Goal: Task Accomplishment & Management: Manage account settings

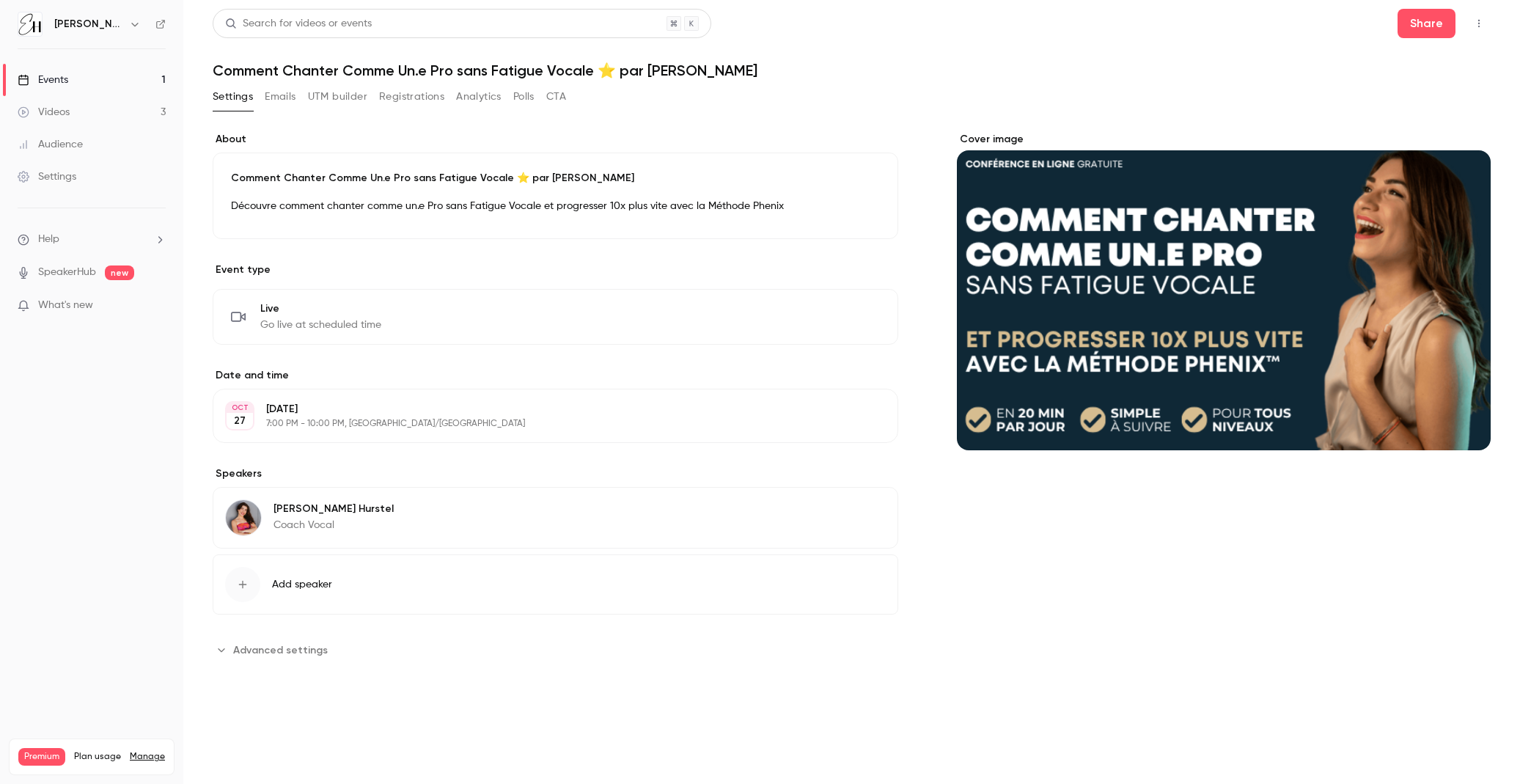
click at [292, 95] on button "Emails" at bounding box center [280, 96] width 31 height 23
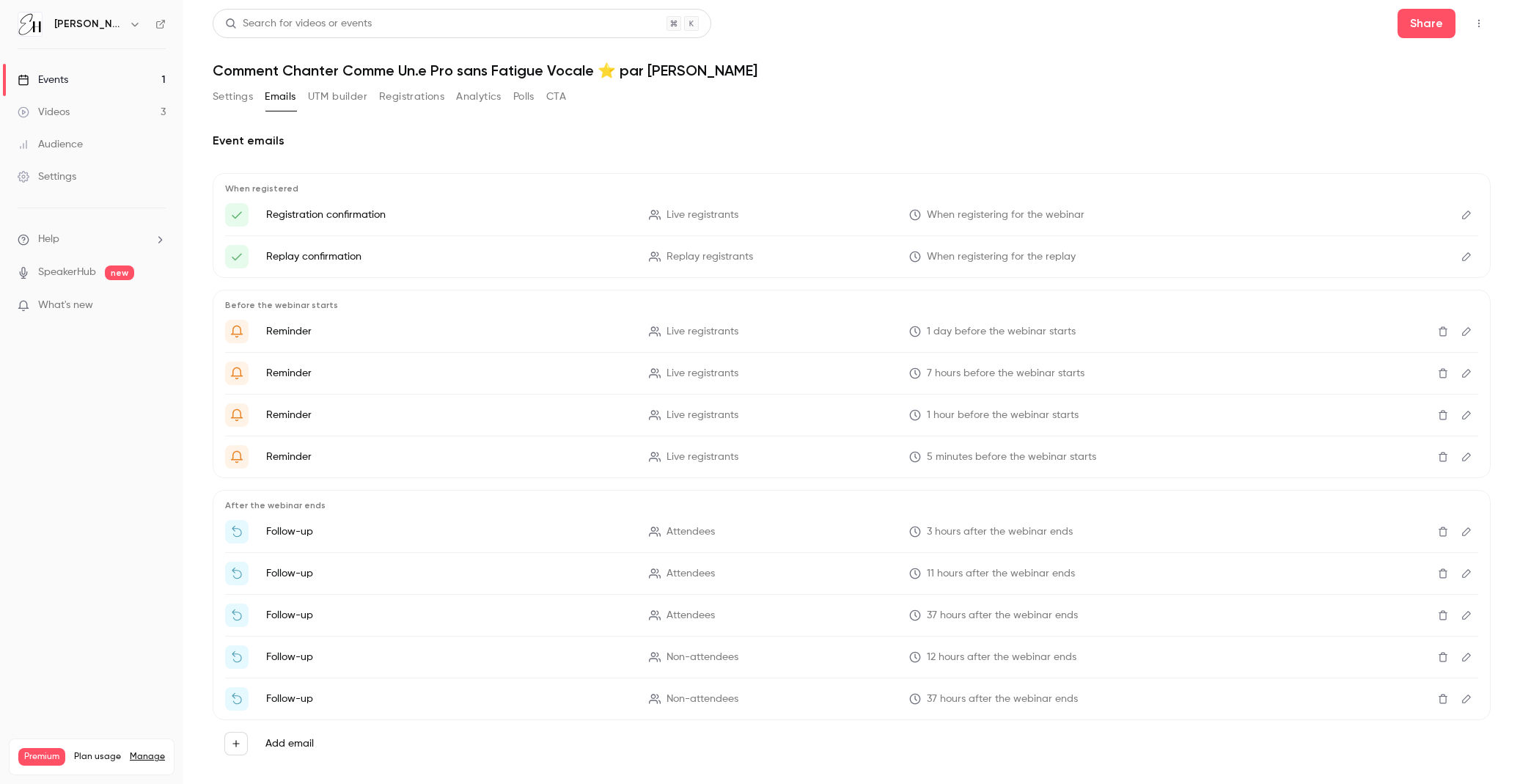
click at [1467, 214] on icon "Edit" at bounding box center [1467, 215] width 12 height 10
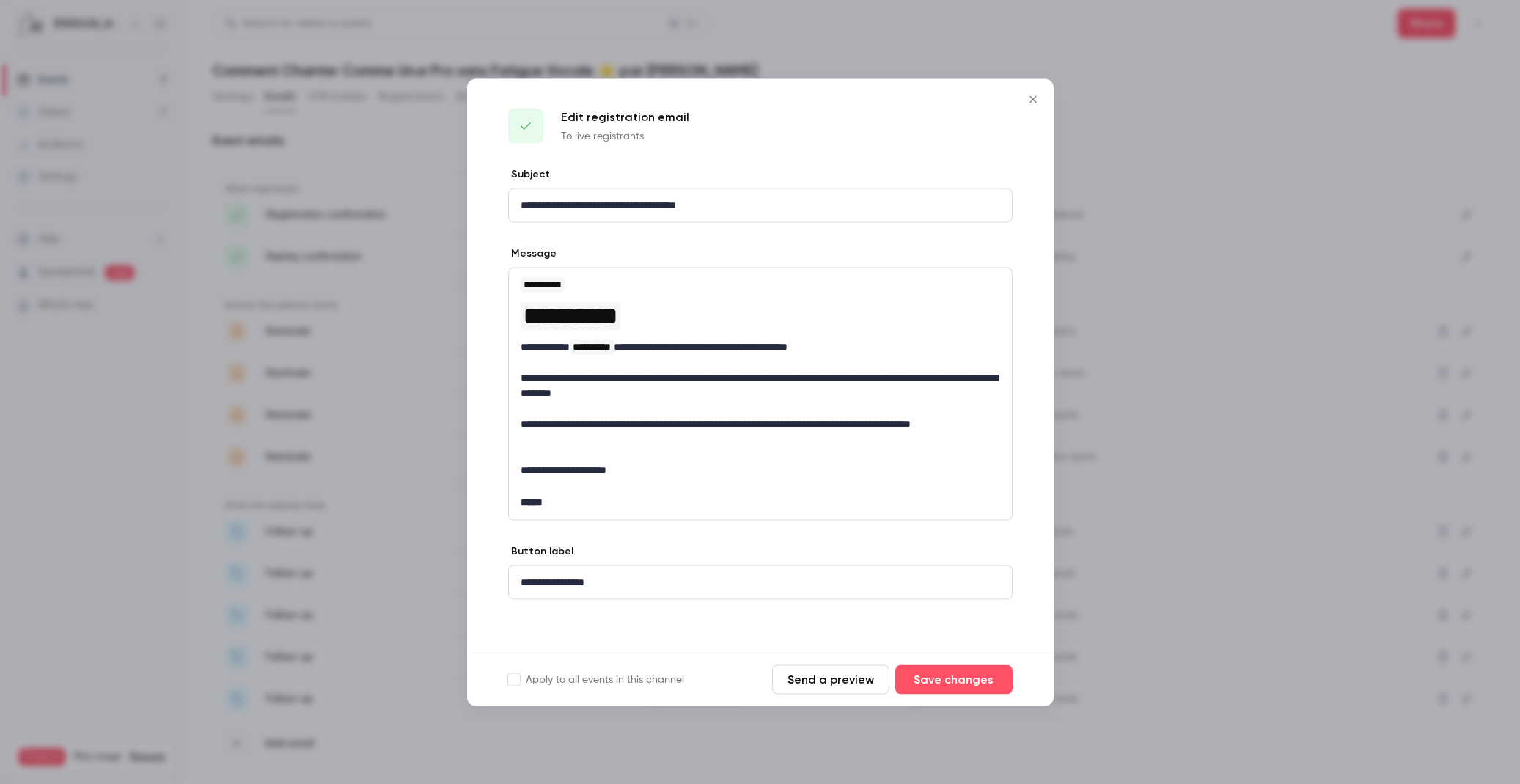
click at [1035, 96] on icon "Close" at bounding box center [1033, 98] width 7 height 7
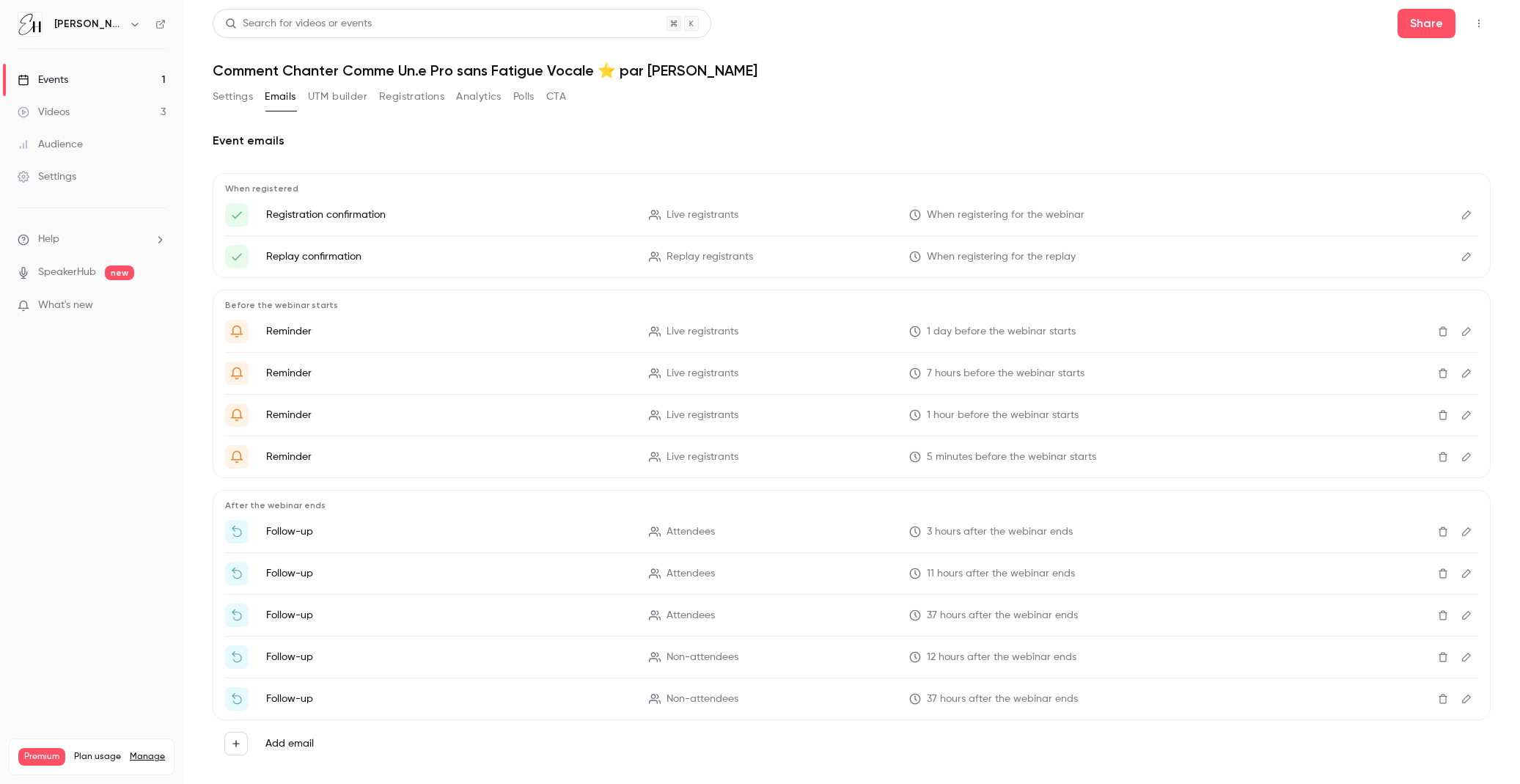
click at [1461, 258] on icon "Edit" at bounding box center [1467, 256] width 12 height 10
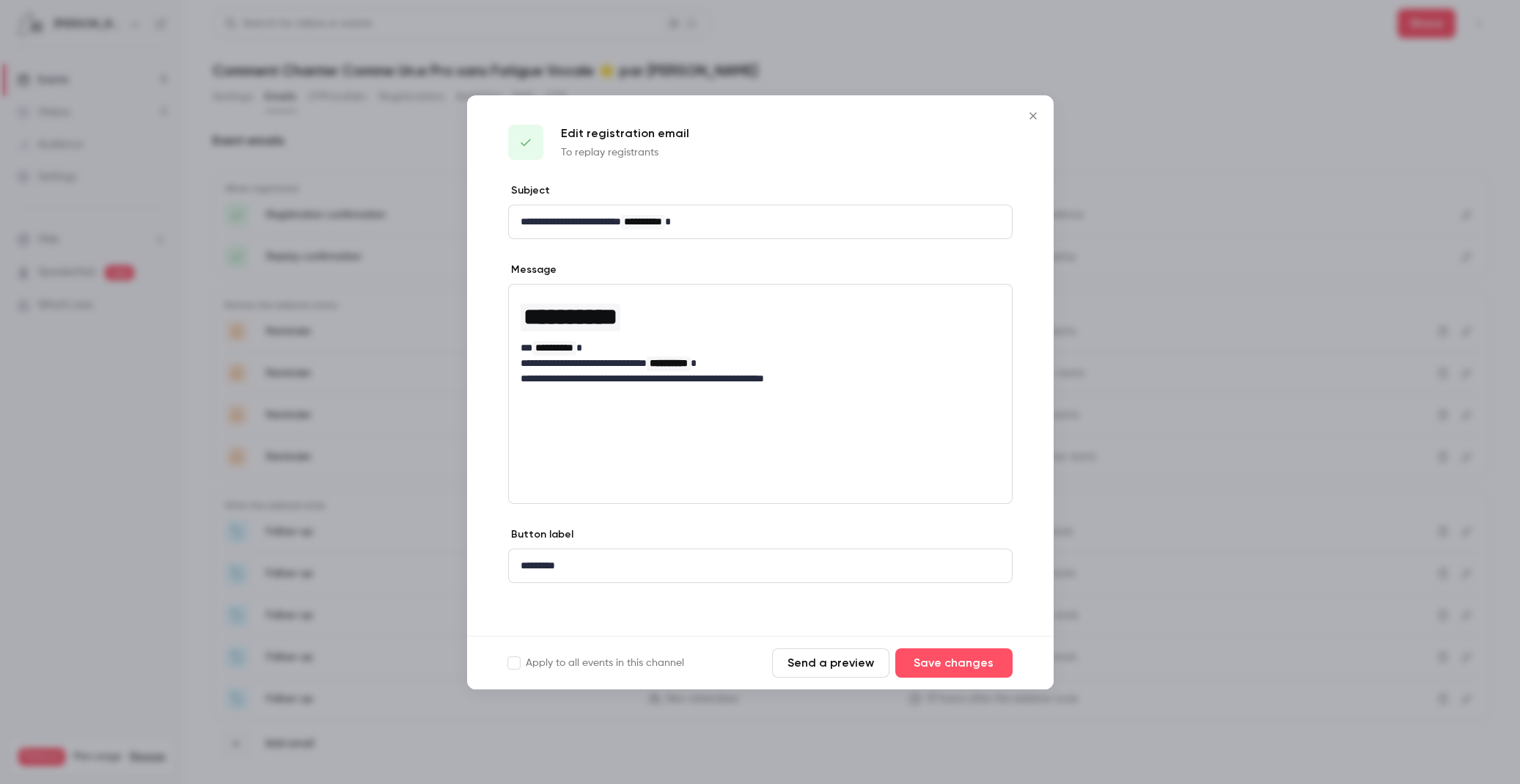
click at [1036, 111] on icon "Close" at bounding box center [1033, 116] width 18 height 12
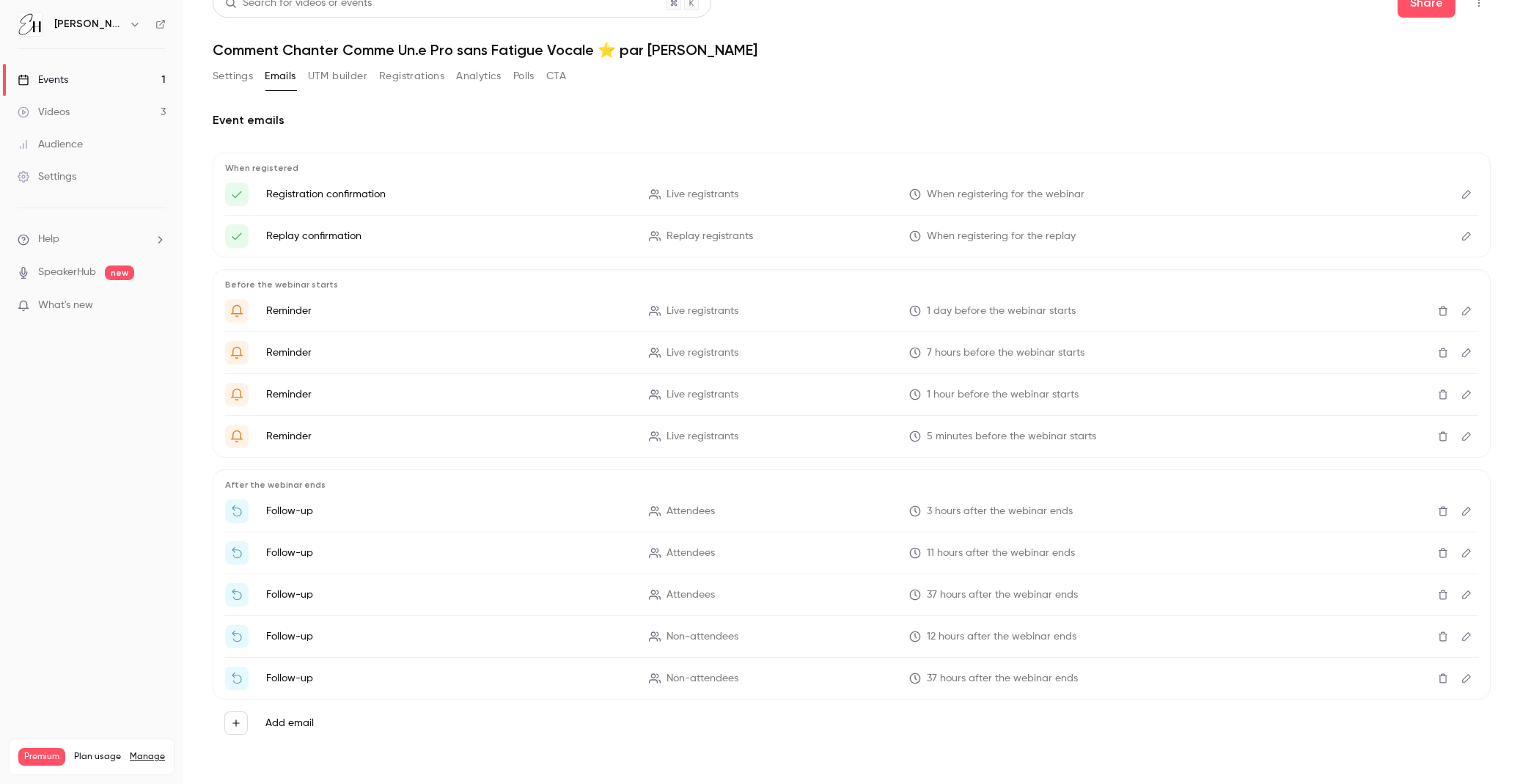
scroll to position [21, 0]
click at [1467, 310] on icon "Edit" at bounding box center [1467, 310] width 12 height 10
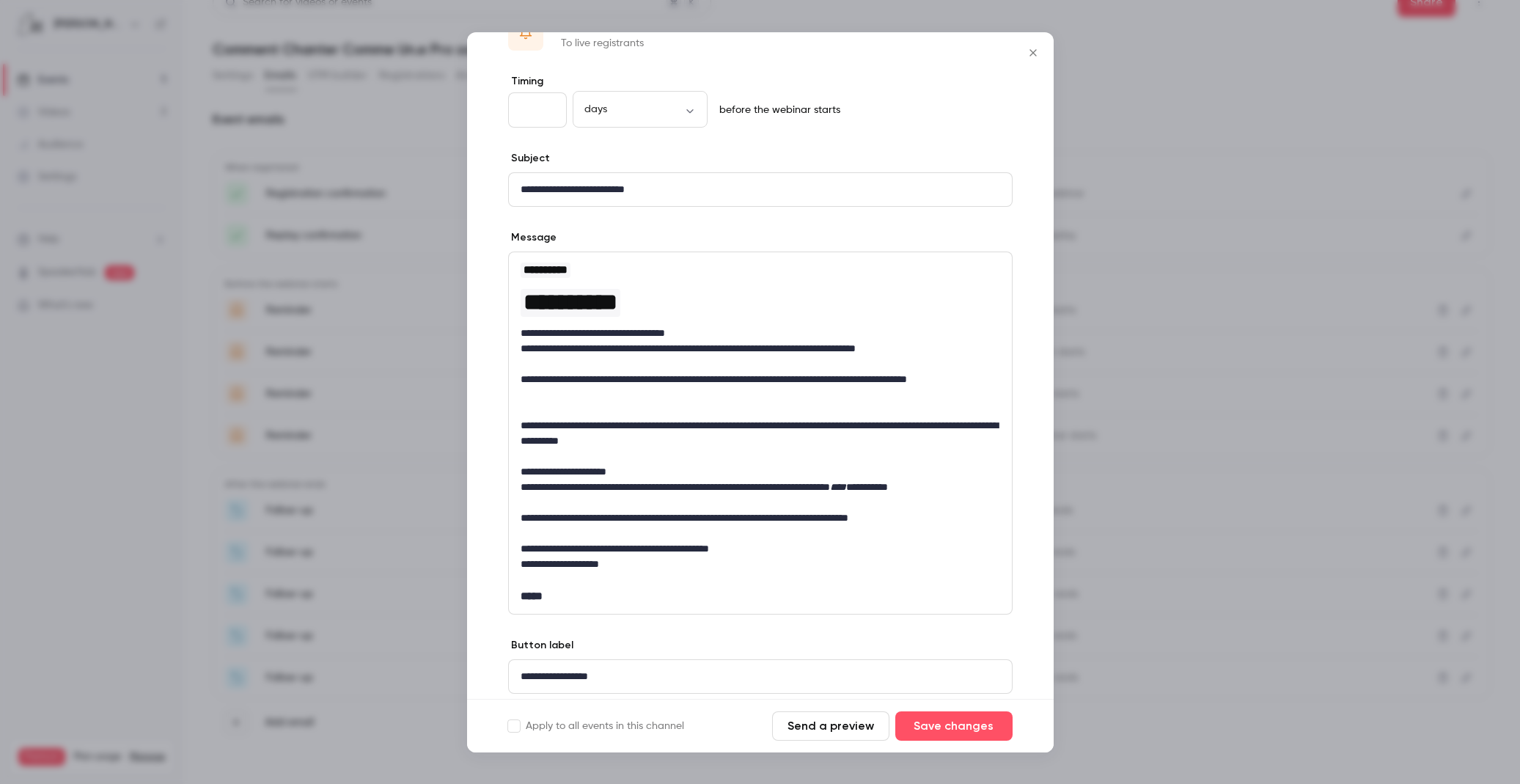
scroll to position [94, 0]
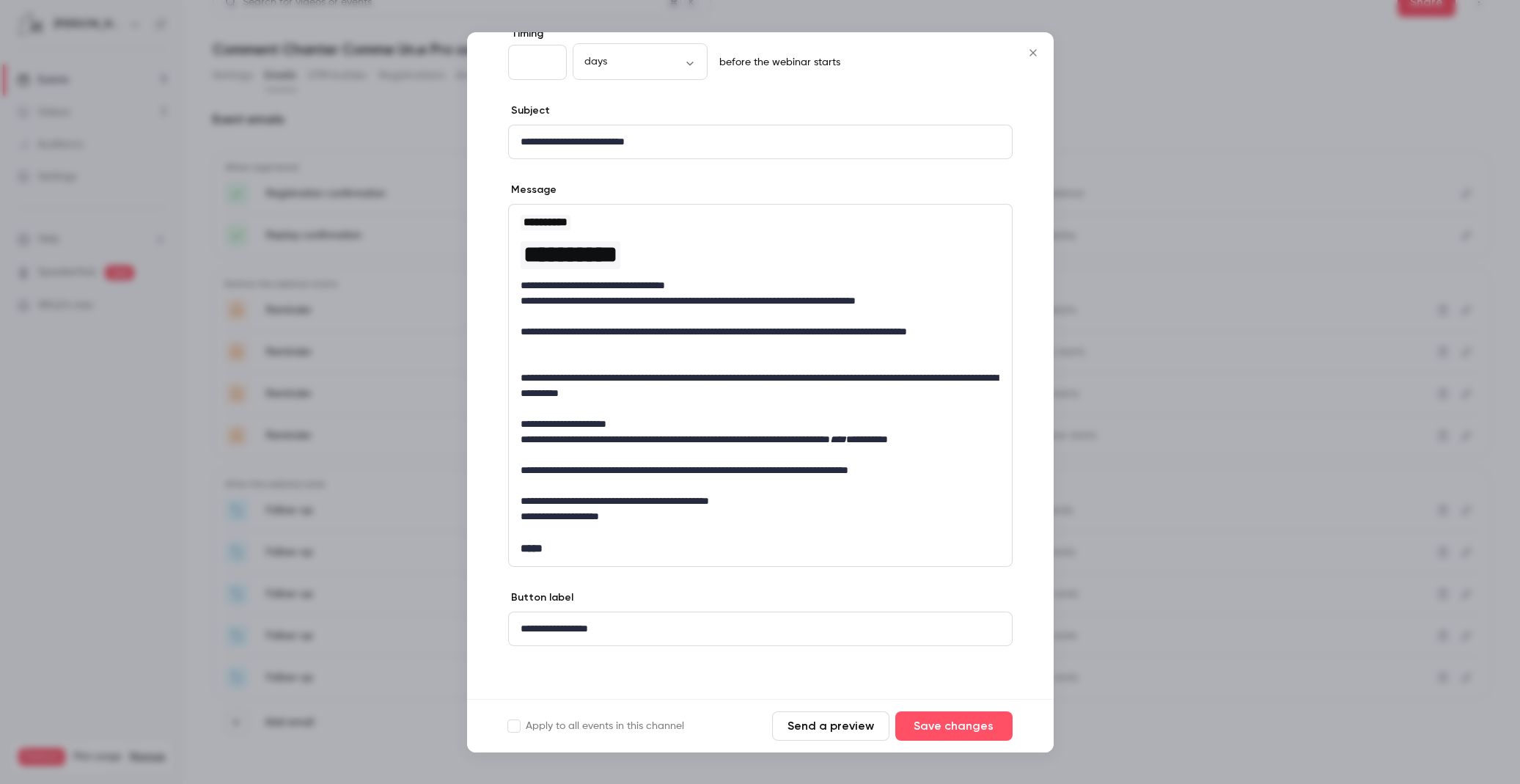
click at [1167, 309] on div at bounding box center [760, 392] width 1520 height 784
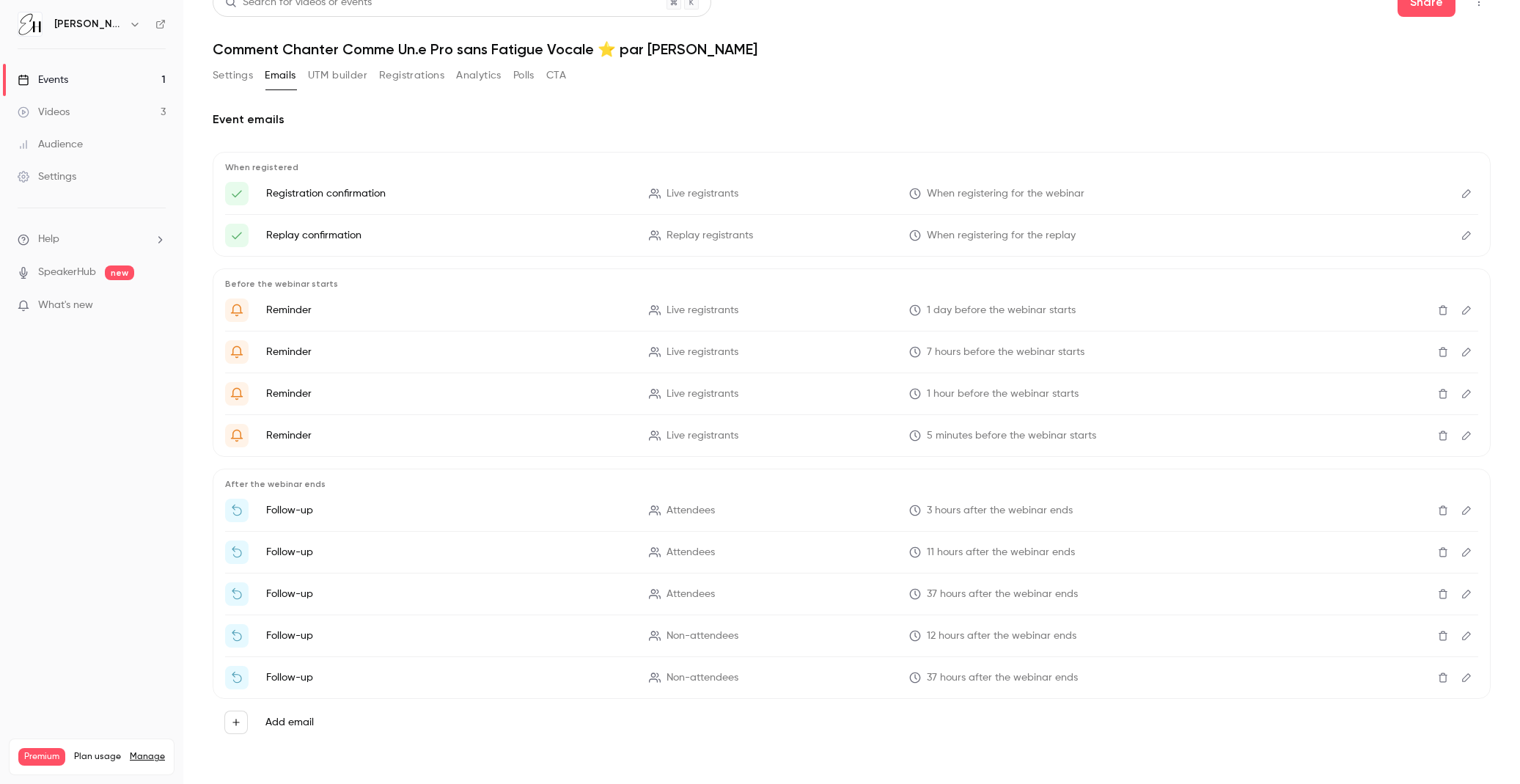
click at [1466, 350] on icon "Edit" at bounding box center [1467, 352] width 12 height 10
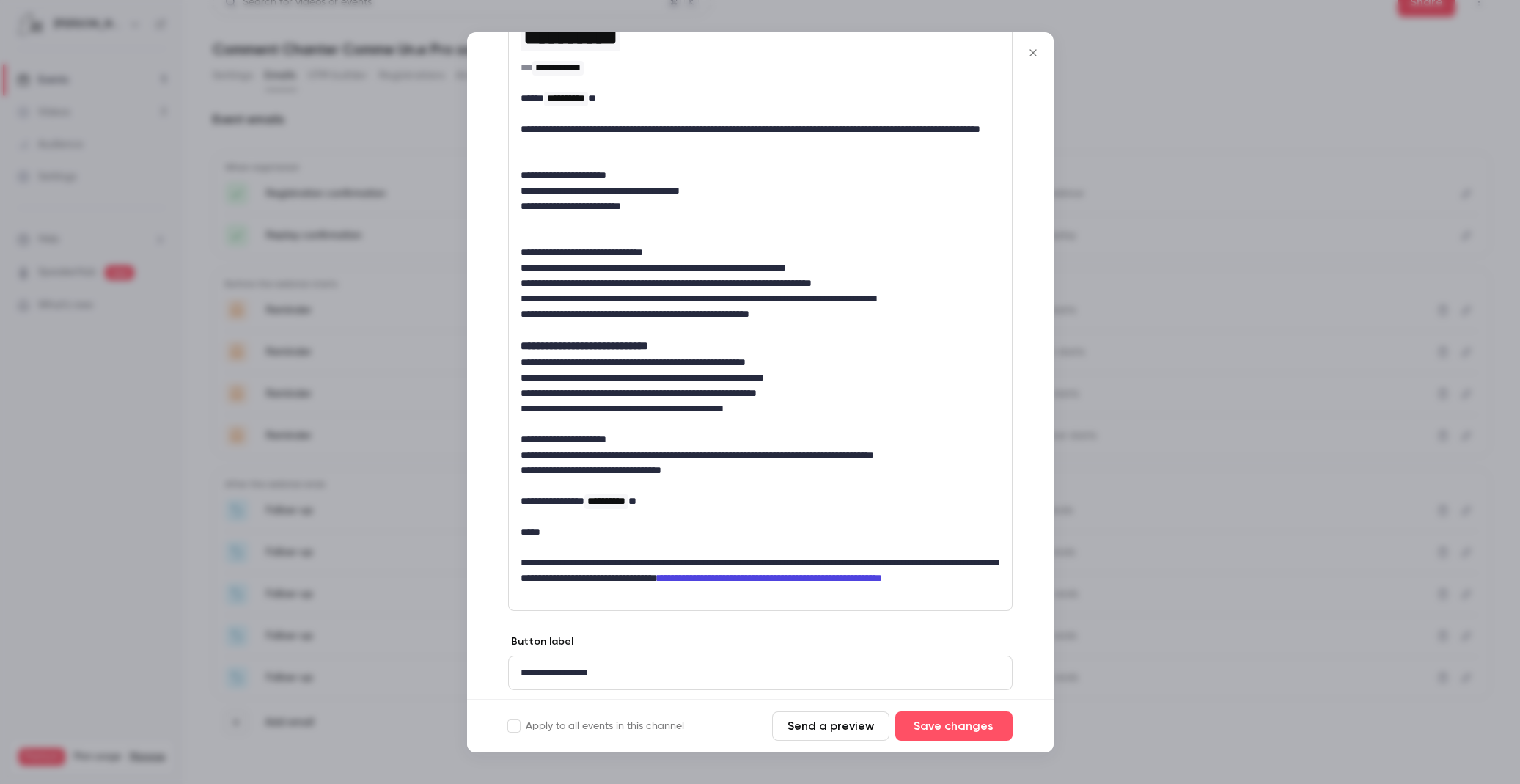
scroll to position [338, 0]
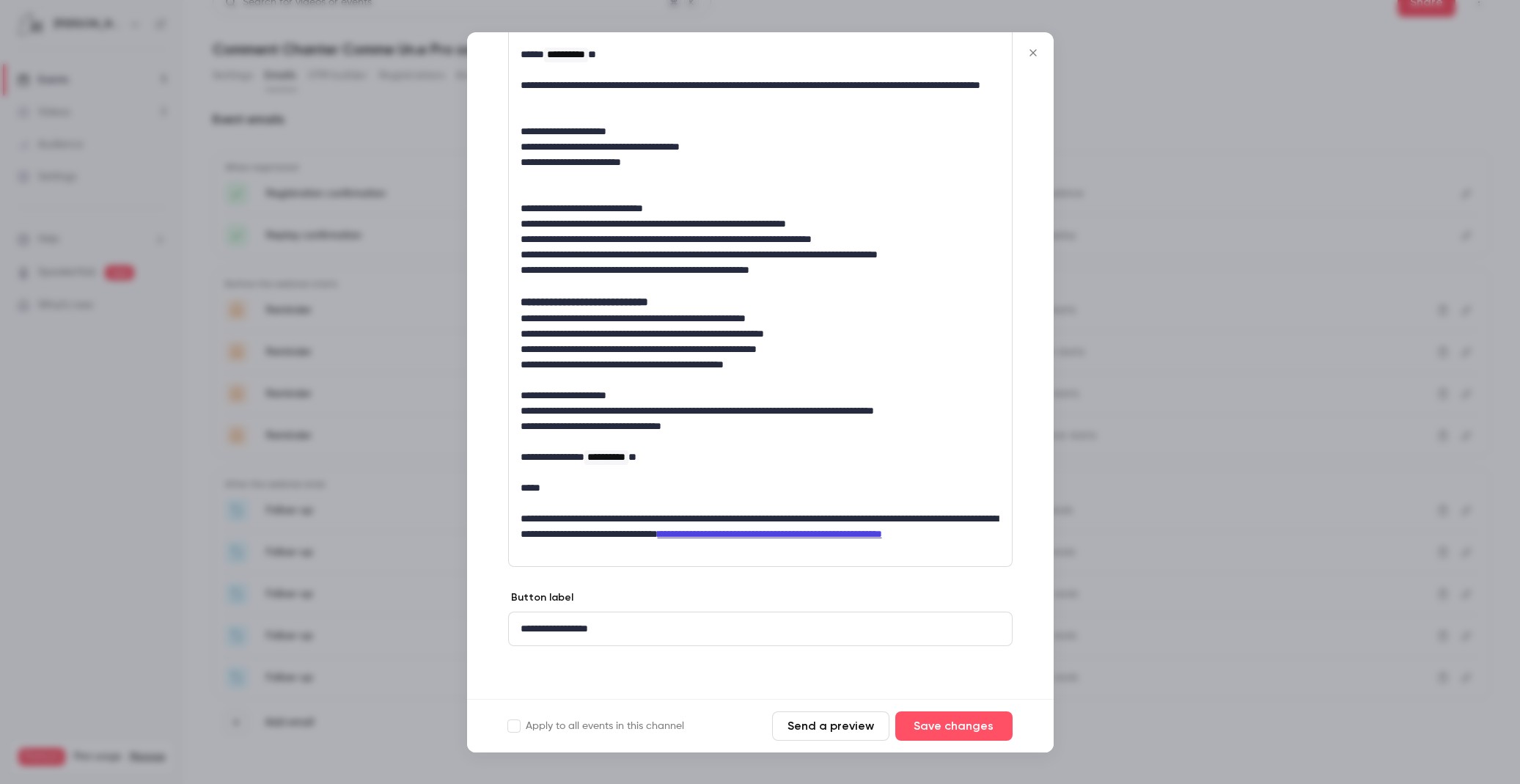
click at [1221, 328] on div at bounding box center [760, 392] width 1520 height 784
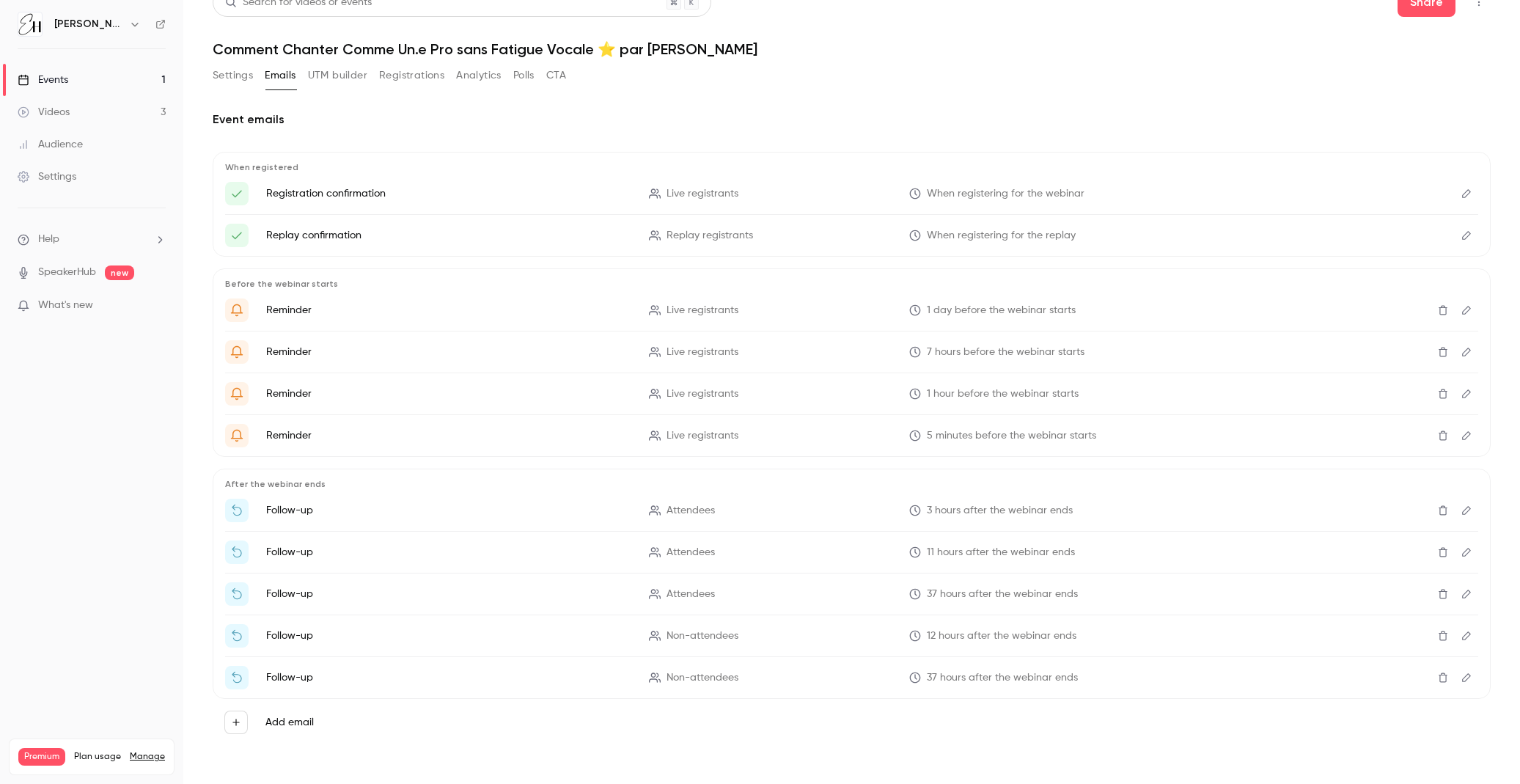
click at [1467, 389] on icon "Edit" at bounding box center [1467, 393] width 12 height 10
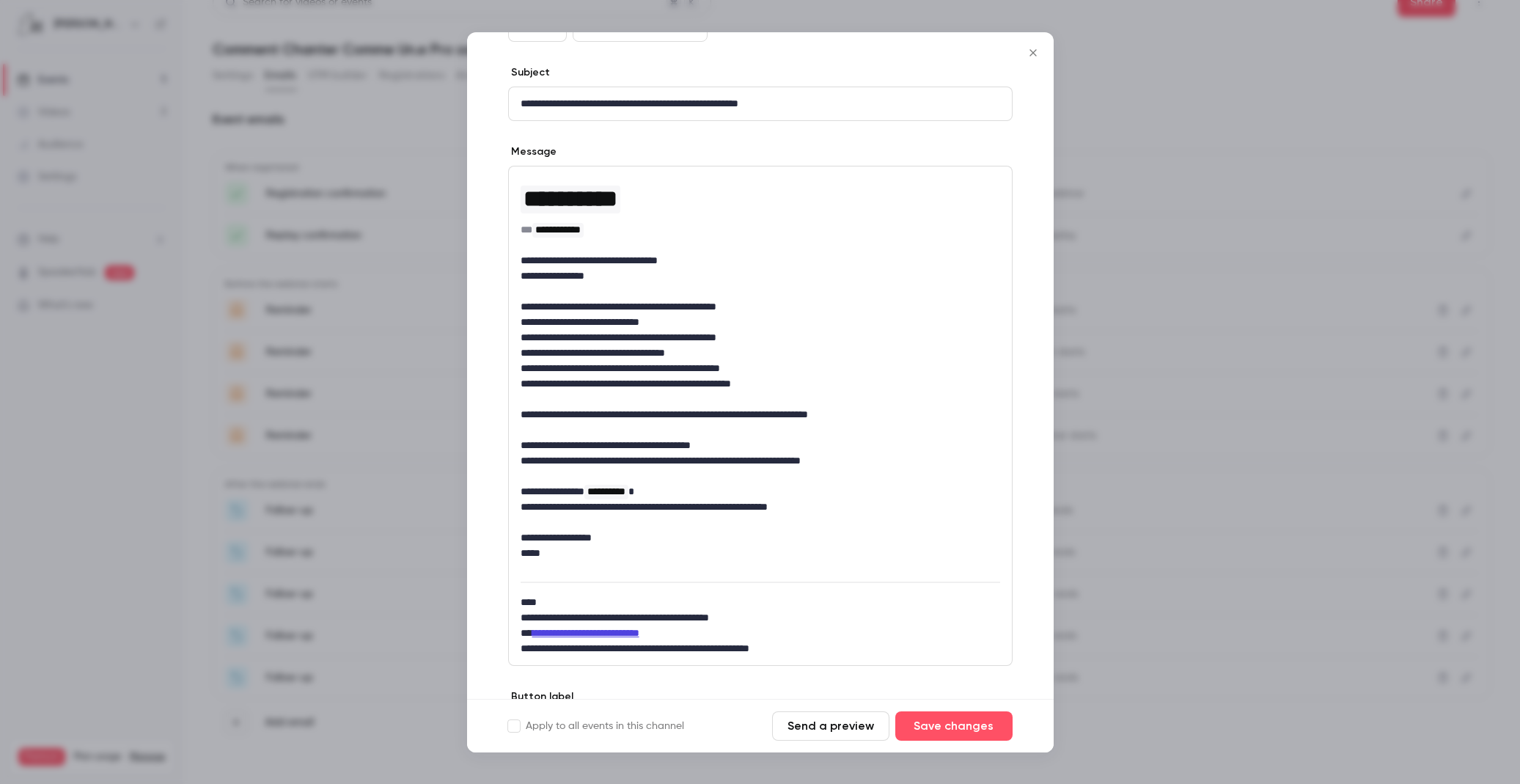
scroll to position [130, 0]
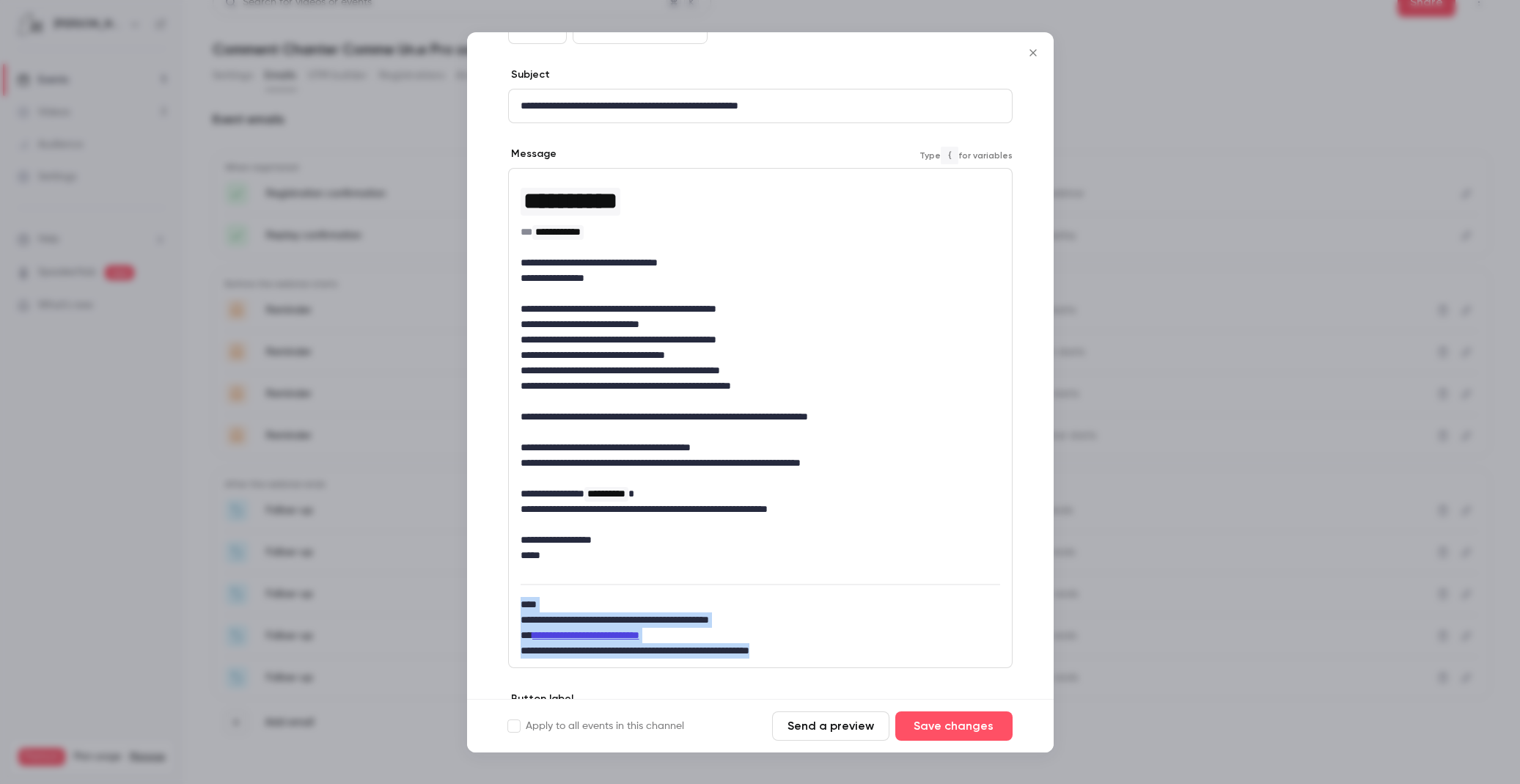
drag, startPoint x: 831, startPoint y: 647, endPoint x: 556, endPoint y: 567, distance: 286.4
click at [556, 567] on div "**********" at bounding box center [760, 418] width 503 height 498
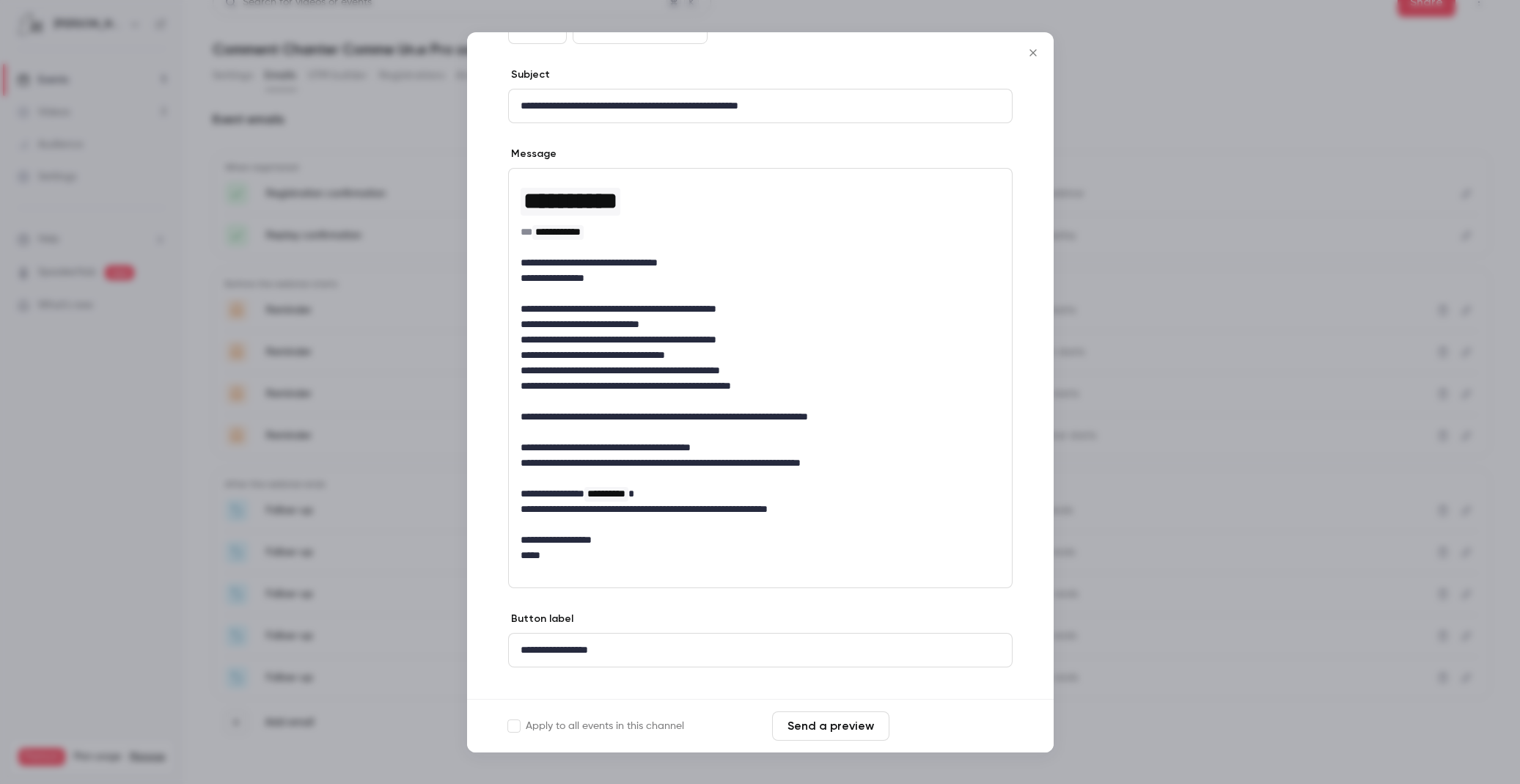
click at [978, 716] on button "Save changes" at bounding box center [954, 725] width 118 height 29
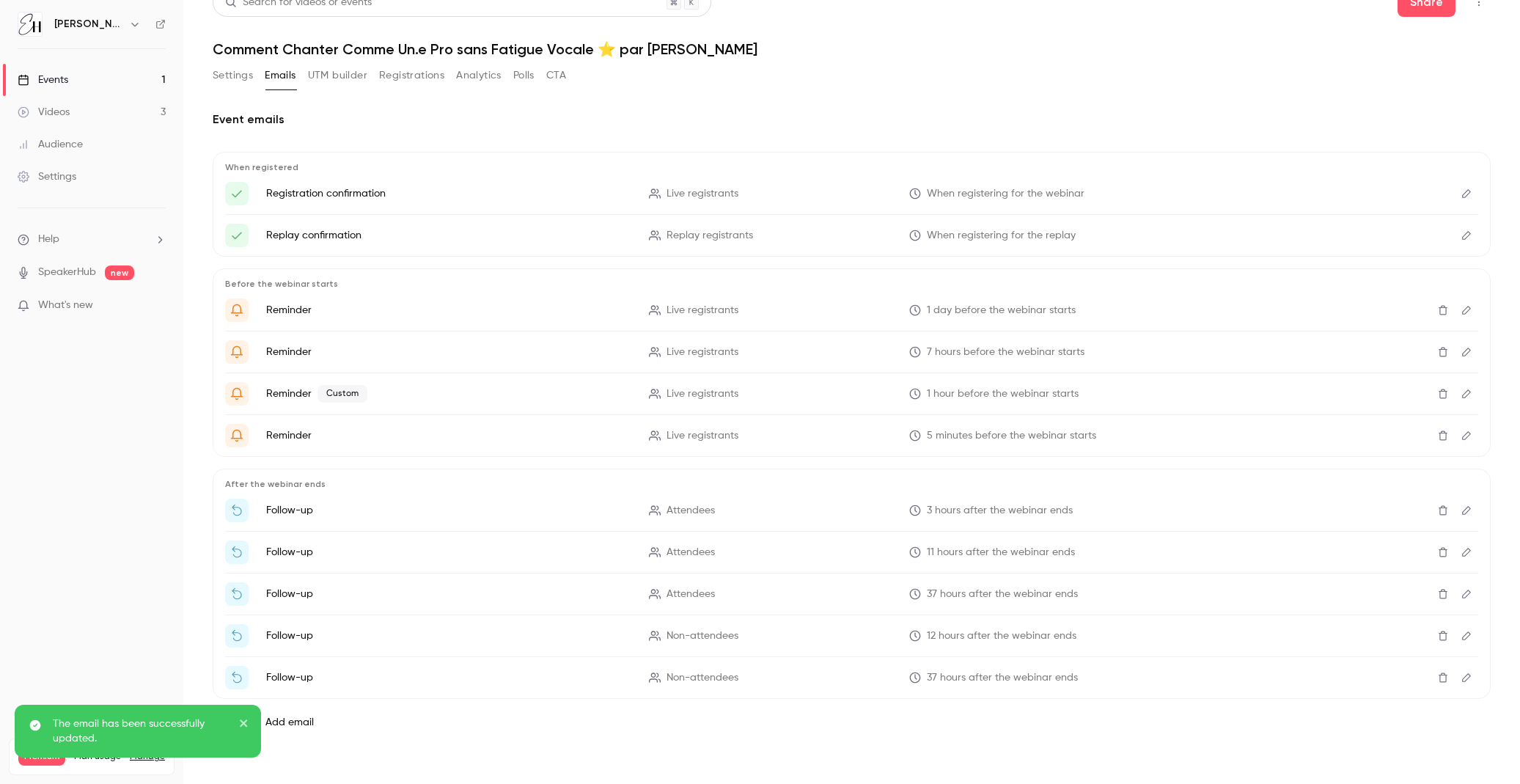
click at [1465, 432] on icon "Edit" at bounding box center [1467, 435] width 12 height 10
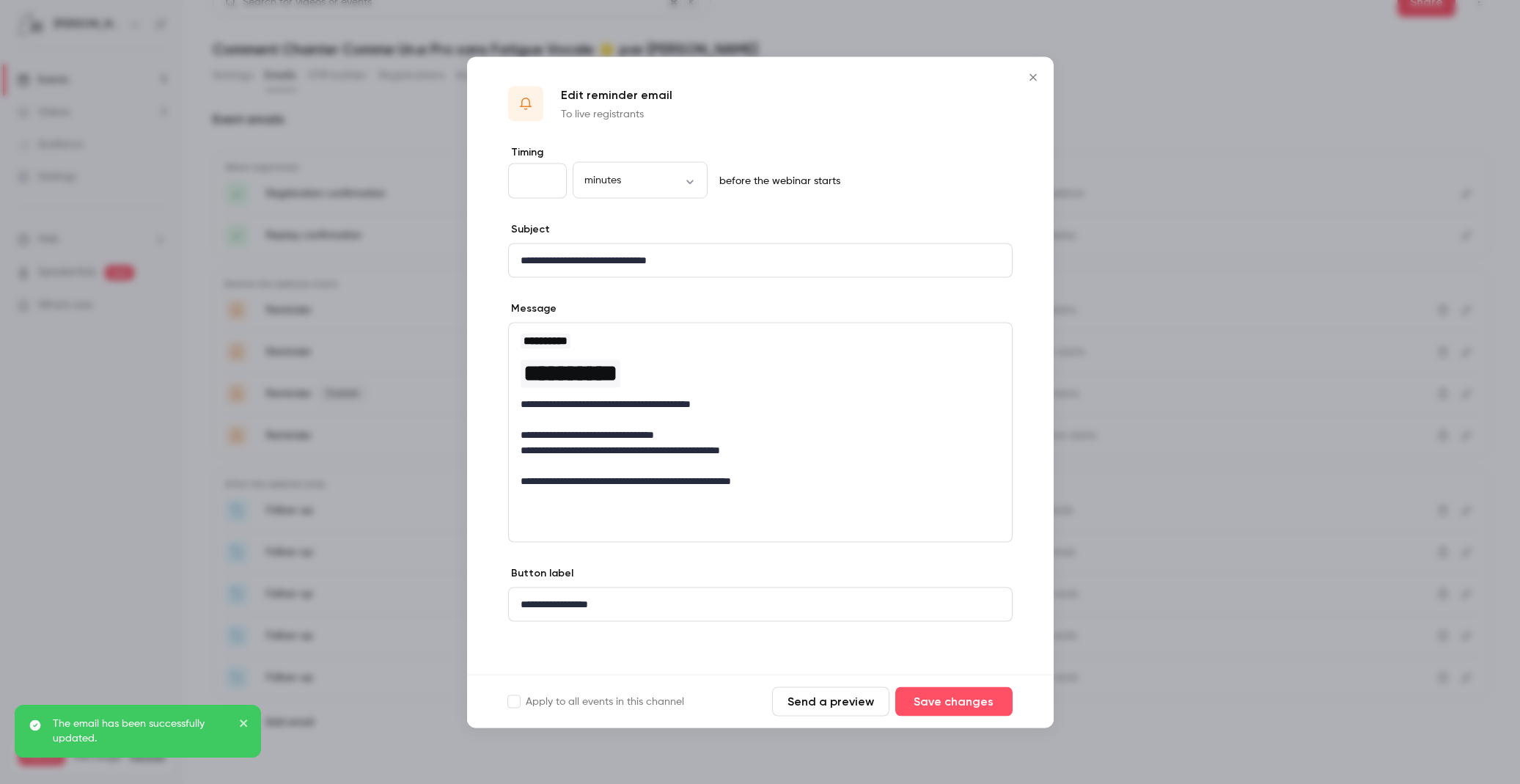
click at [1117, 456] on div at bounding box center [760, 392] width 1520 height 784
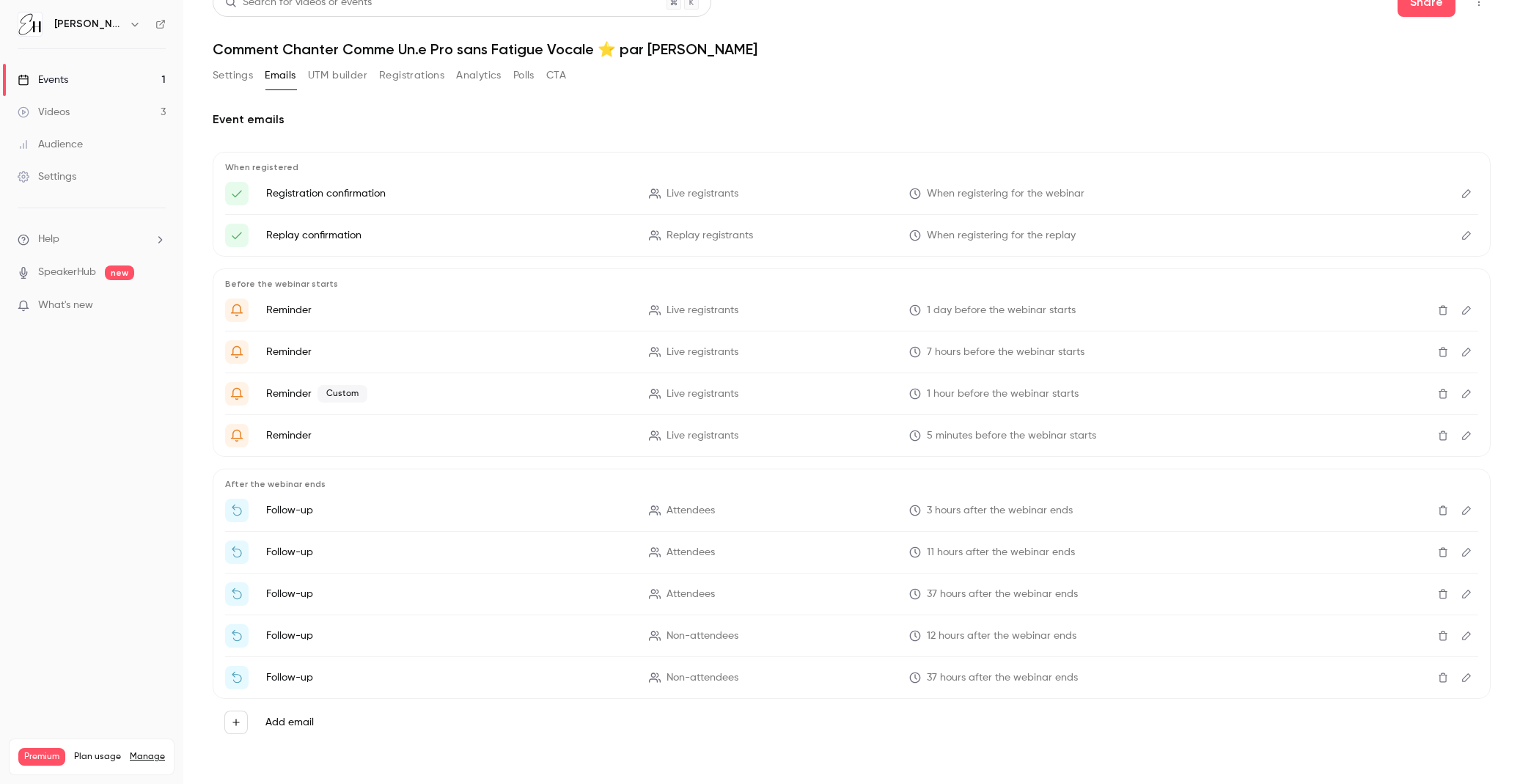
click at [1465, 507] on icon "Edit" at bounding box center [1467, 510] width 12 height 10
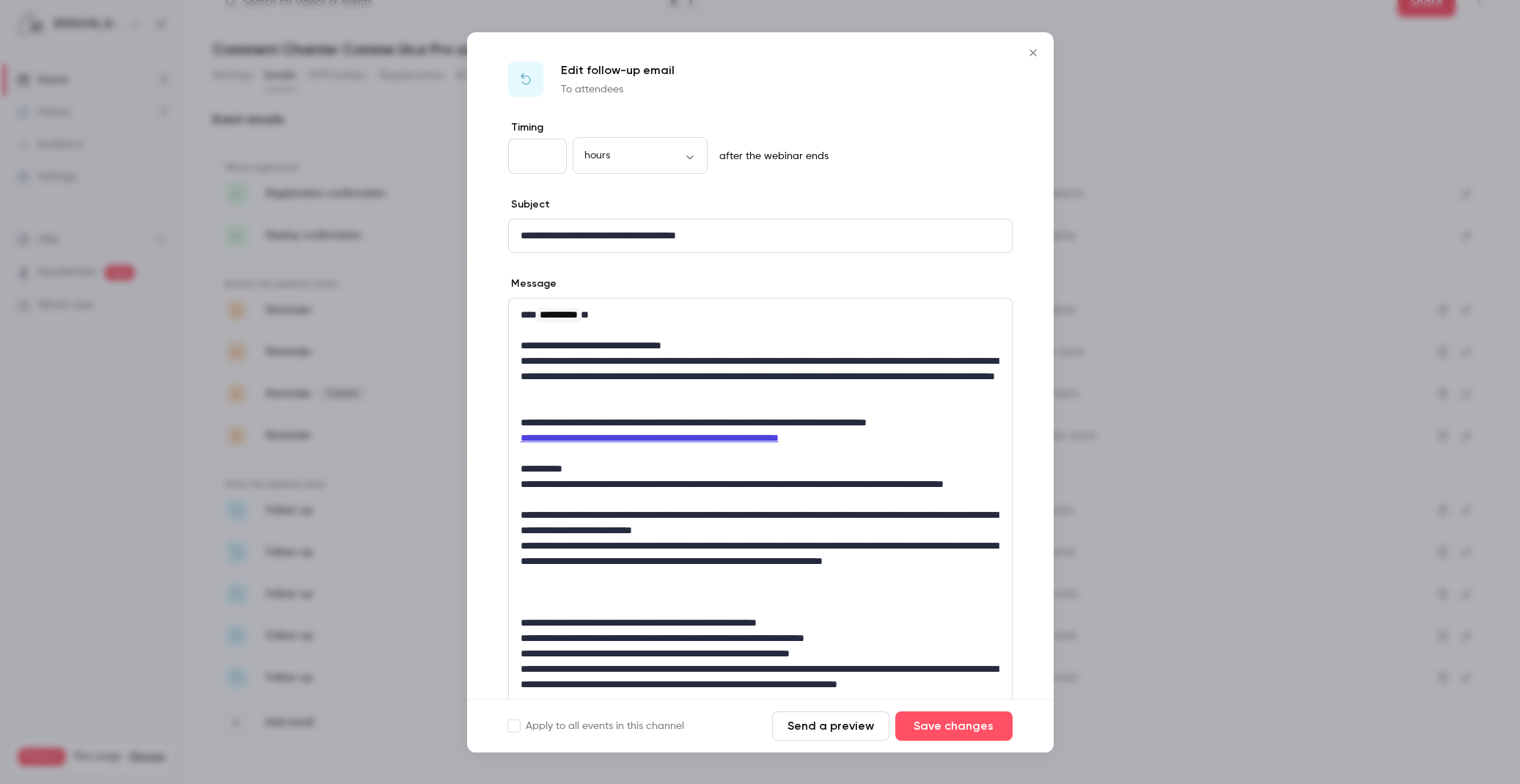
click at [1188, 447] on div at bounding box center [760, 392] width 1520 height 784
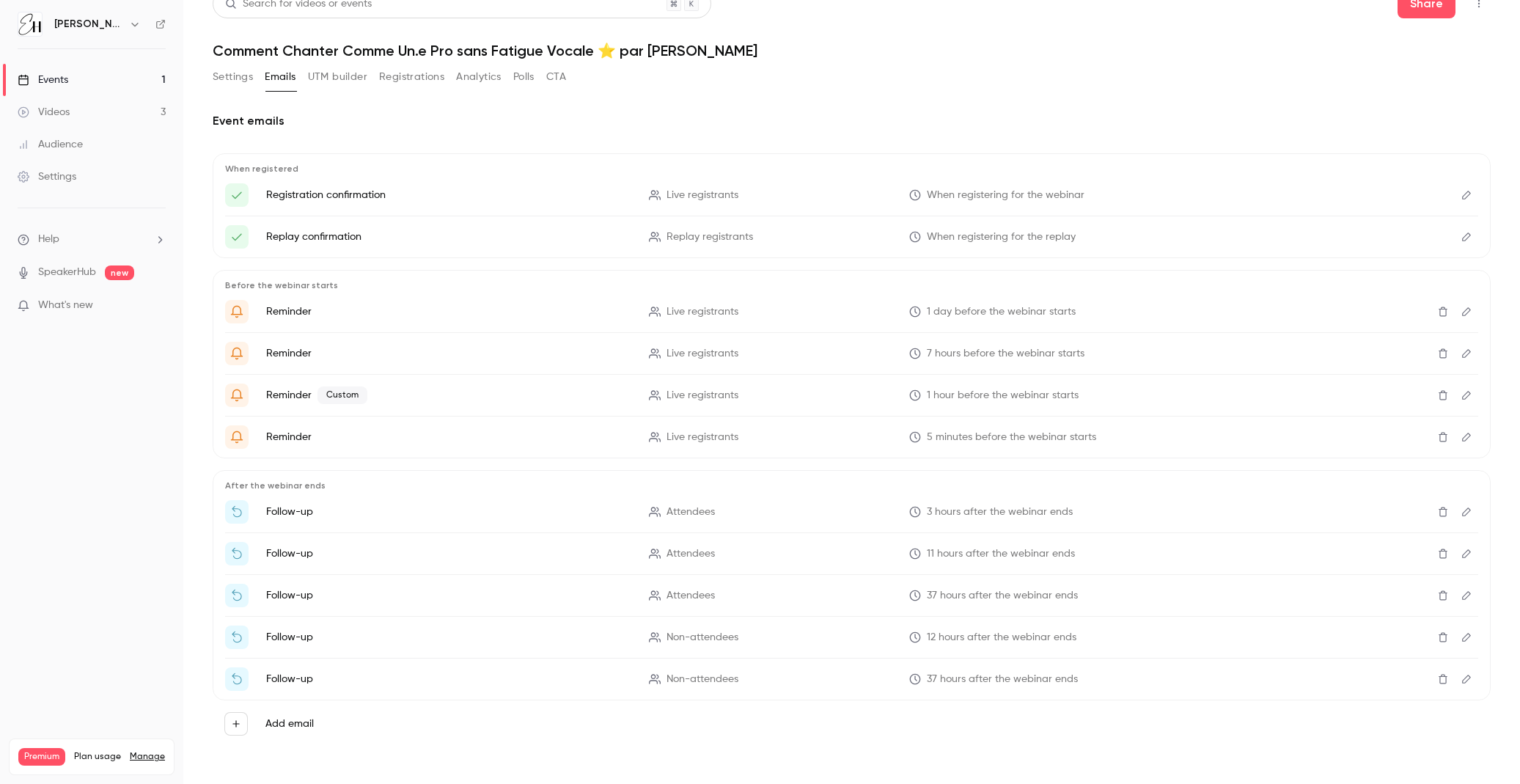
scroll to position [0, 0]
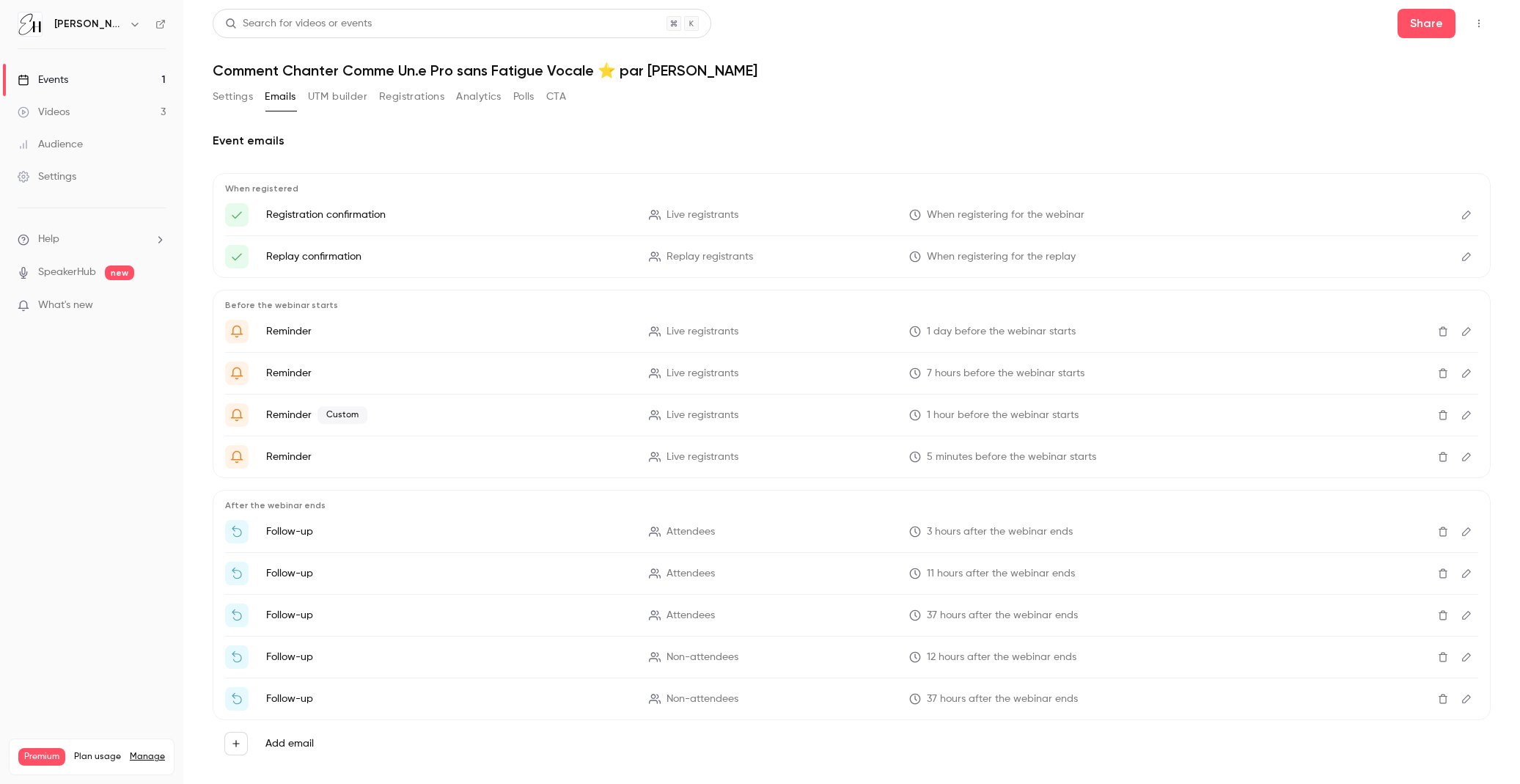
click at [1468, 609] on icon "Edit" at bounding box center [1467, 614] width 12 height 10
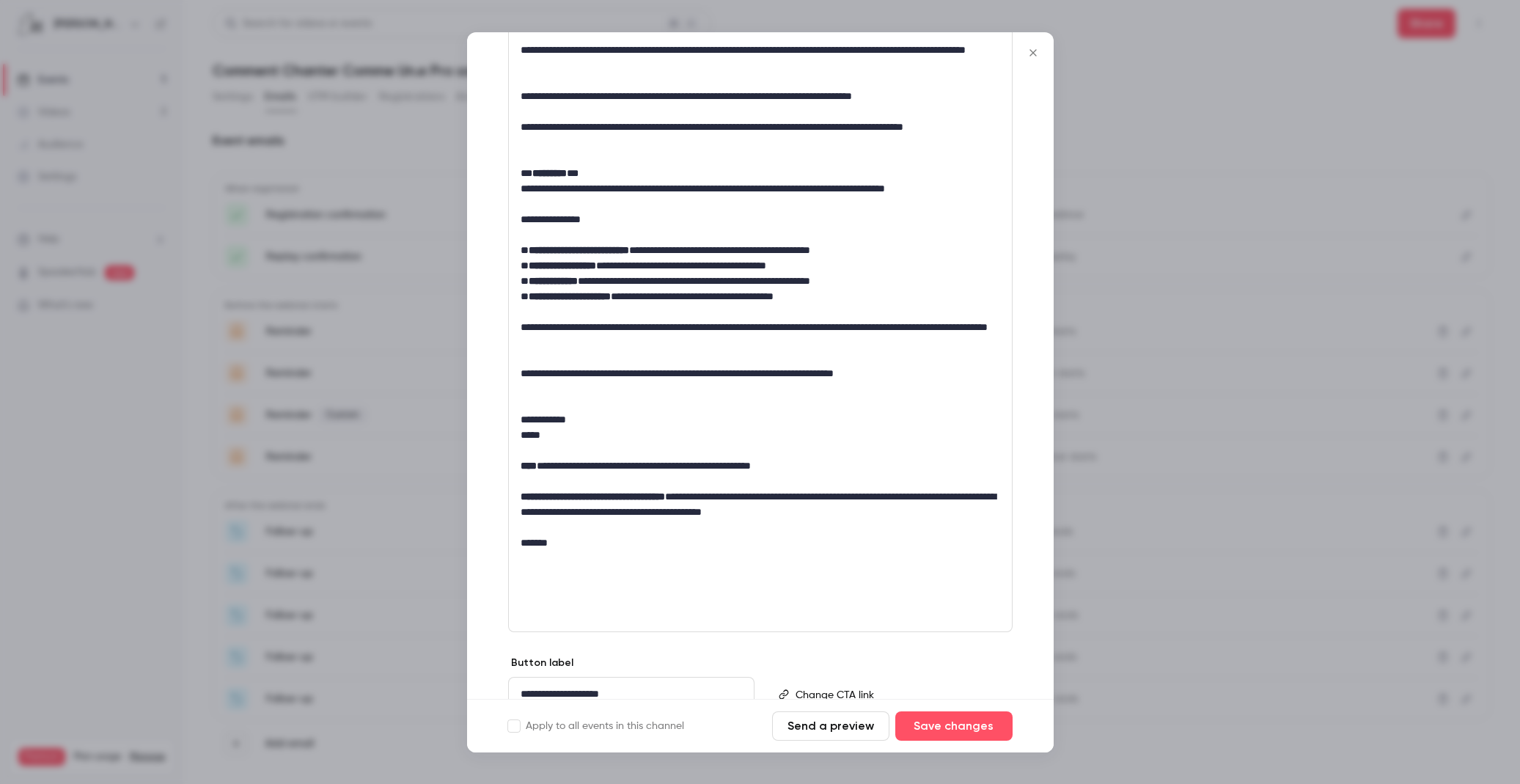
scroll to position [545, 0]
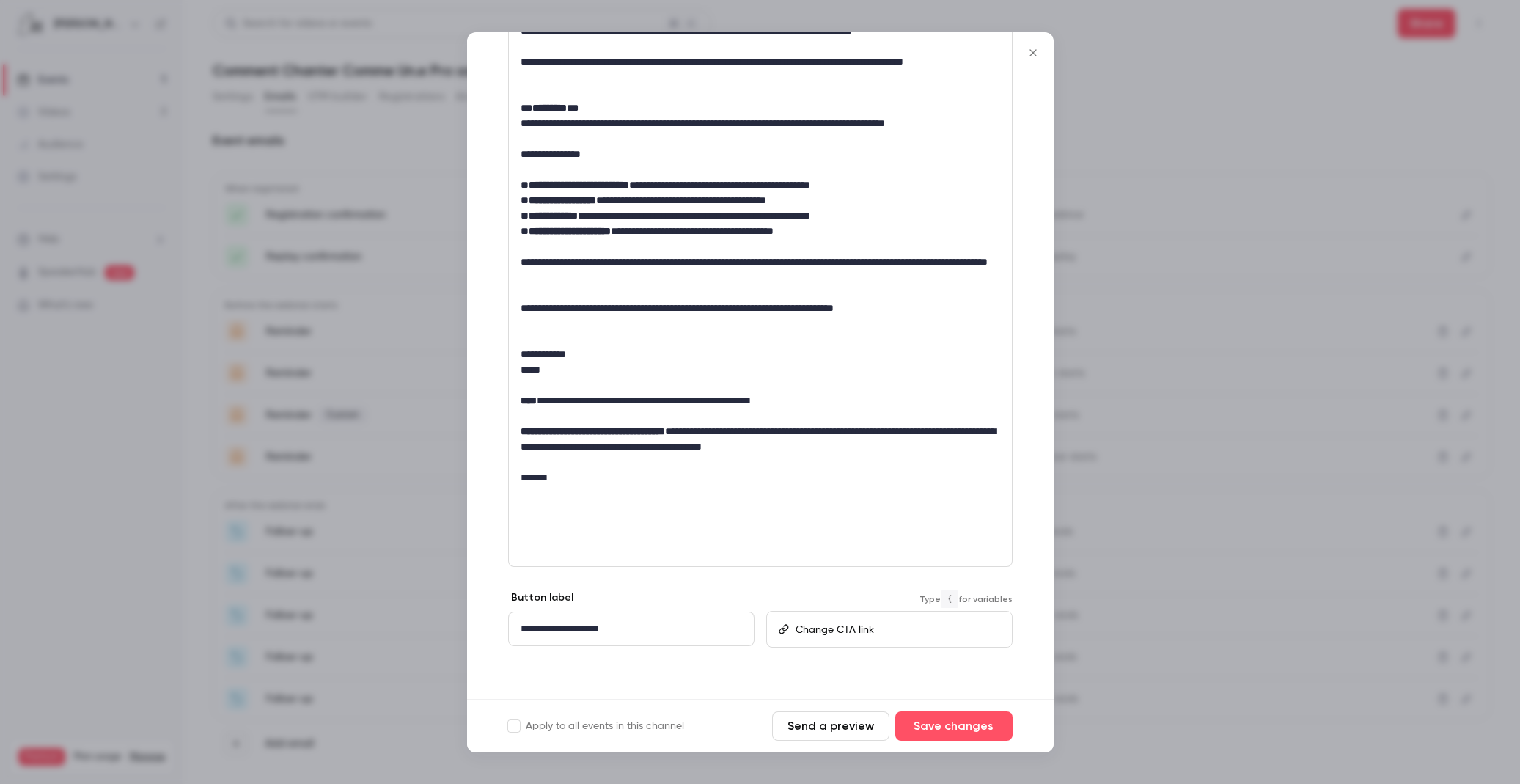
click at [902, 628] on p "editor" at bounding box center [897, 628] width 204 height 15
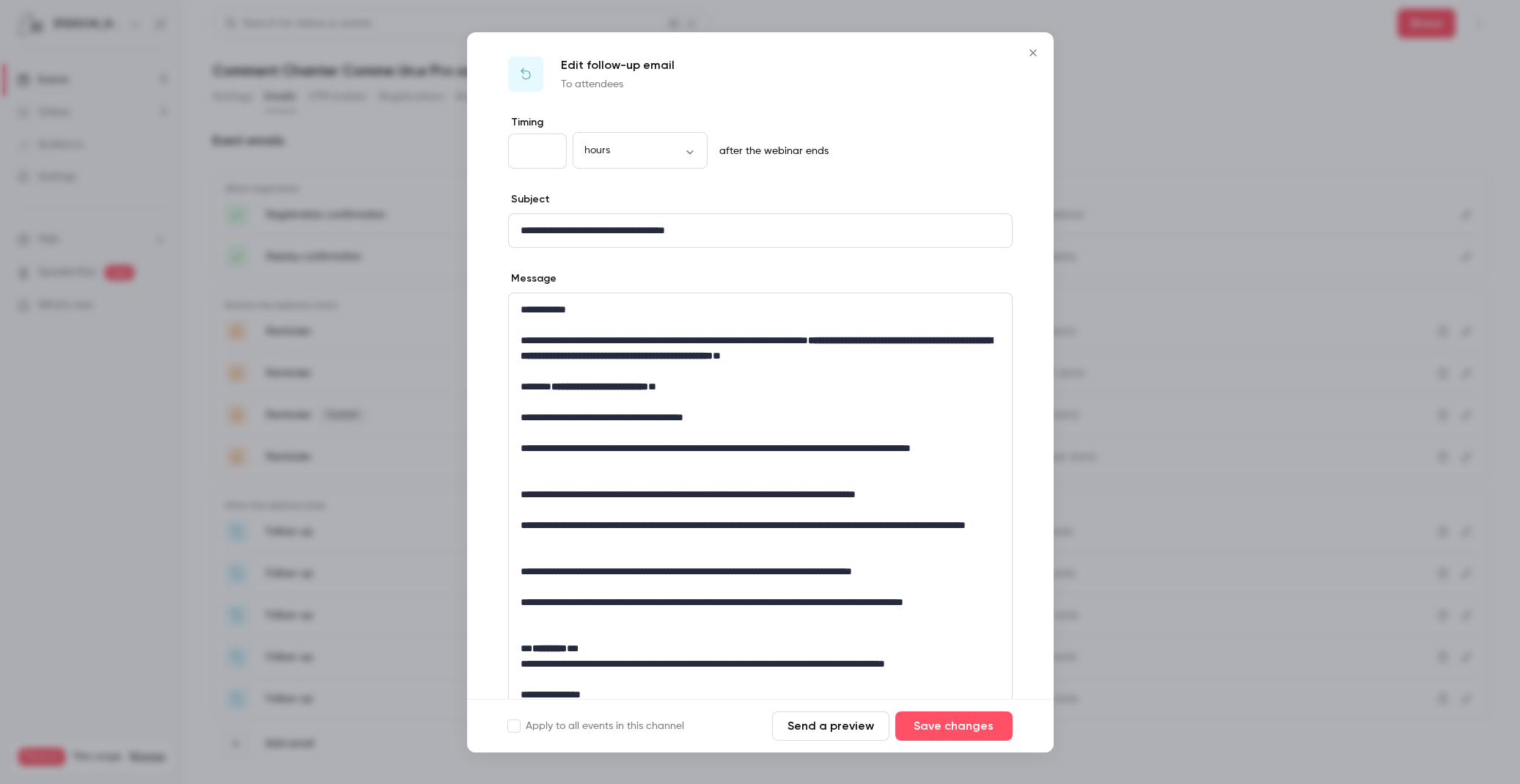
scroll to position [0, 0]
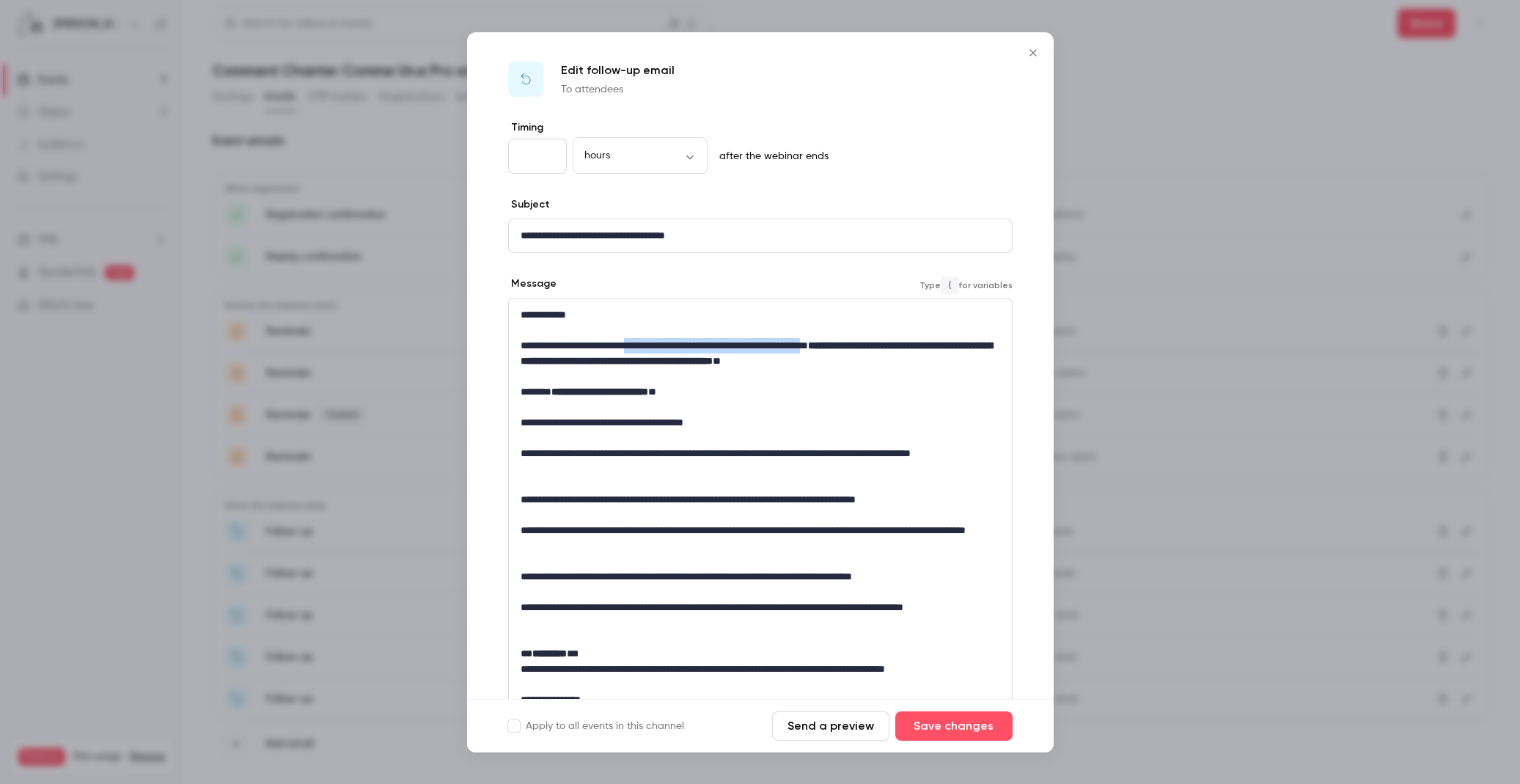
drag, startPoint x: 653, startPoint y: 343, endPoint x: 880, endPoint y: 341, distance: 227.0
click at [880, 341] on p "**********" at bounding box center [761, 353] width 480 height 31
click at [746, 371] on icon "link" at bounding box center [741, 371] width 12 height 10
type input "**********"
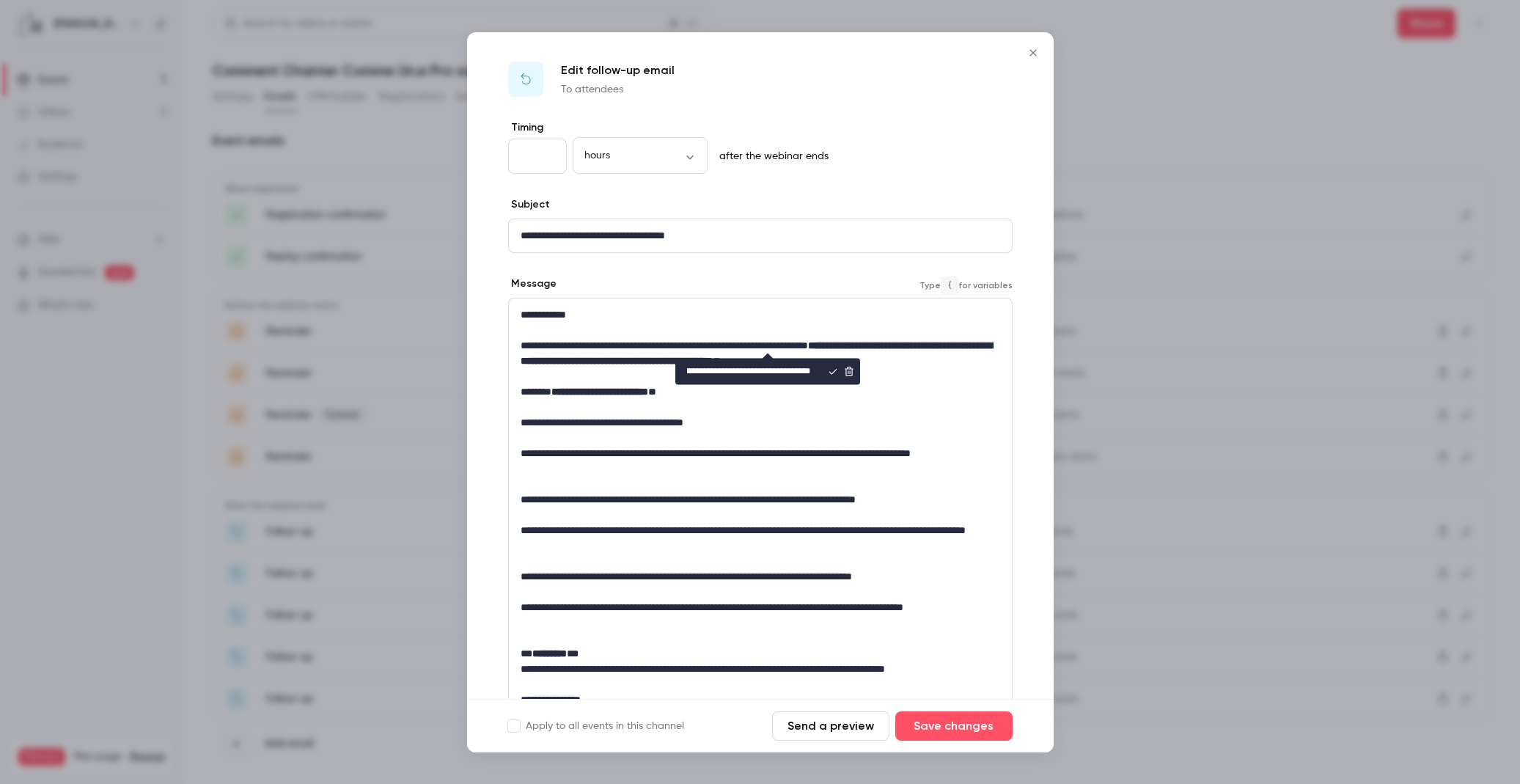
click at [833, 371] on icon "editor" at bounding box center [833, 371] width 10 height 10
click at [809, 416] on p "**********" at bounding box center [761, 423] width 480 height 15
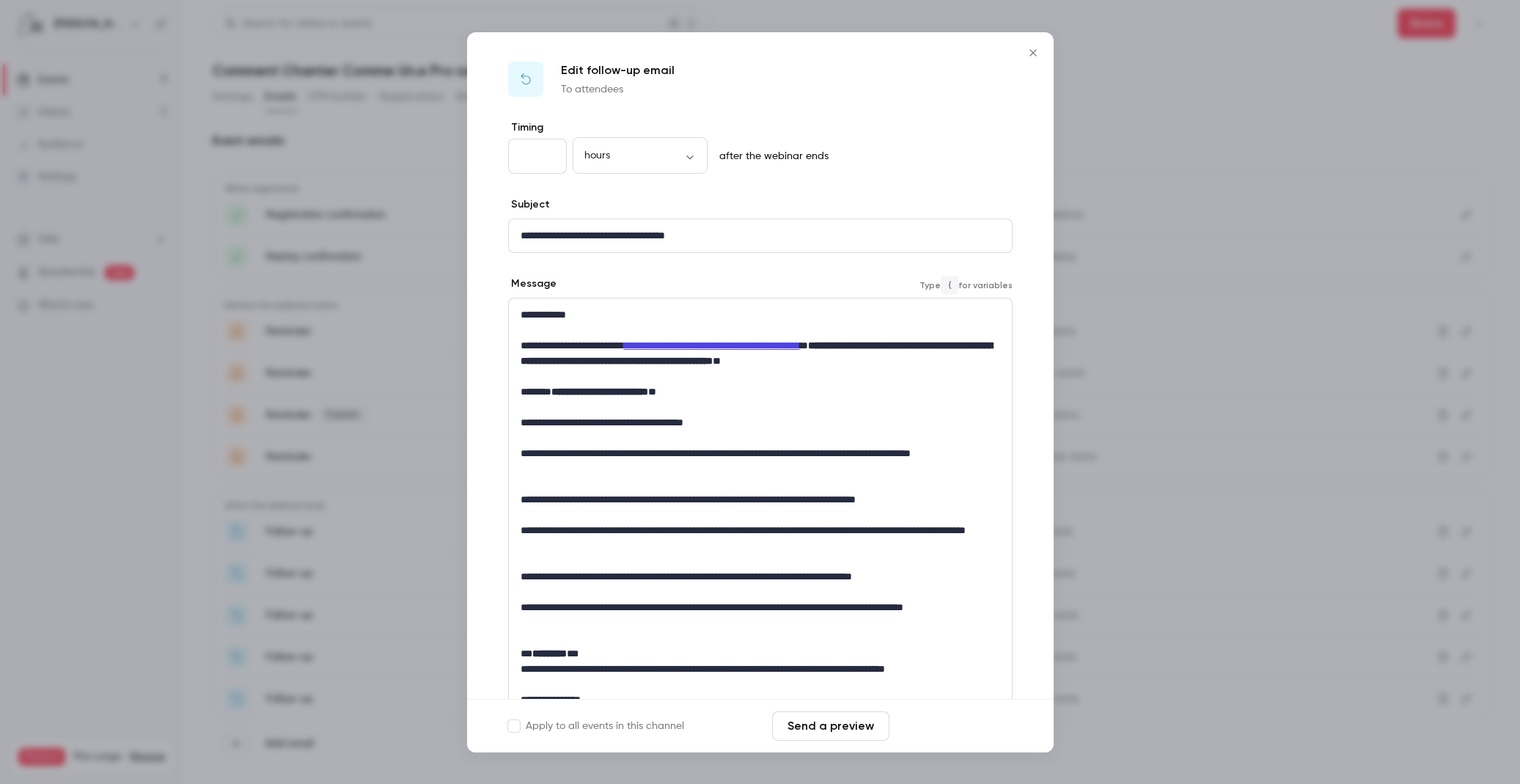
click at [952, 724] on button "Save changes" at bounding box center [954, 725] width 118 height 29
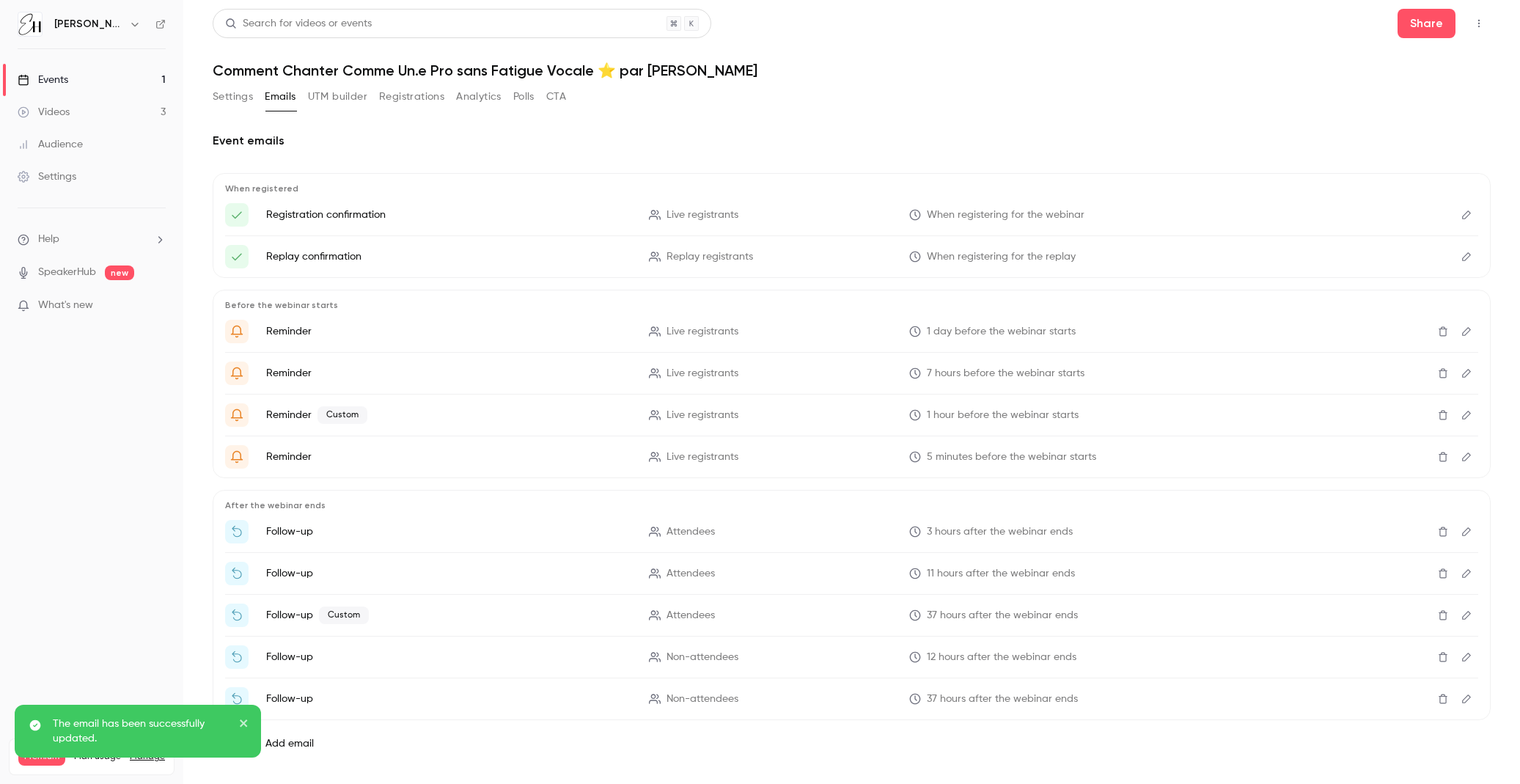
click at [1468, 532] on icon "Edit" at bounding box center [1466, 531] width 8 height 8
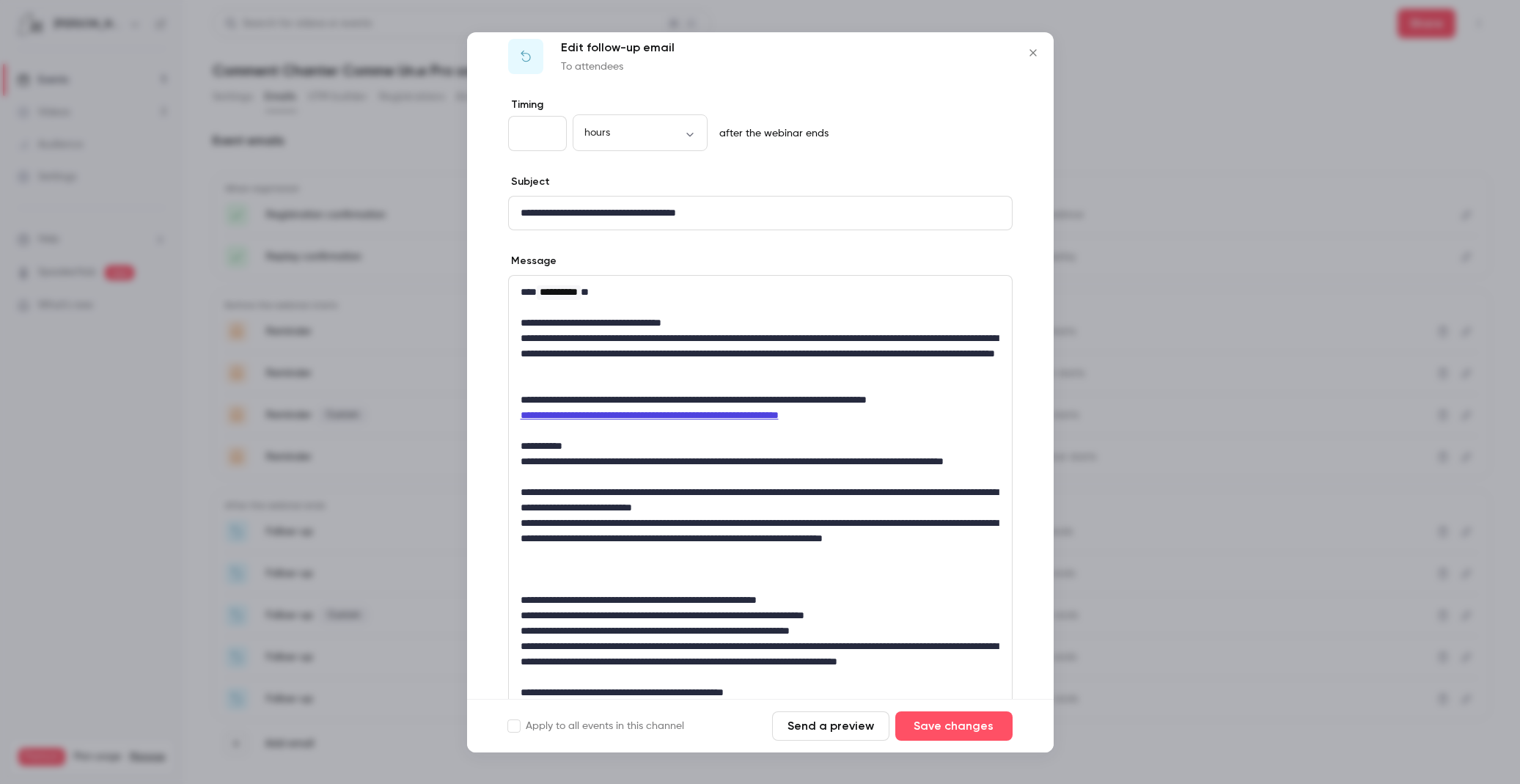
scroll to position [25, 0]
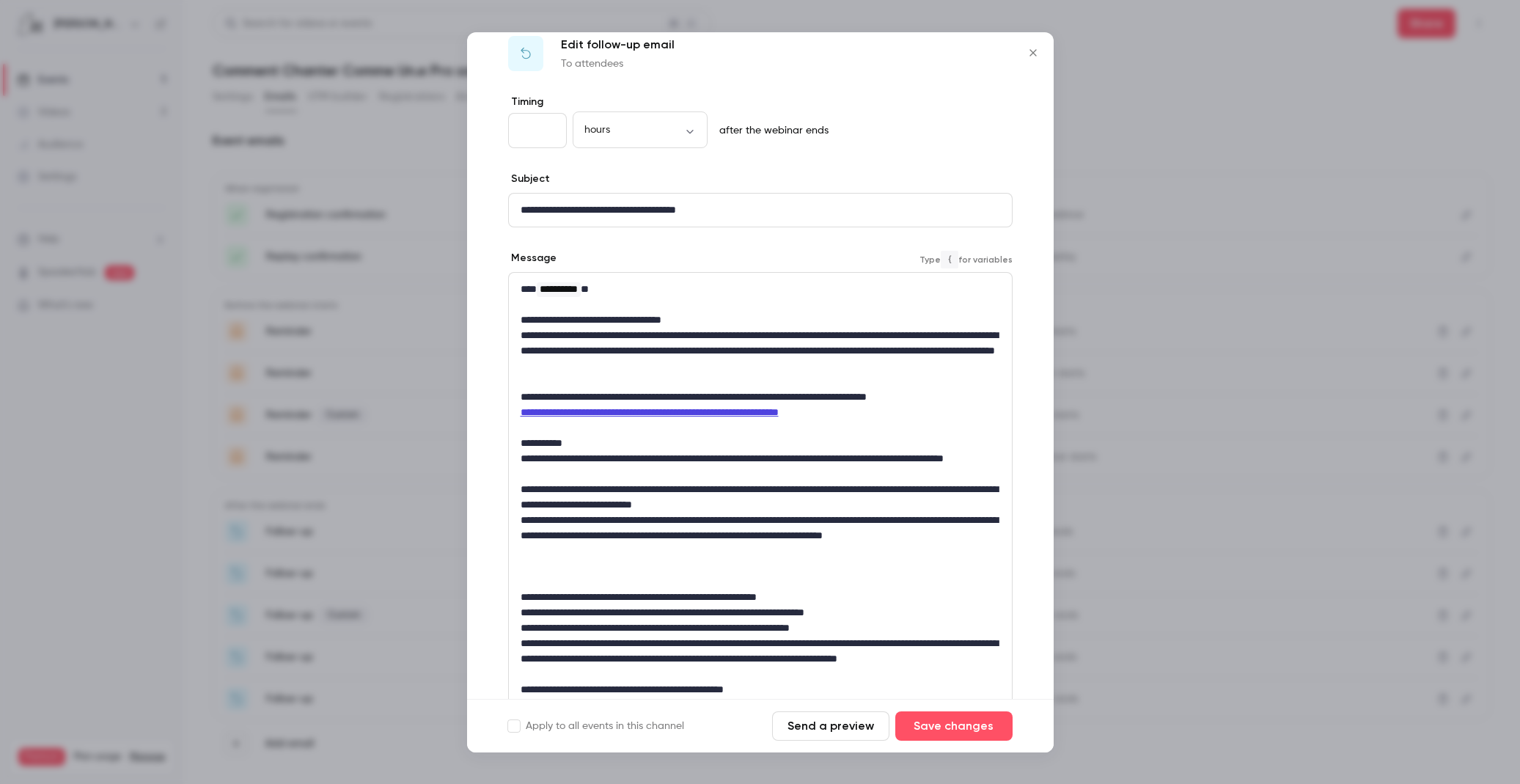
click at [627, 411] on link "**********" at bounding box center [650, 412] width 258 height 10
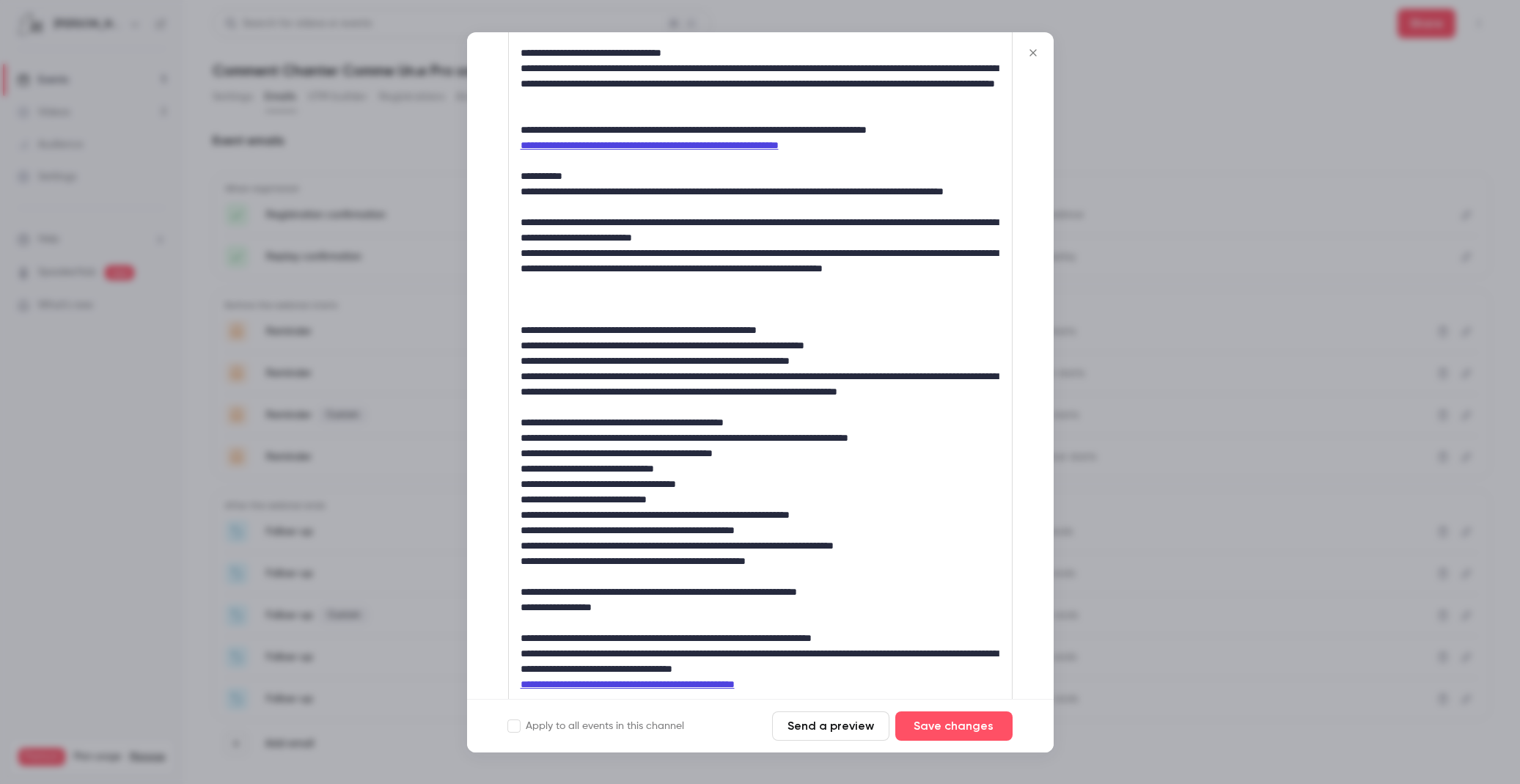
scroll to position [454, 0]
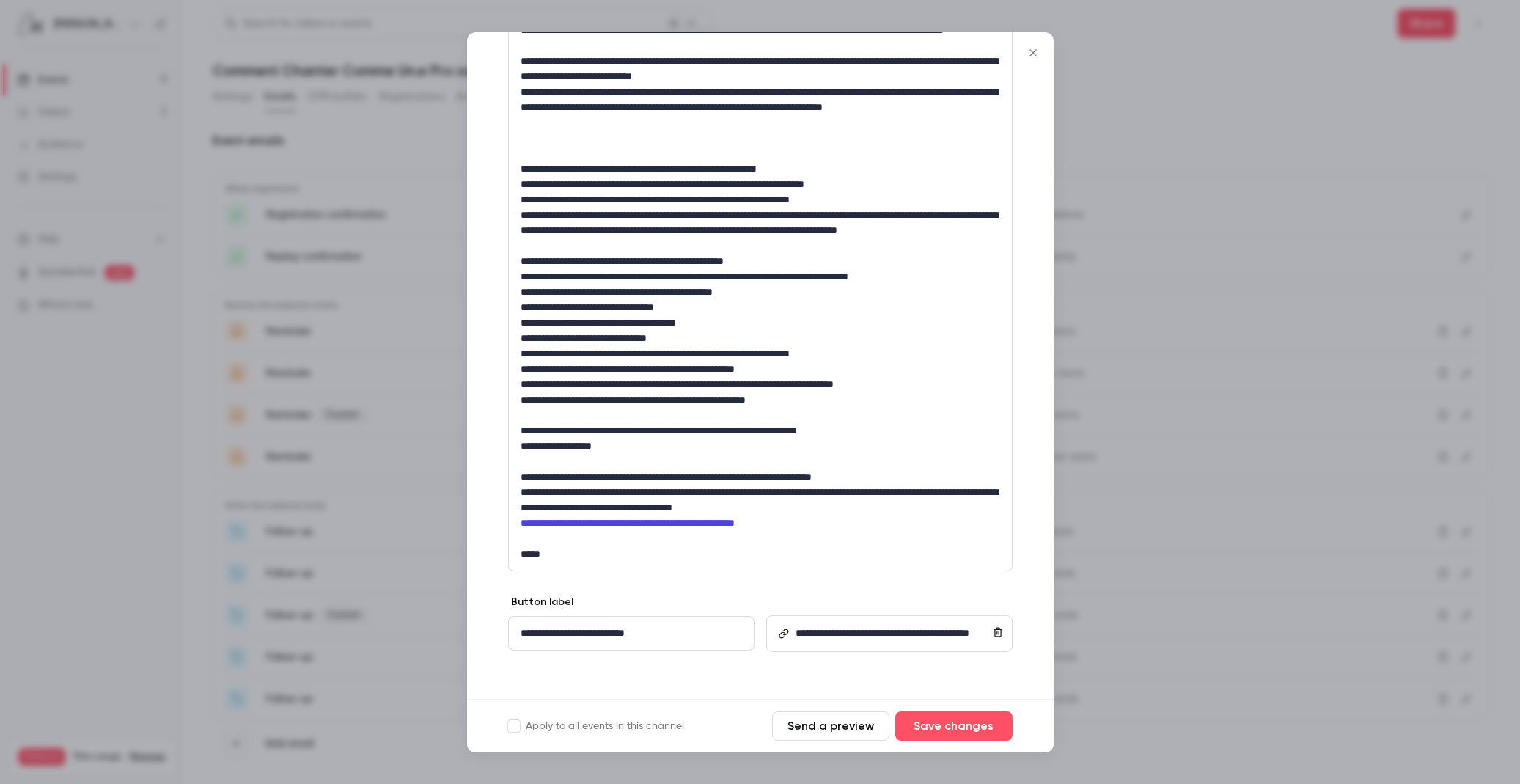
click at [1126, 357] on div at bounding box center [760, 392] width 1520 height 784
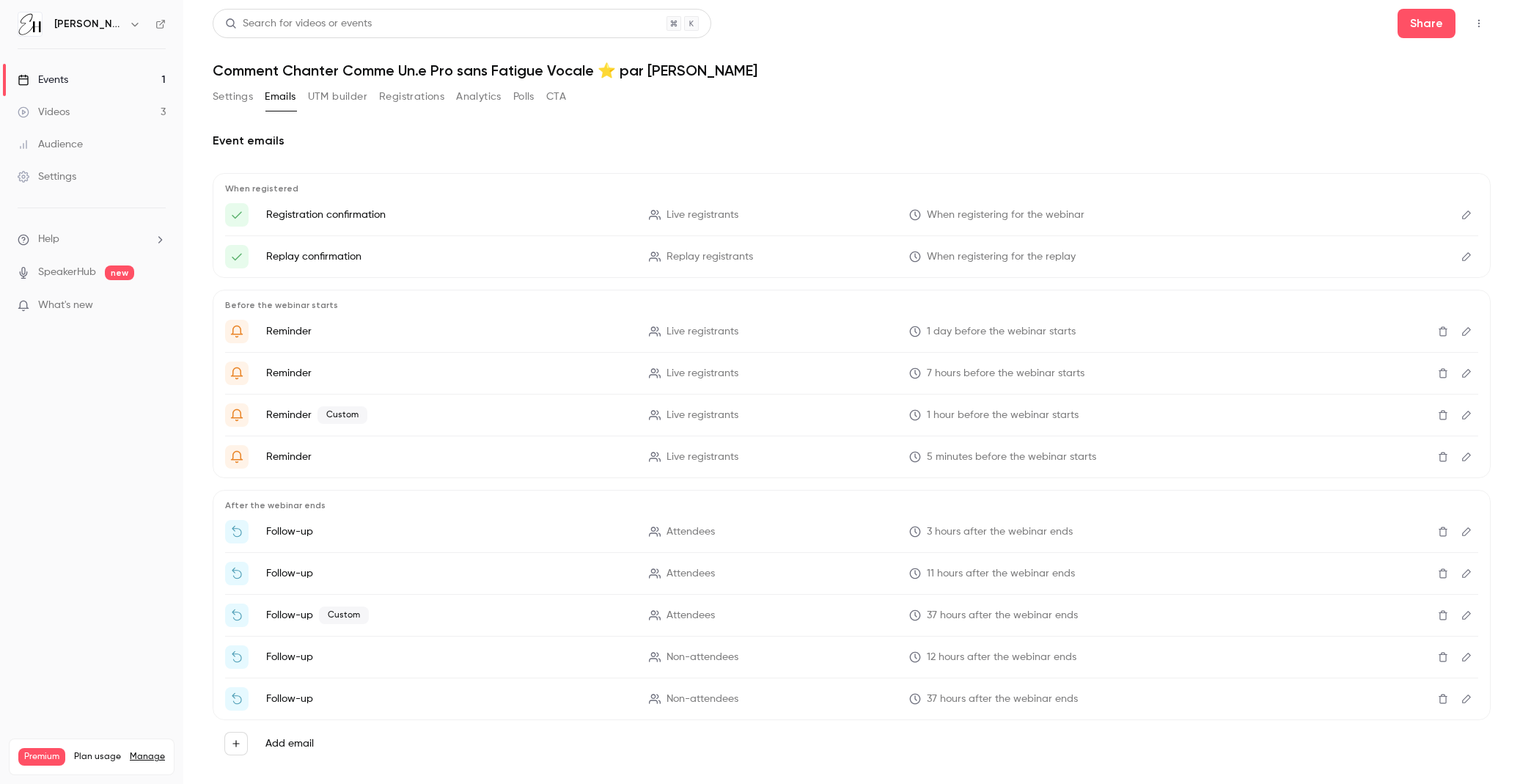
scroll to position [21, 0]
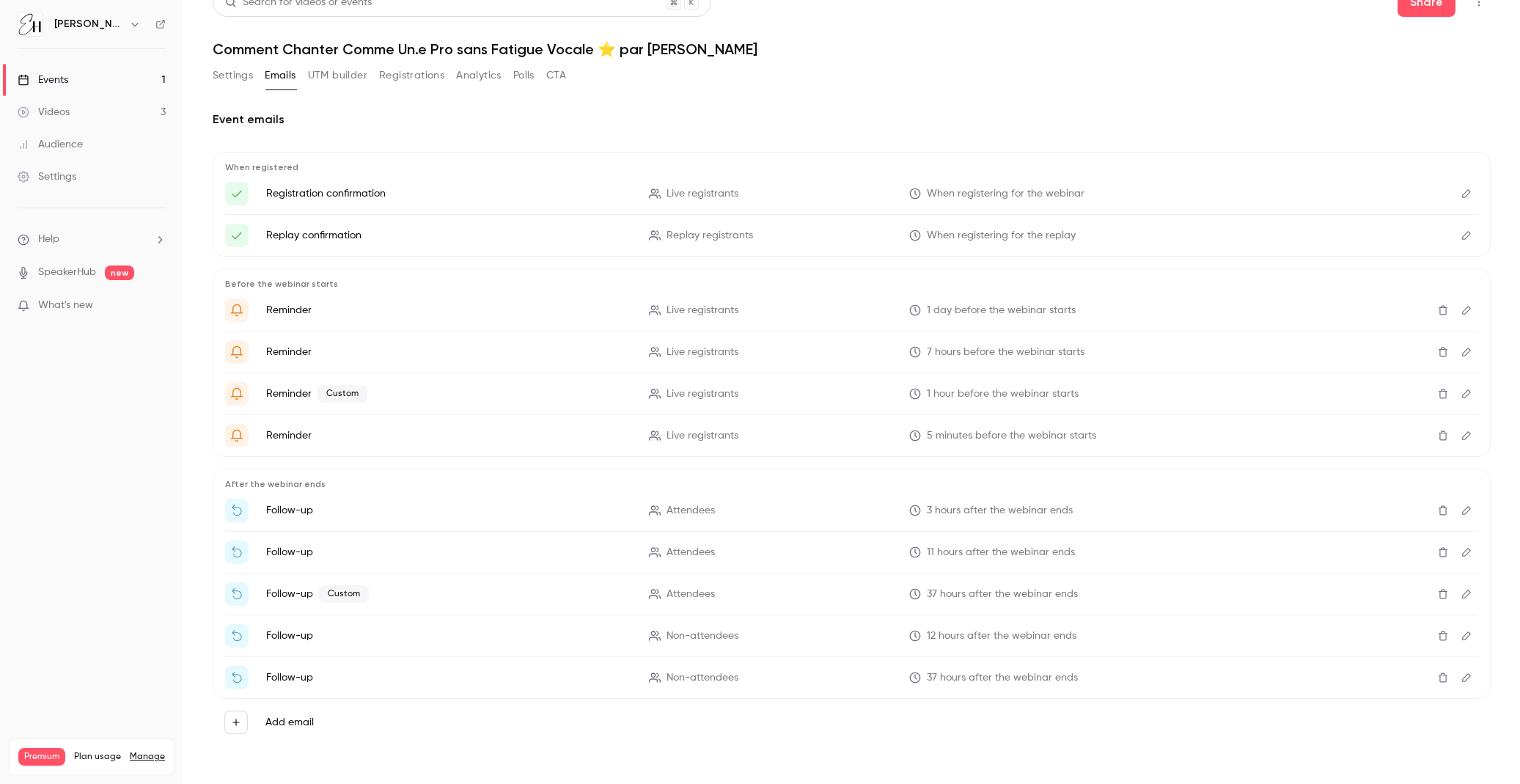
click at [1467, 549] on icon "Edit" at bounding box center [1467, 552] width 12 height 10
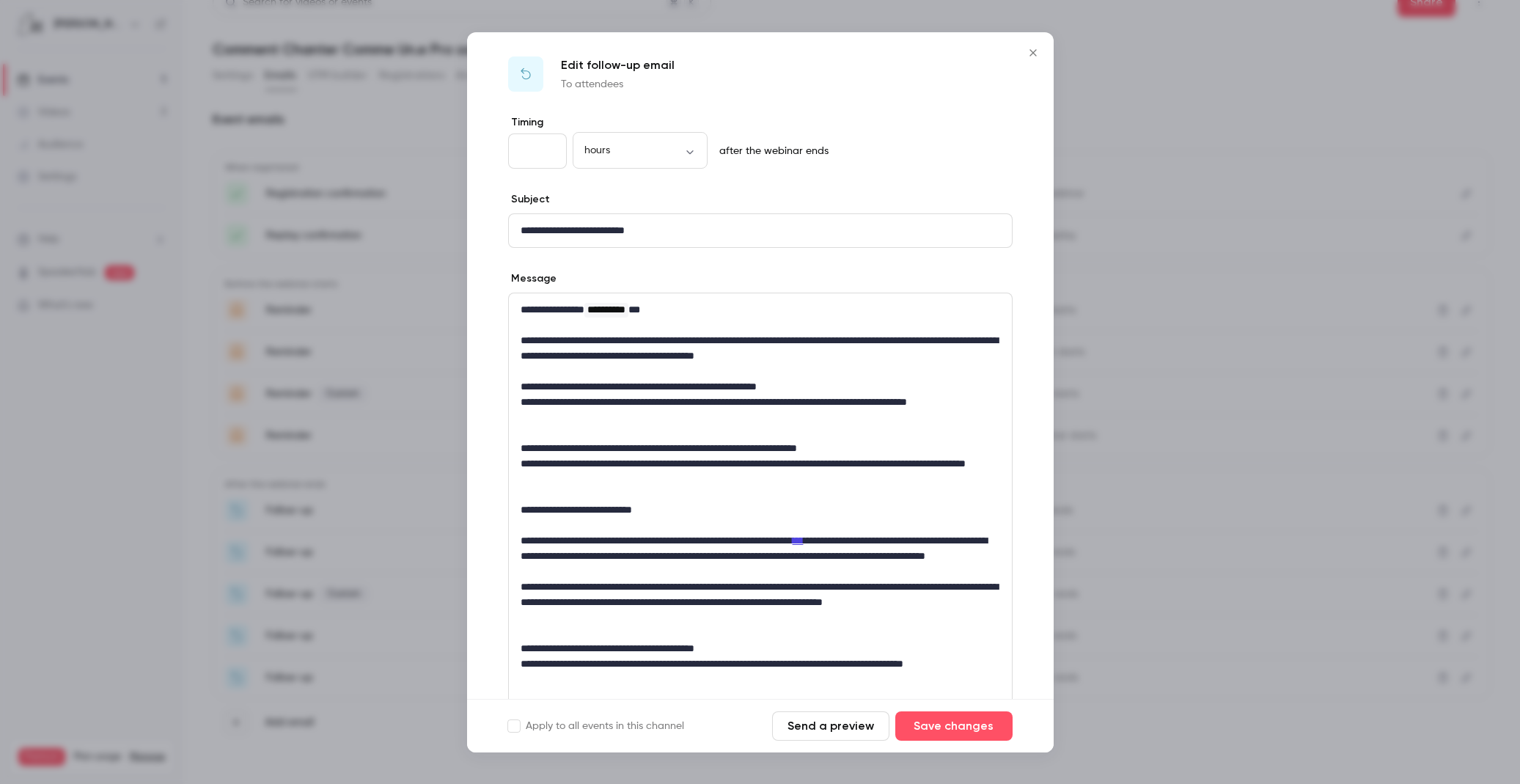
scroll to position [0, 0]
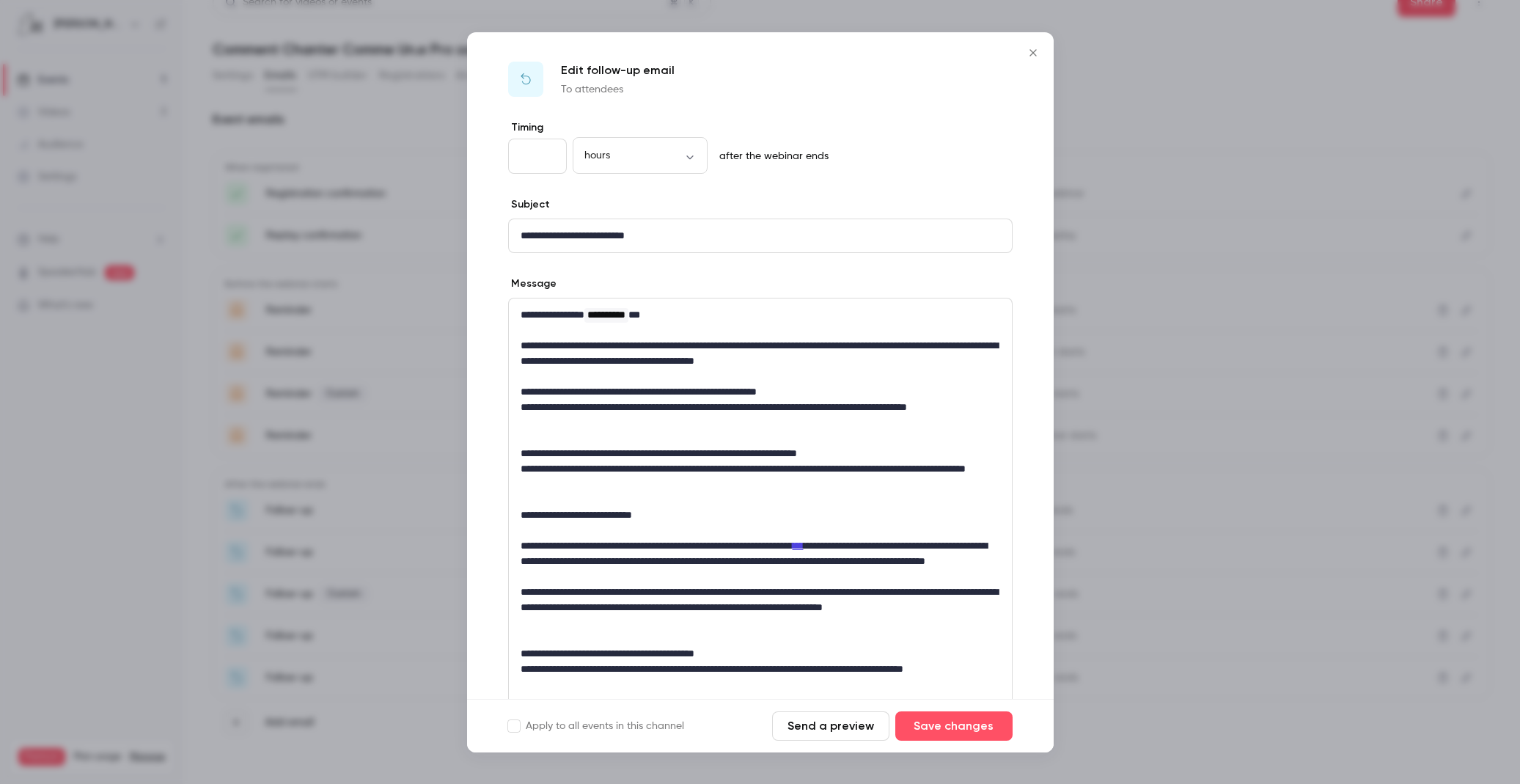
click at [1032, 49] on icon "Close" at bounding box center [1033, 52] width 18 height 12
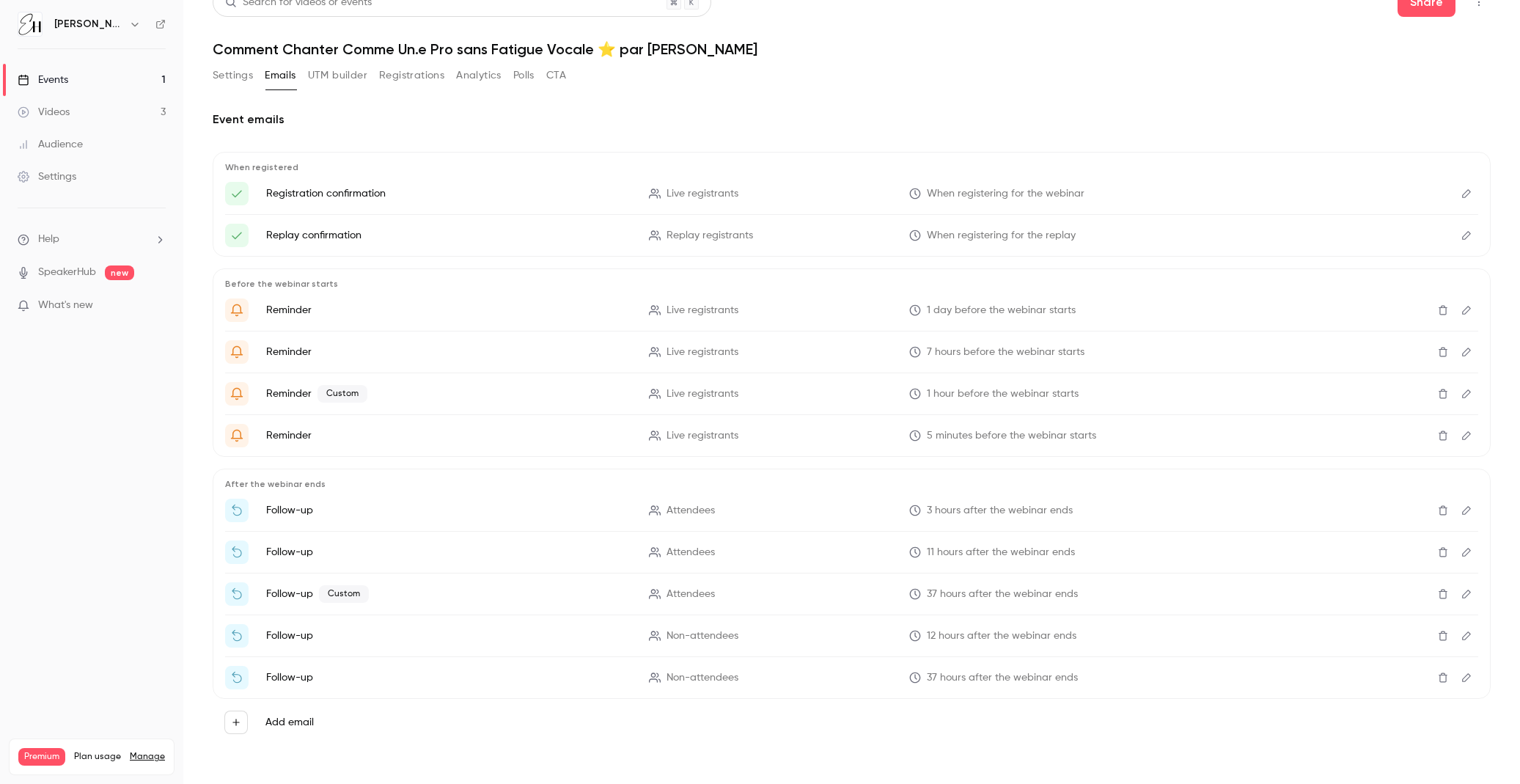
click at [1465, 509] on icon "Edit" at bounding box center [1466, 510] width 8 height 8
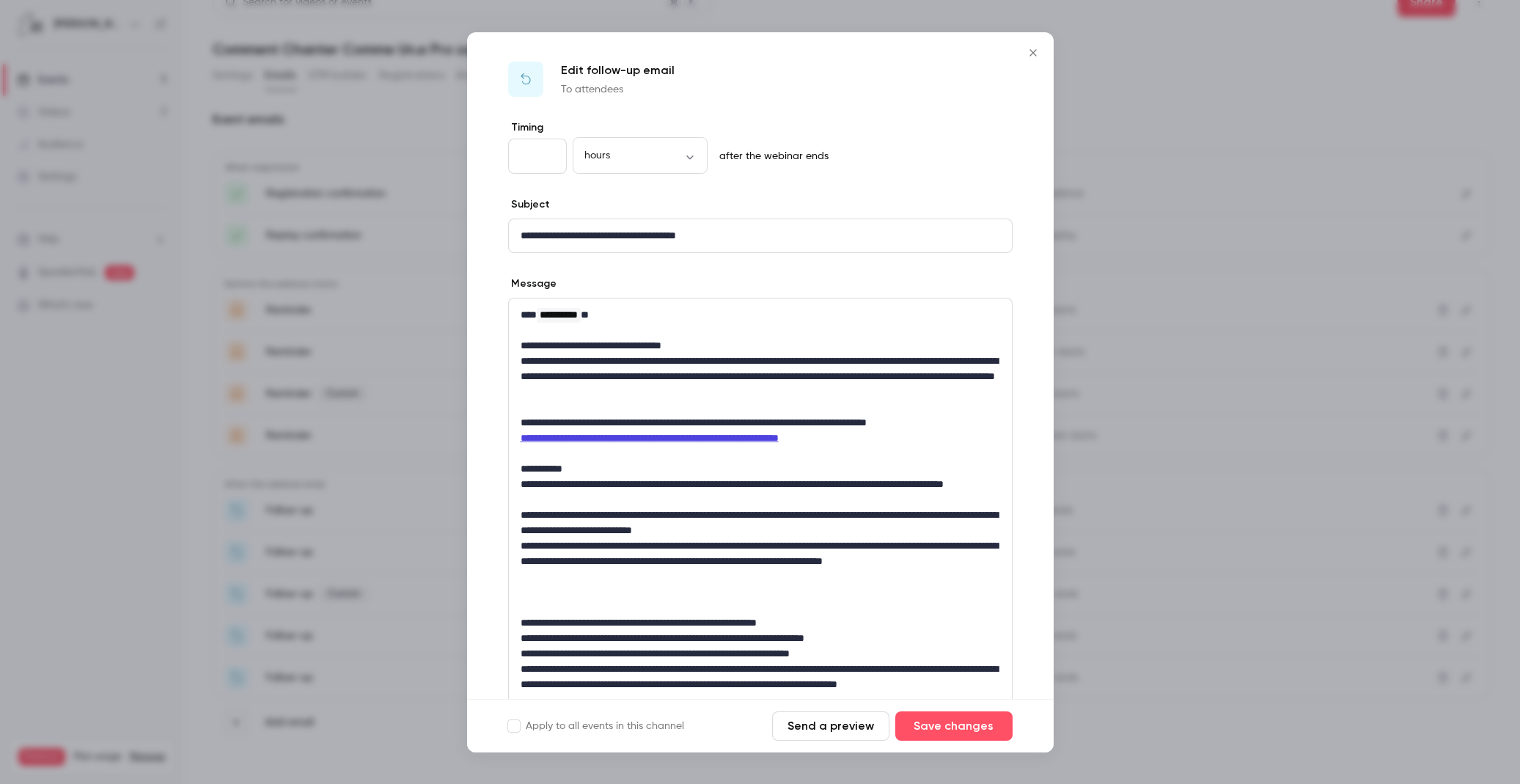
click at [529, 156] on input "*" at bounding box center [537, 156] width 59 height 35
click at [548, 152] on input "*" at bounding box center [537, 156] width 59 height 35
click at [547, 159] on input "*" at bounding box center [537, 156] width 59 height 35
type input "*"
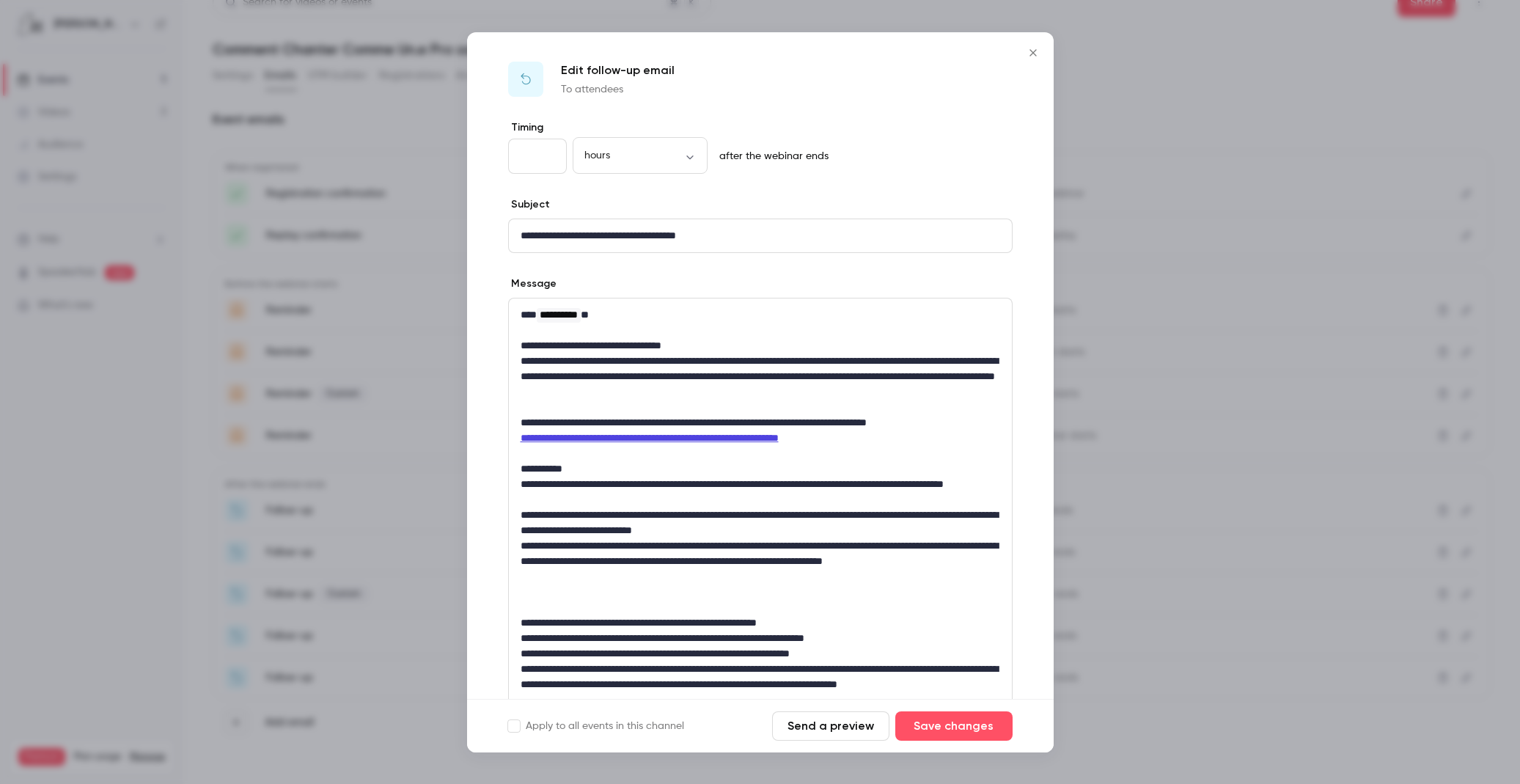
click at [547, 159] on input "*" at bounding box center [537, 156] width 59 height 35
click at [623, 154] on body "[PERSON_NAME] Events 1 Videos 3 Audience Settings Help SpeakerHub new What's ne…" at bounding box center [760, 392] width 1520 height 784
click at [629, 206] on li "minutes" at bounding box center [640, 204] width 135 height 38
type input "*******"
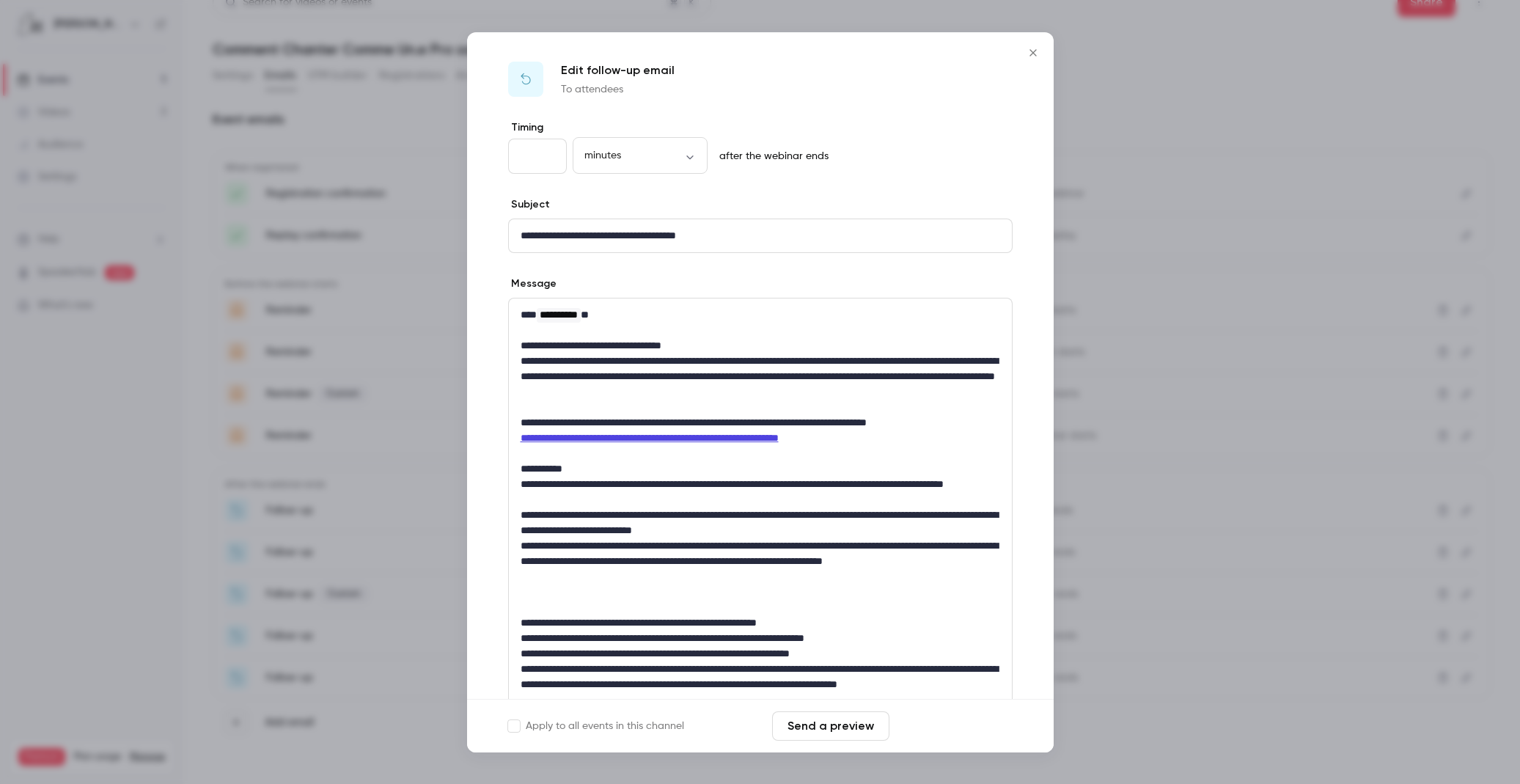
click at [982, 725] on button "Save changes" at bounding box center [954, 725] width 118 height 29
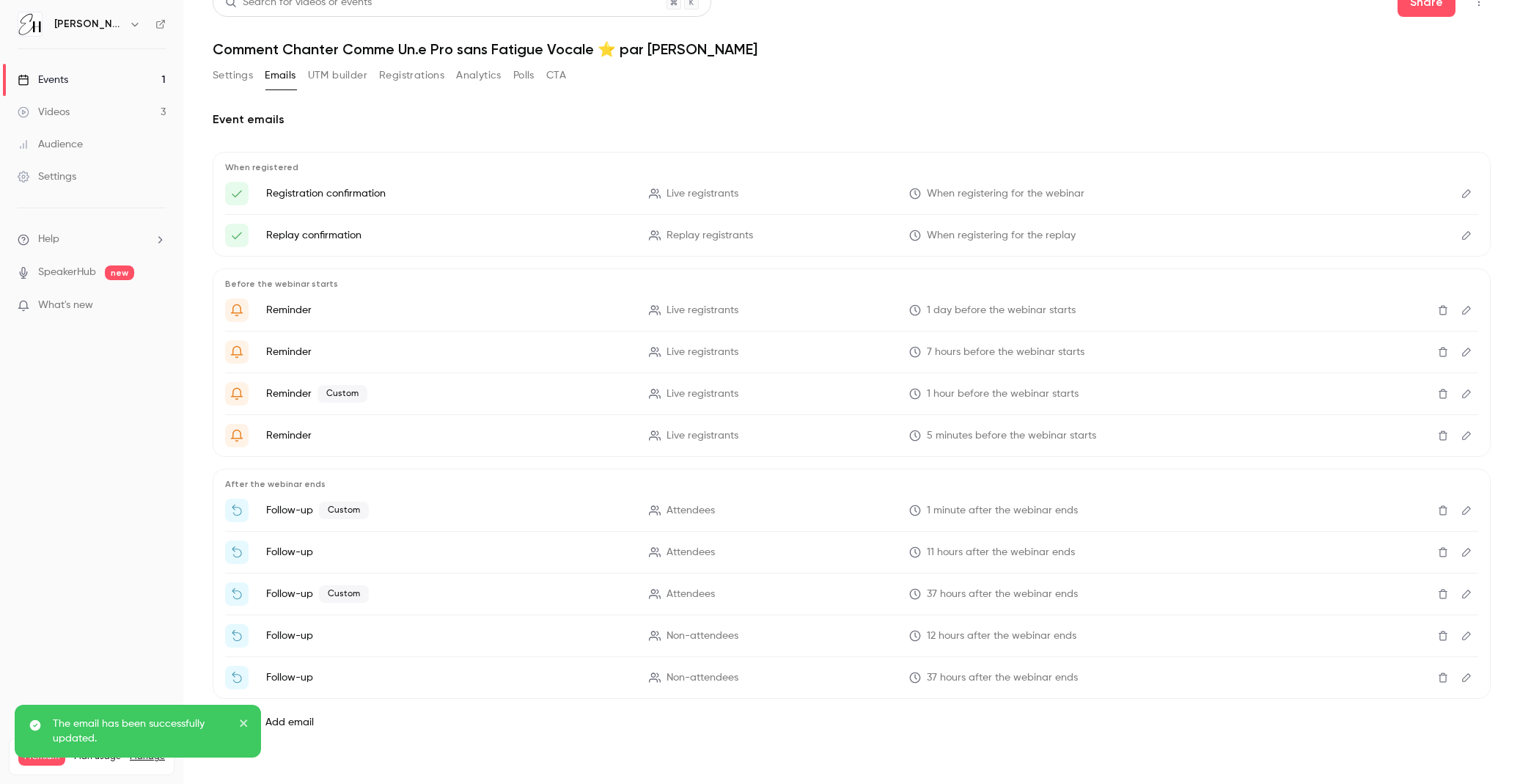
click at [1462, 552] on icon "Edit" at bounding box center [1467, 552] width 12 height 10
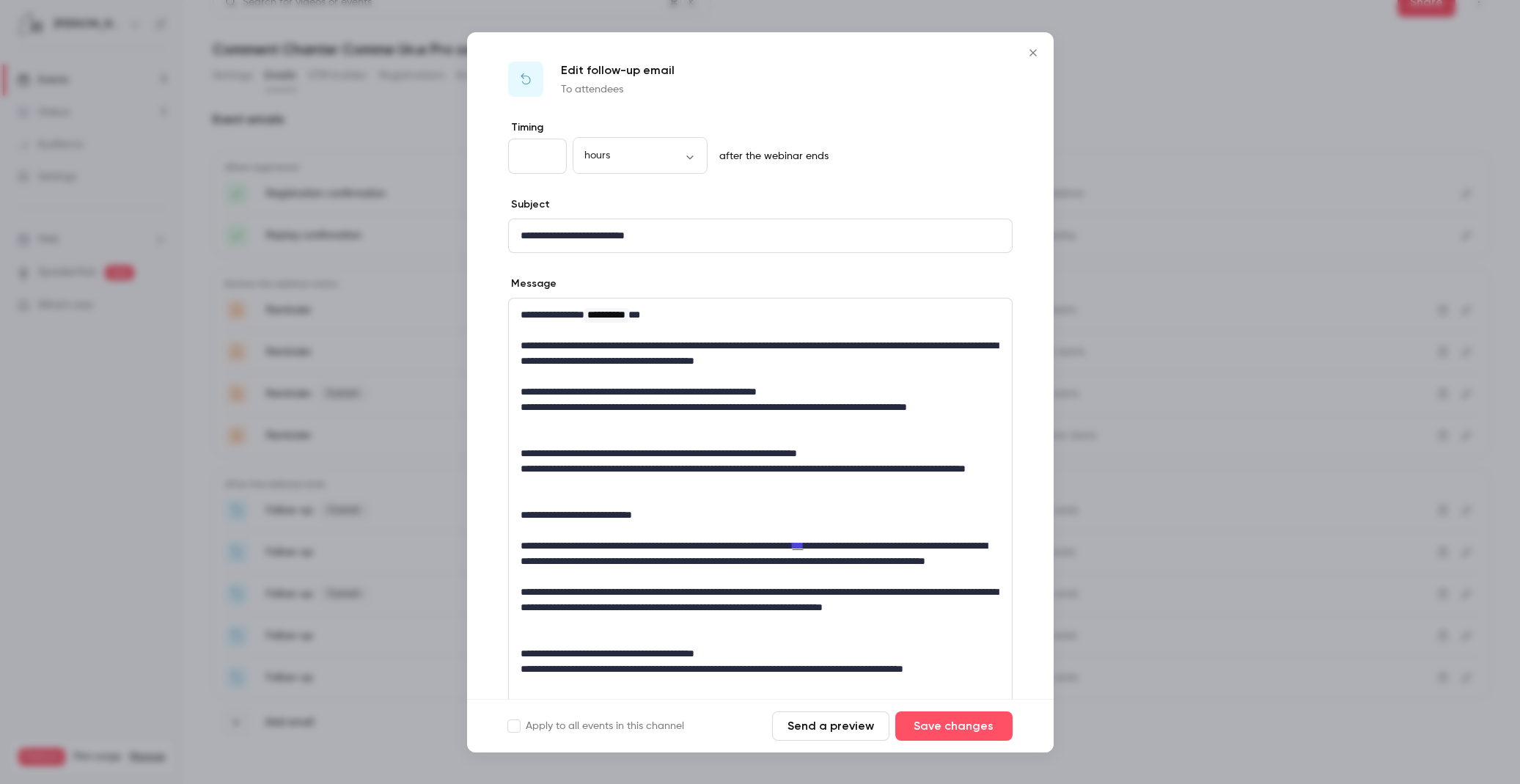
click at [549, 154] on input "**" at bounding box center [537, 156] width 59 height 35
click at [549, 160] on input "**" at bounding box center [537, 156] width 59 height 35
click at [549, 160] on input "*" at bounding box center [537, 156] width 59 height 35
type input "*"
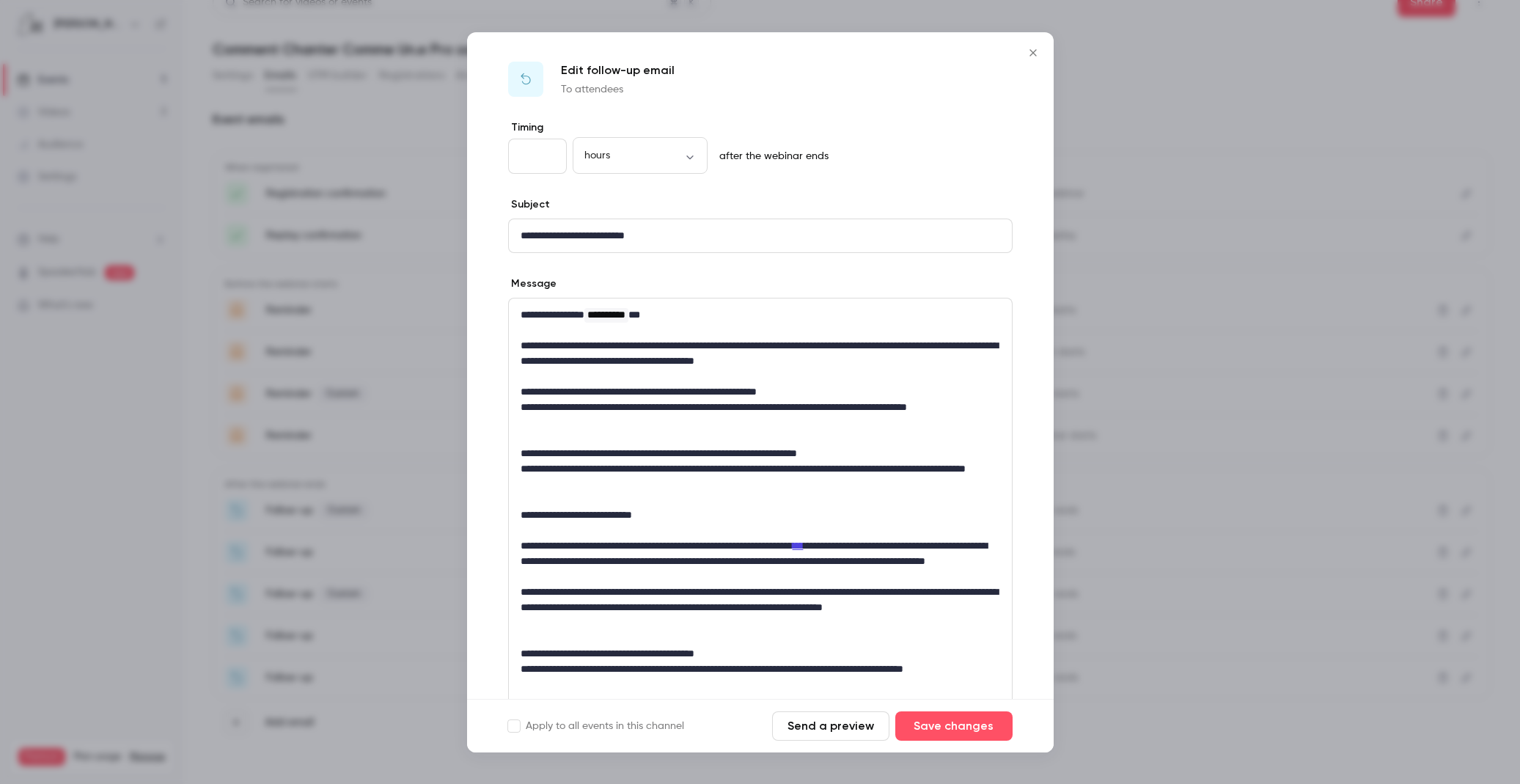
click at [549, 160] on input "*" at bounding box center [537, 156] width 59 height 35
click at [992, 721] on button "Save changes" at bounding box center [954, 725] width 118 height 29
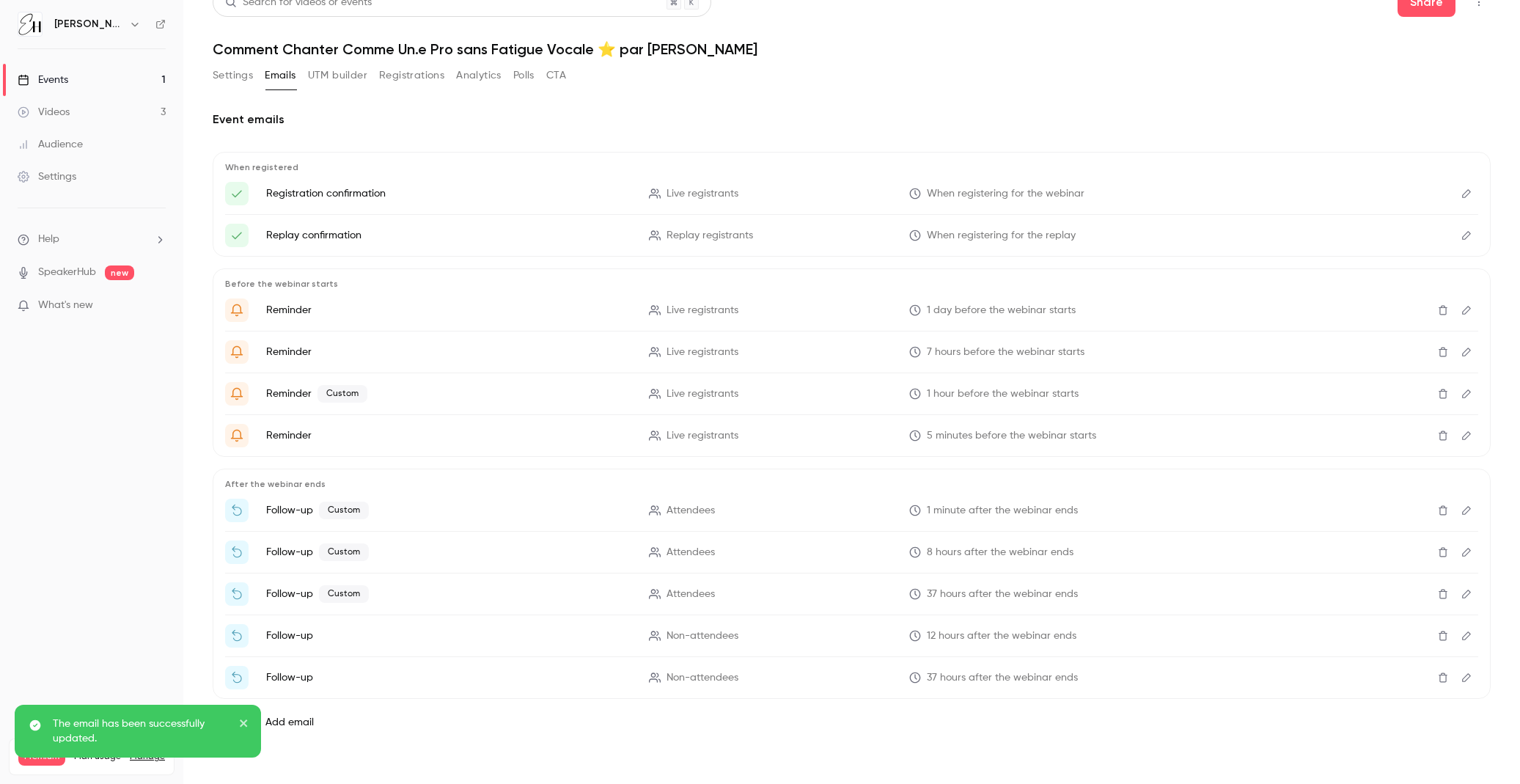
click at [1467, 593] on icon "Edit" at bounding box center [1467, 594] width 12 height 10
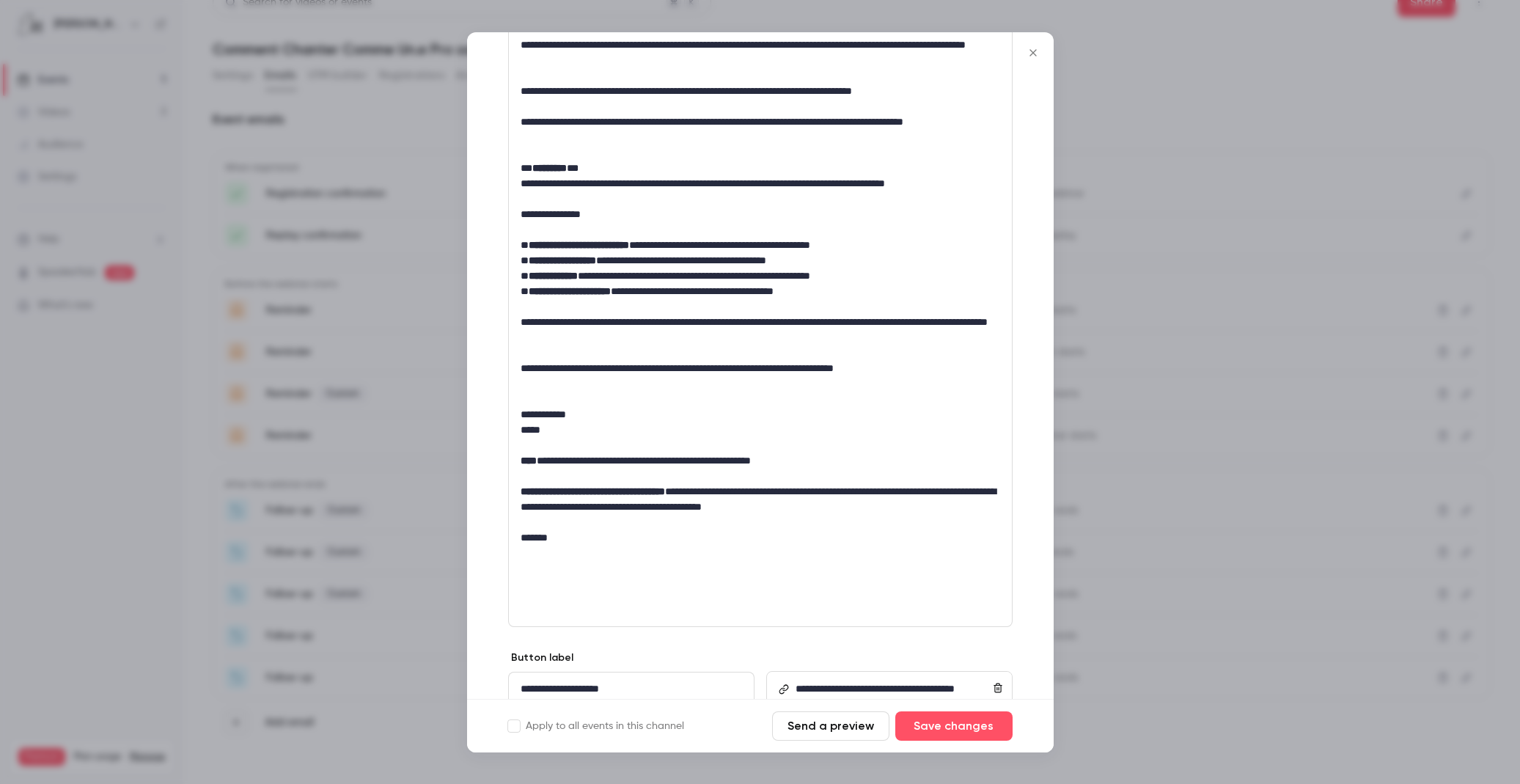
scroll to position [519, 0]
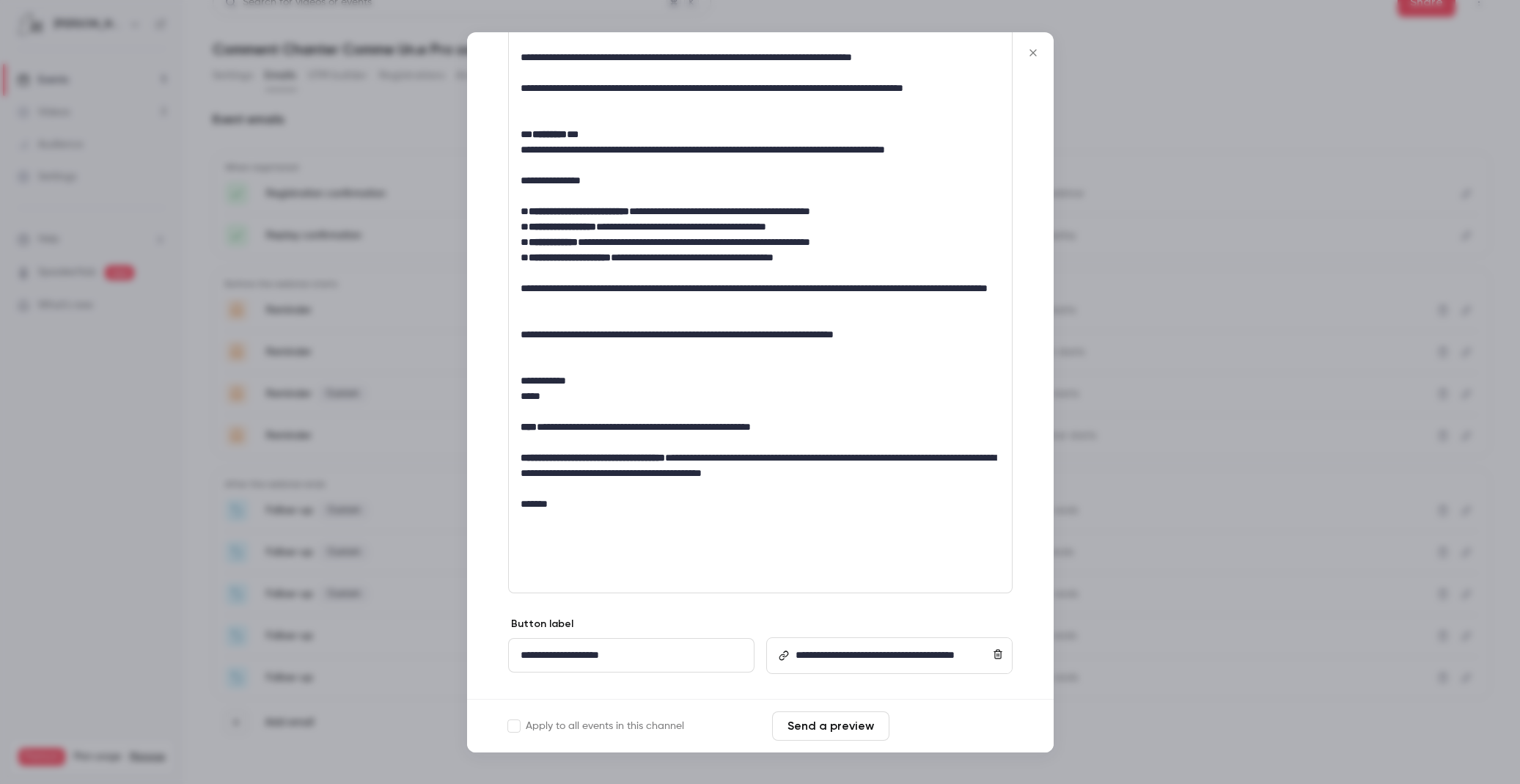
click at [950, 718] on button "Save changes" at bounding box center [954, 725] width 118 height 29
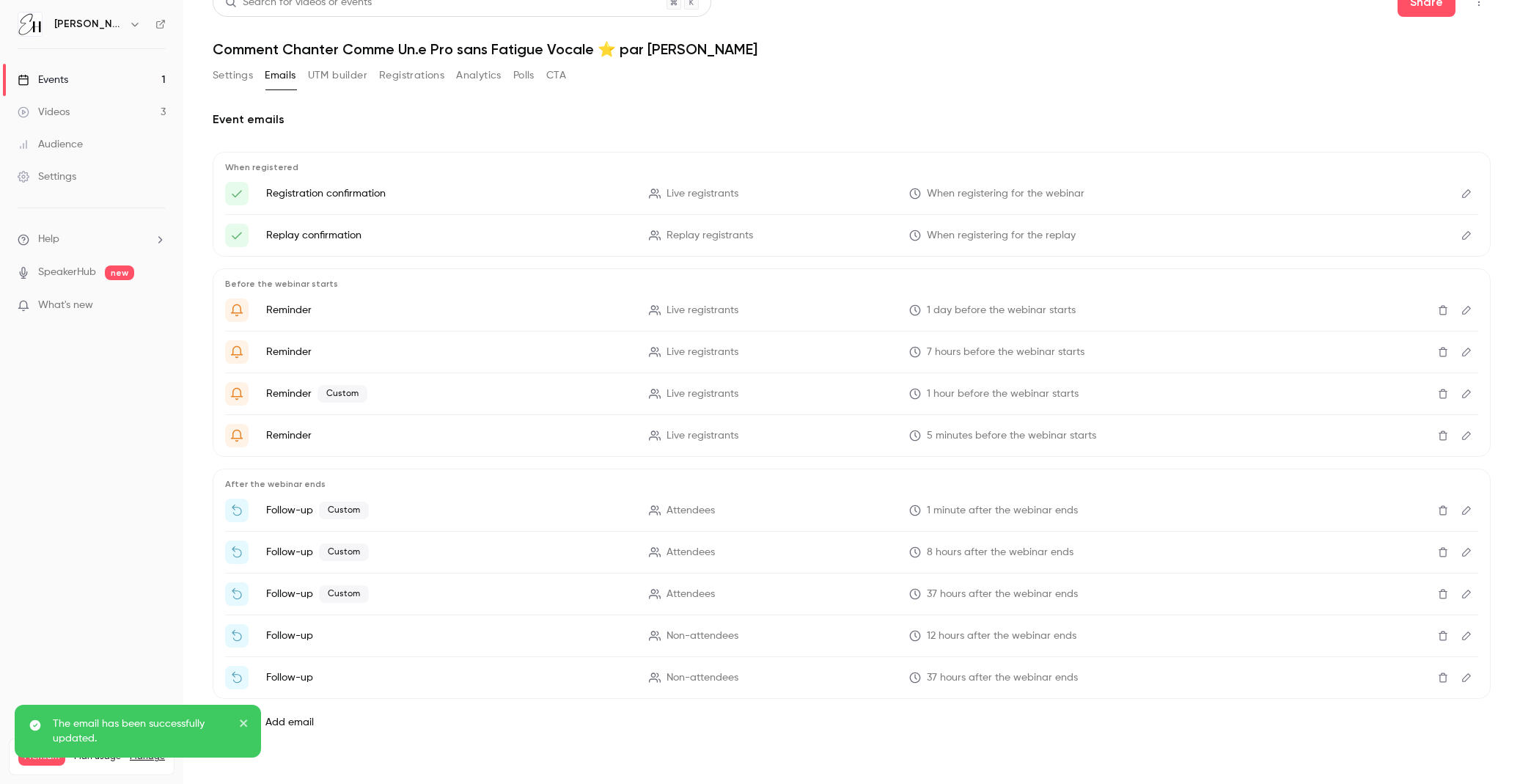
click at [1464, 593] on icon "Edit" at bounding box center [1467, 594] width 12 height 10
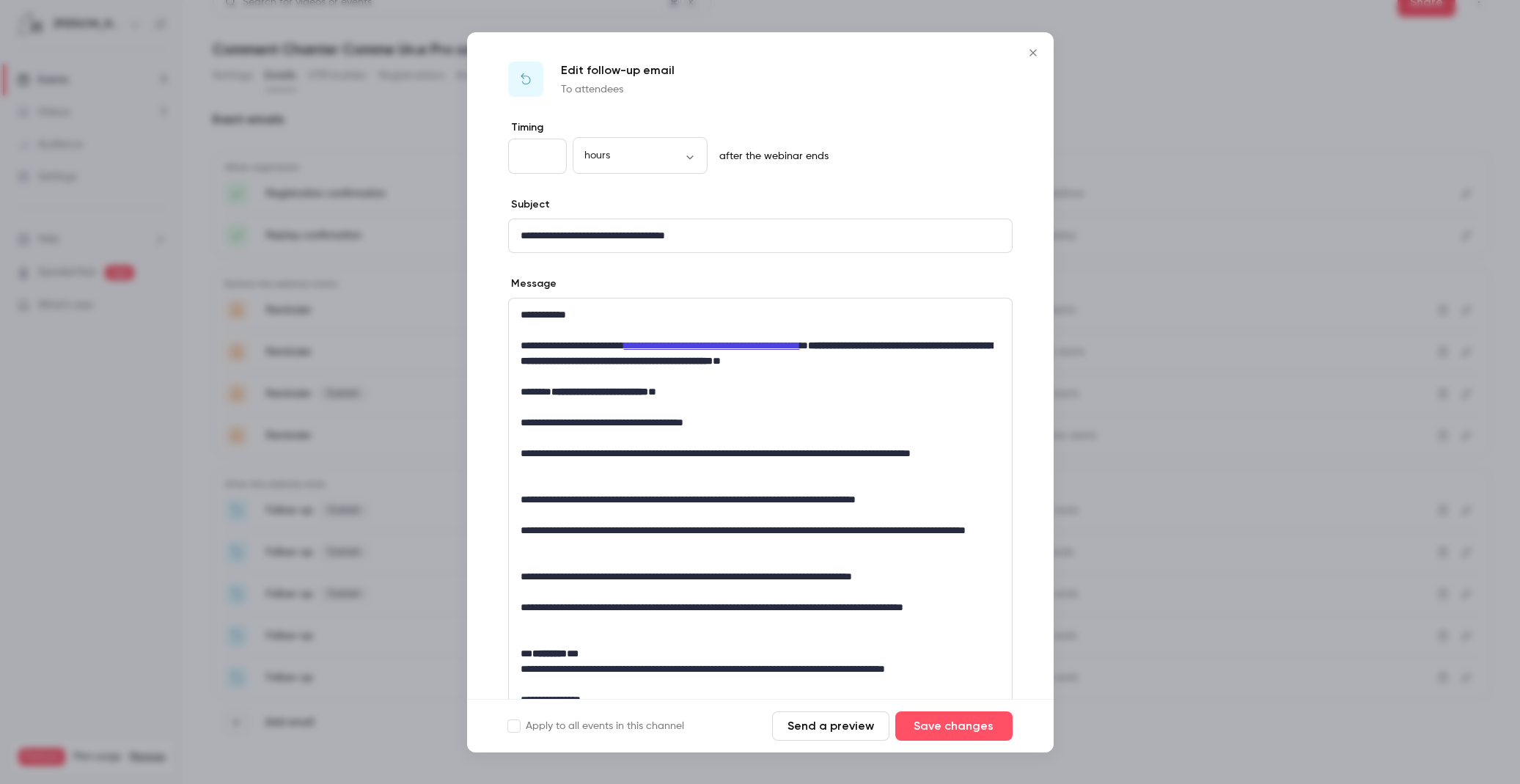
click at [532, 151] on input "**" at bounding box center [537, 156] width 59 height 35
type input "**"
click at [931, 722] on button "Save changes" at bounding box center [954, 725] width 118 height 29
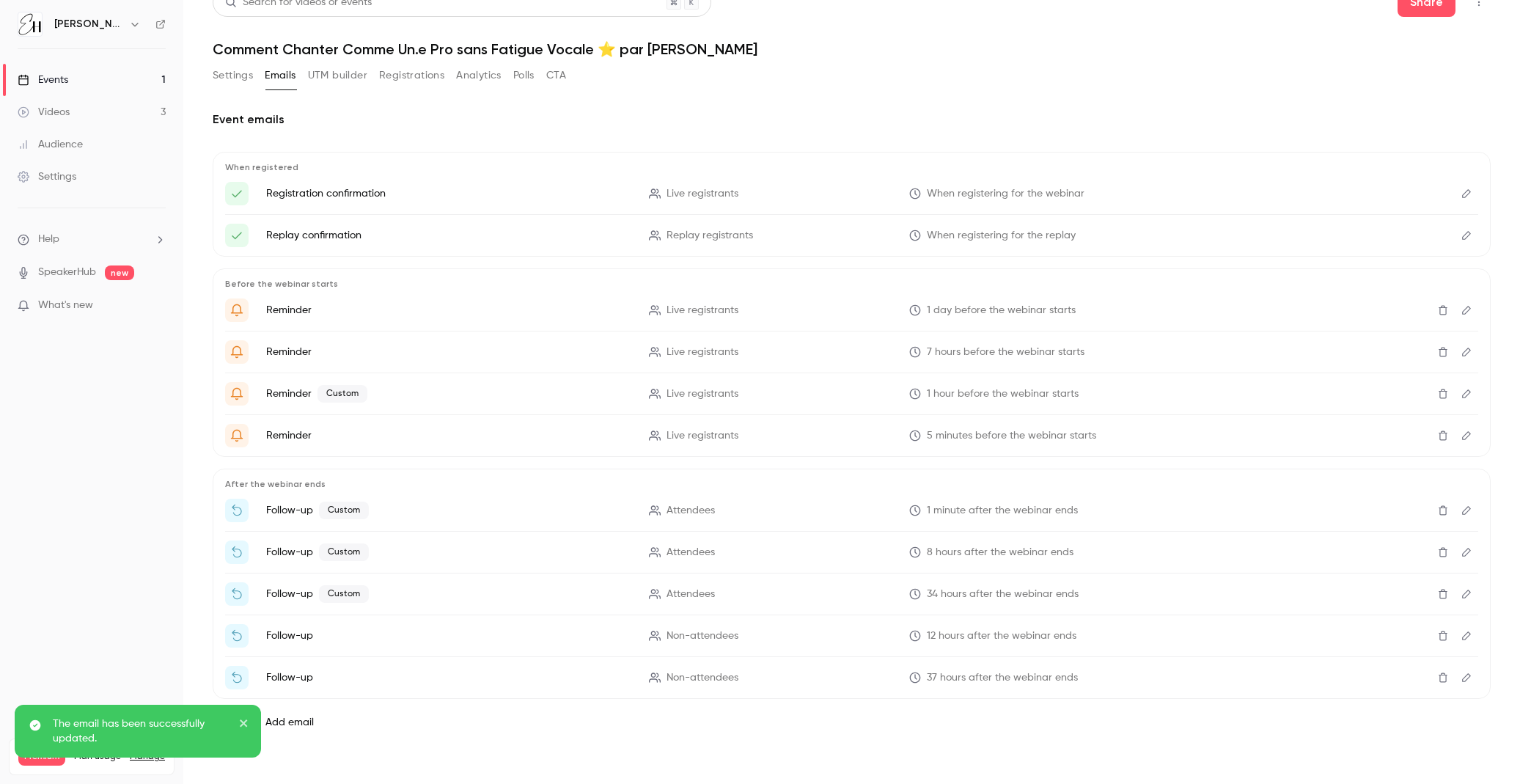
click at [1469, 636] on icon "Edit" at bounding box center [1467, 635] width 12 height 10
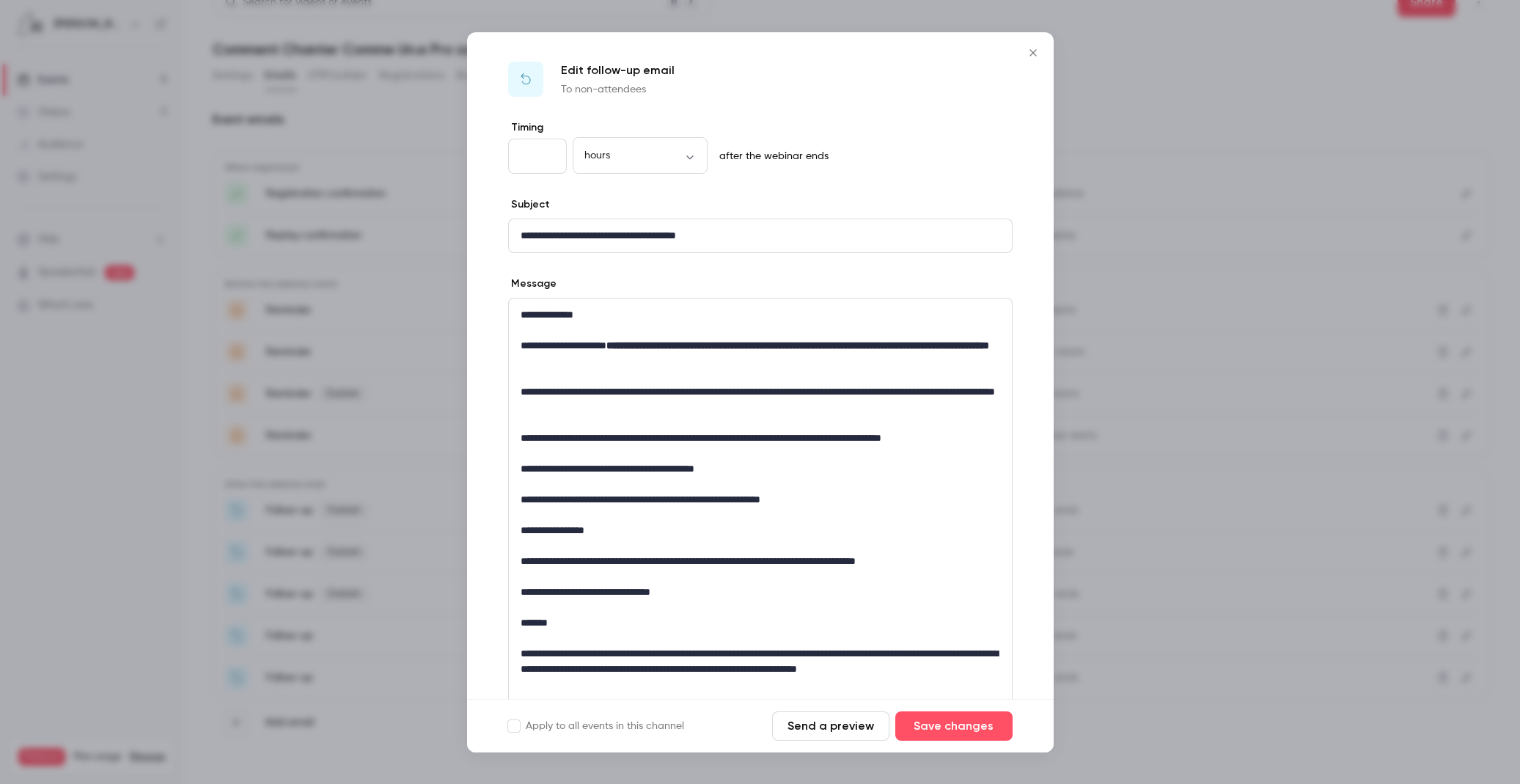
click at [548, 159] on input "**" at bounding box center [537, 156] width 59 height 35
type input "*"
click at [548, 159] on input "*" at bounding box center [537, 156] width 59 height 35
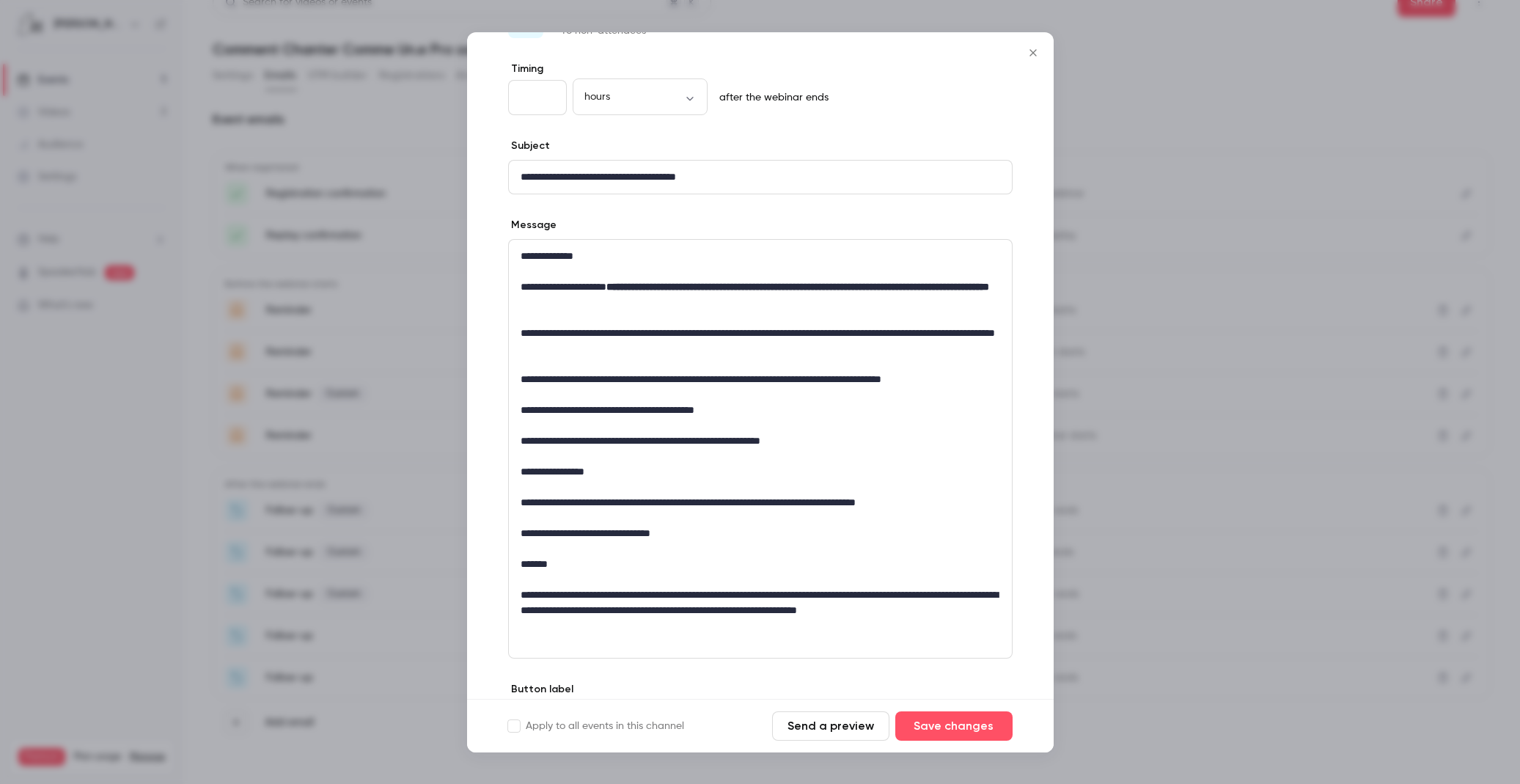
scroll to position [150, 0]
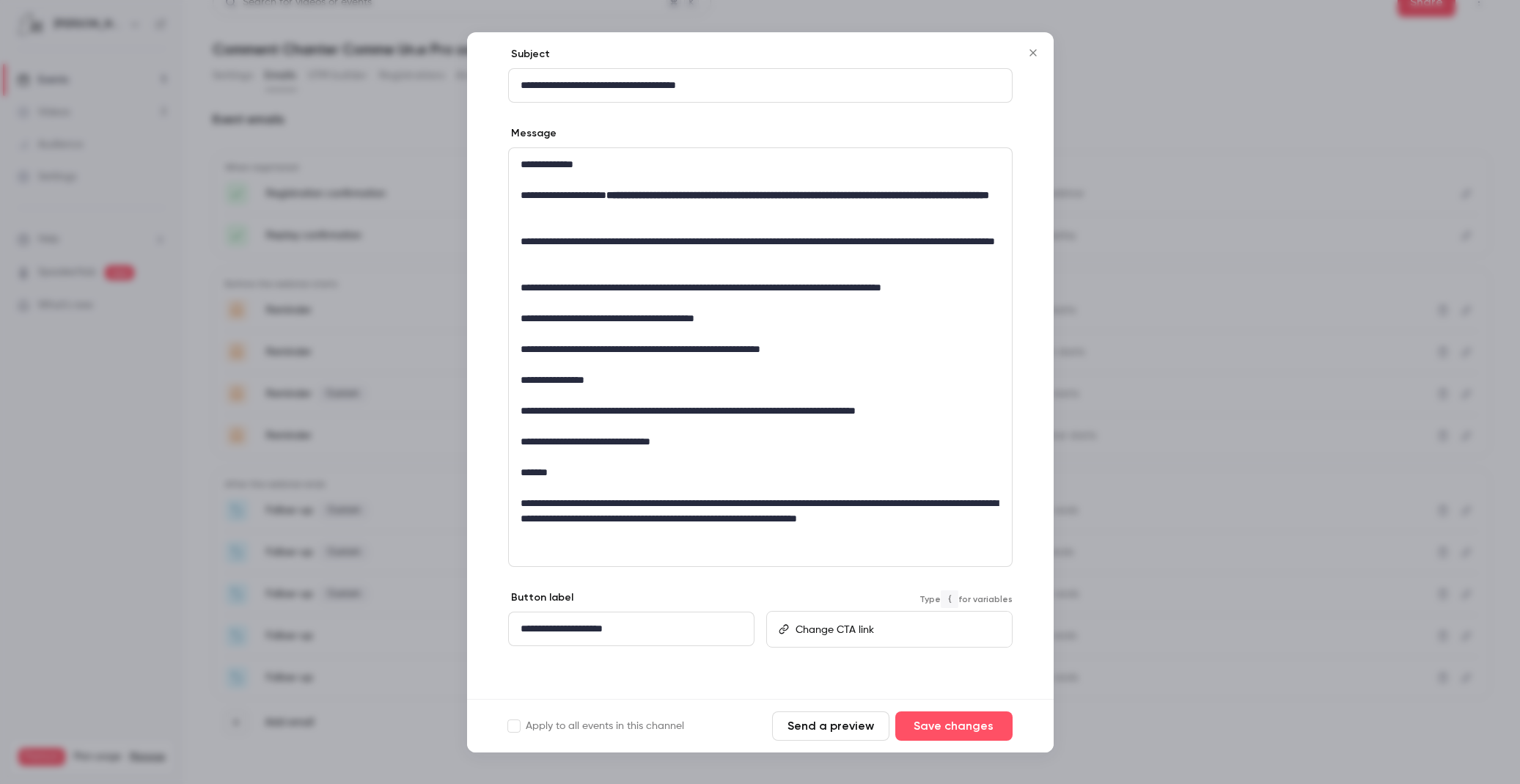
click at [900, 629] on p "editor" at bounding box center [897, 628] width 204 height 15
click at [821, 445] on p "**********" at bounding box center [761, 441] width 480 height 15
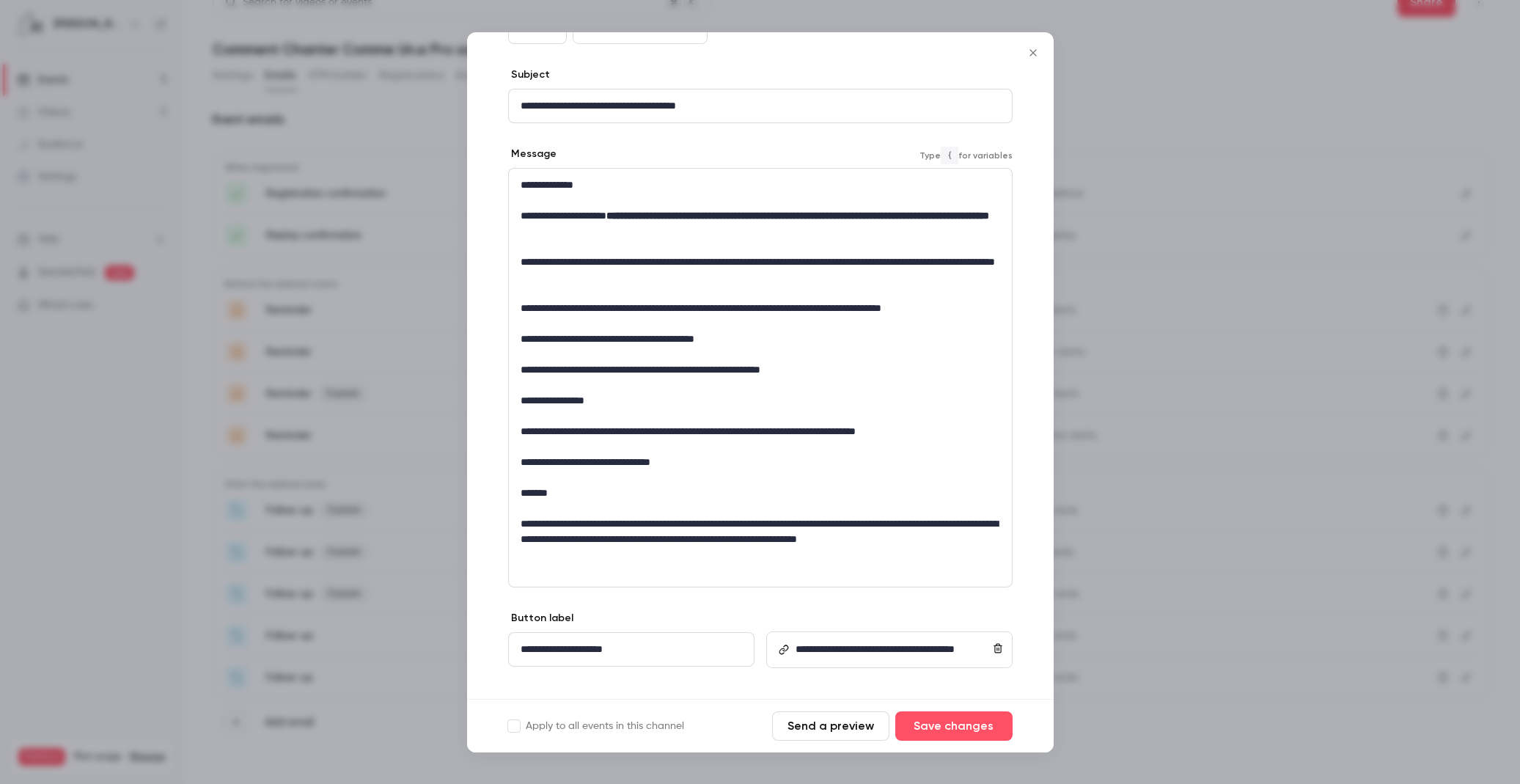
scroll to position [123, 0]
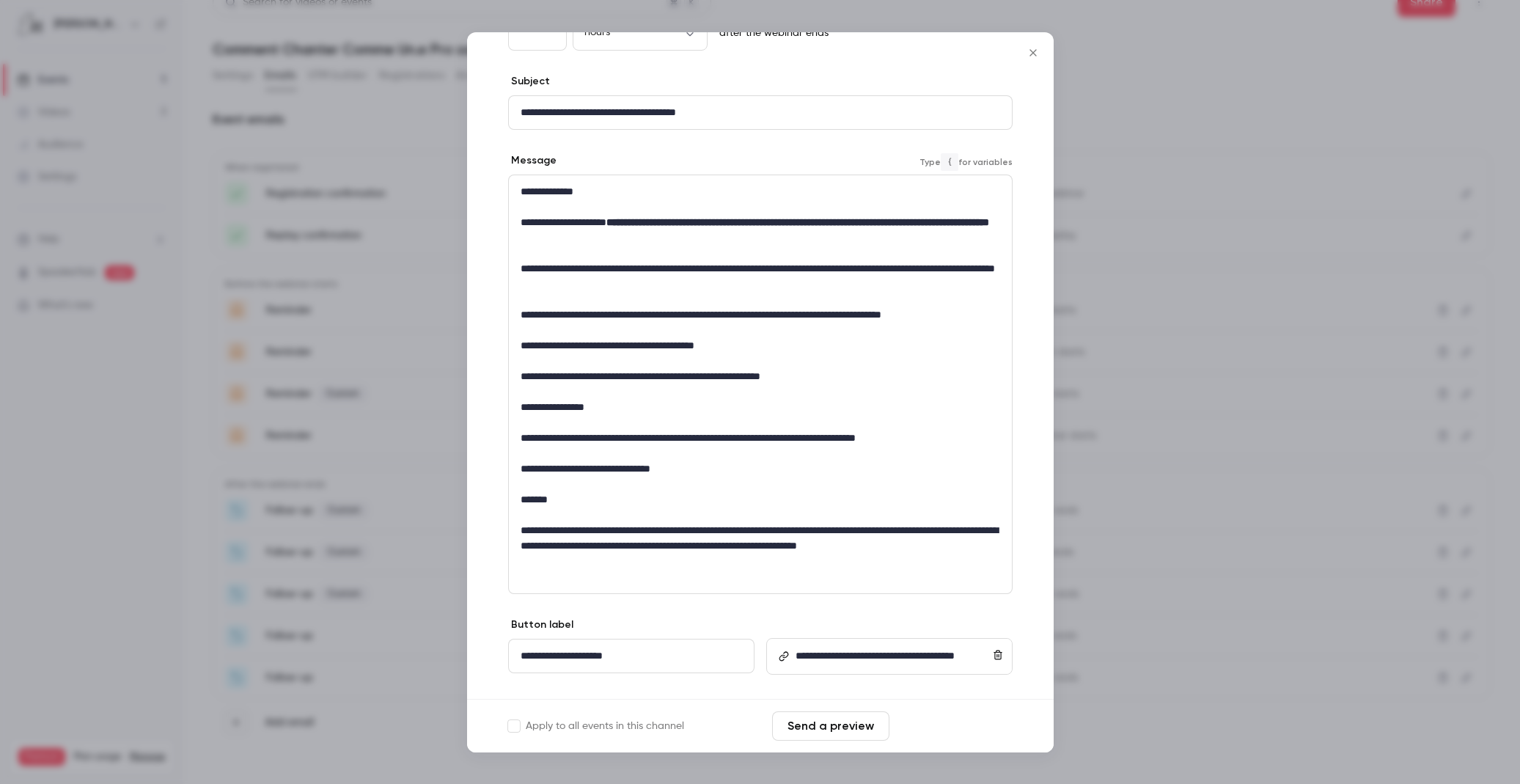
click at [936, 722] on button "Save changes" at bounding box center [954, 725] width 118 height 29
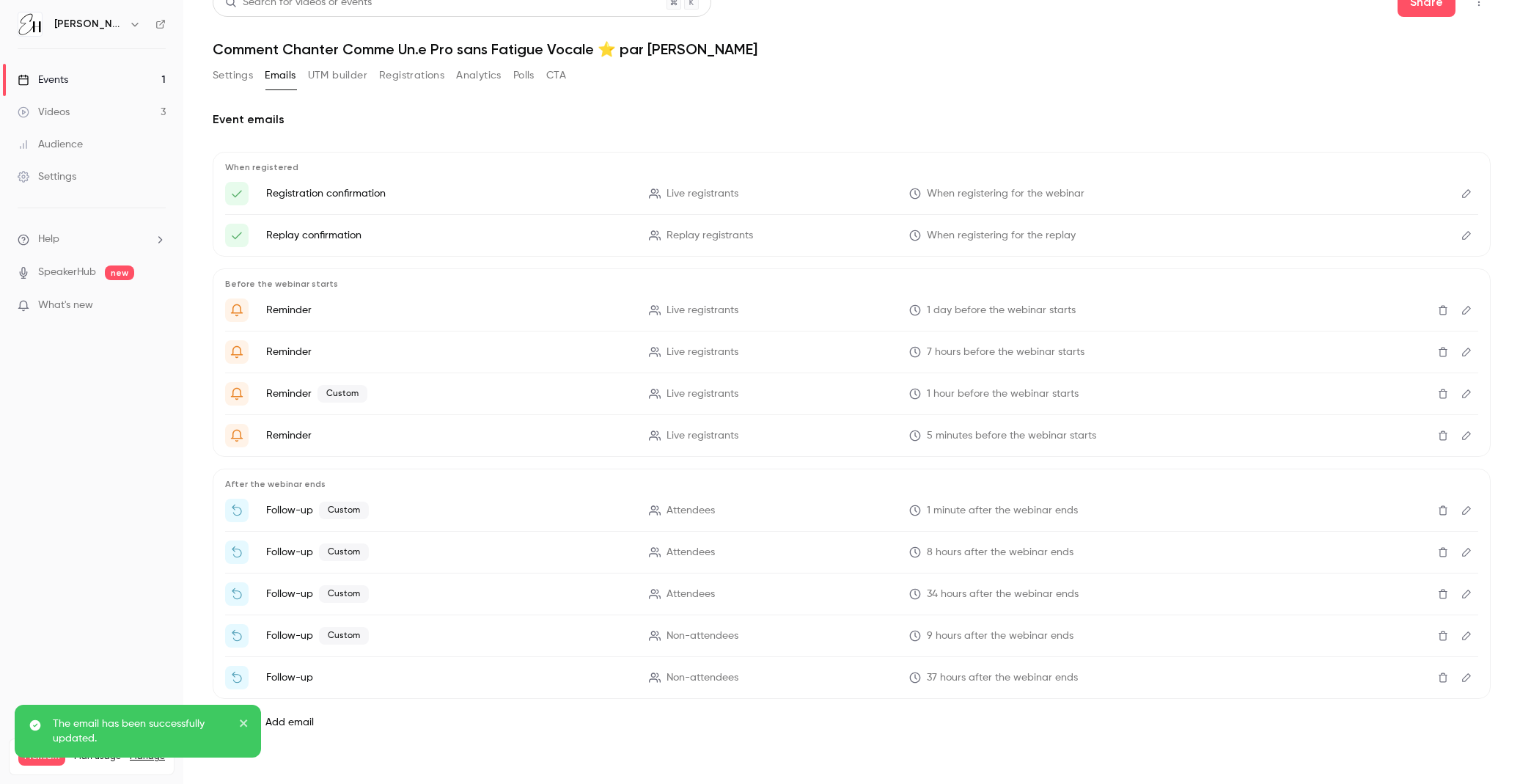
click at [1465, 676] on icon "Edit" at bounding box center [1466, 677] width 8 height 8
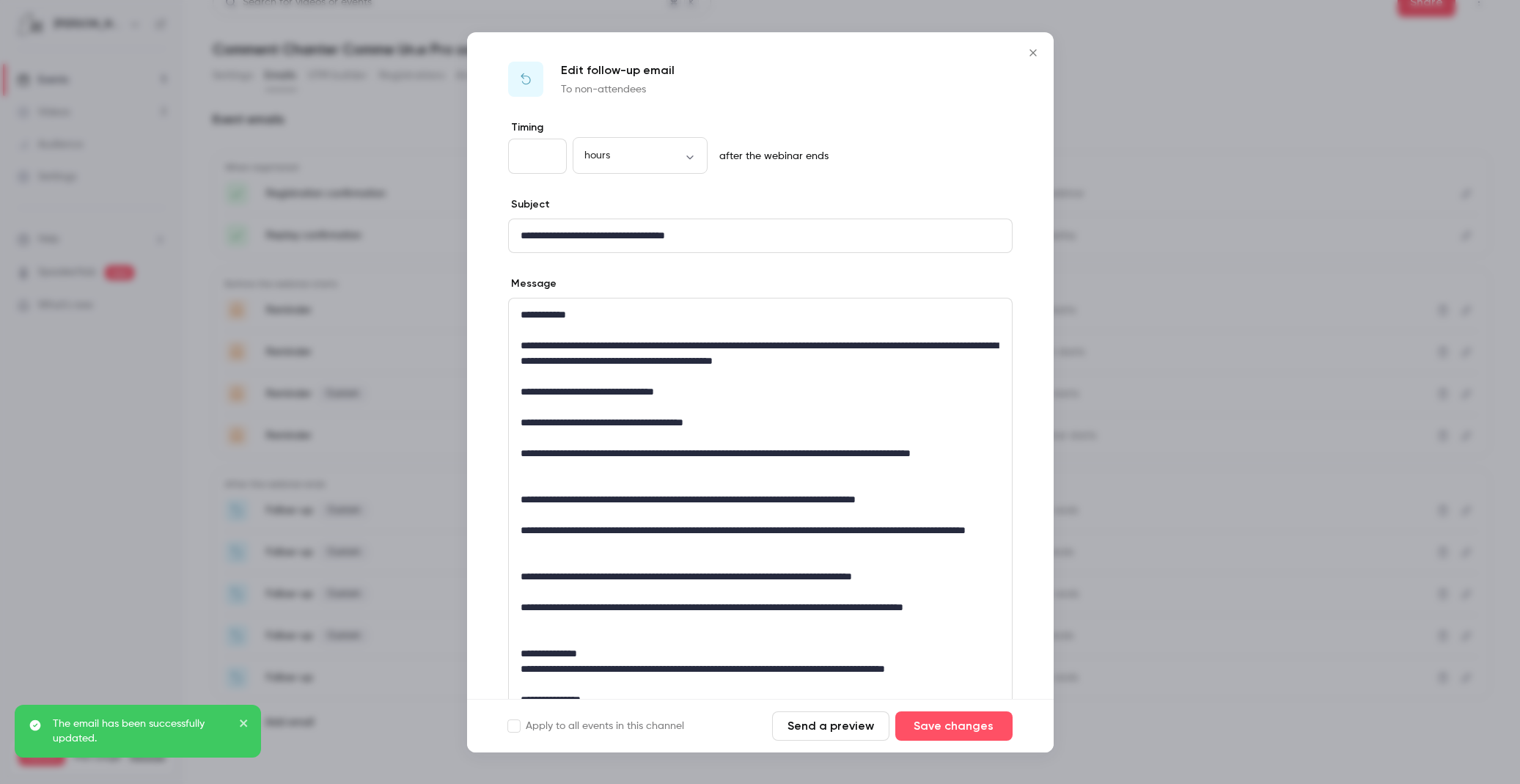
click at [549, 157] on input "**" at bounding box center [537, 156] width 59 height 35
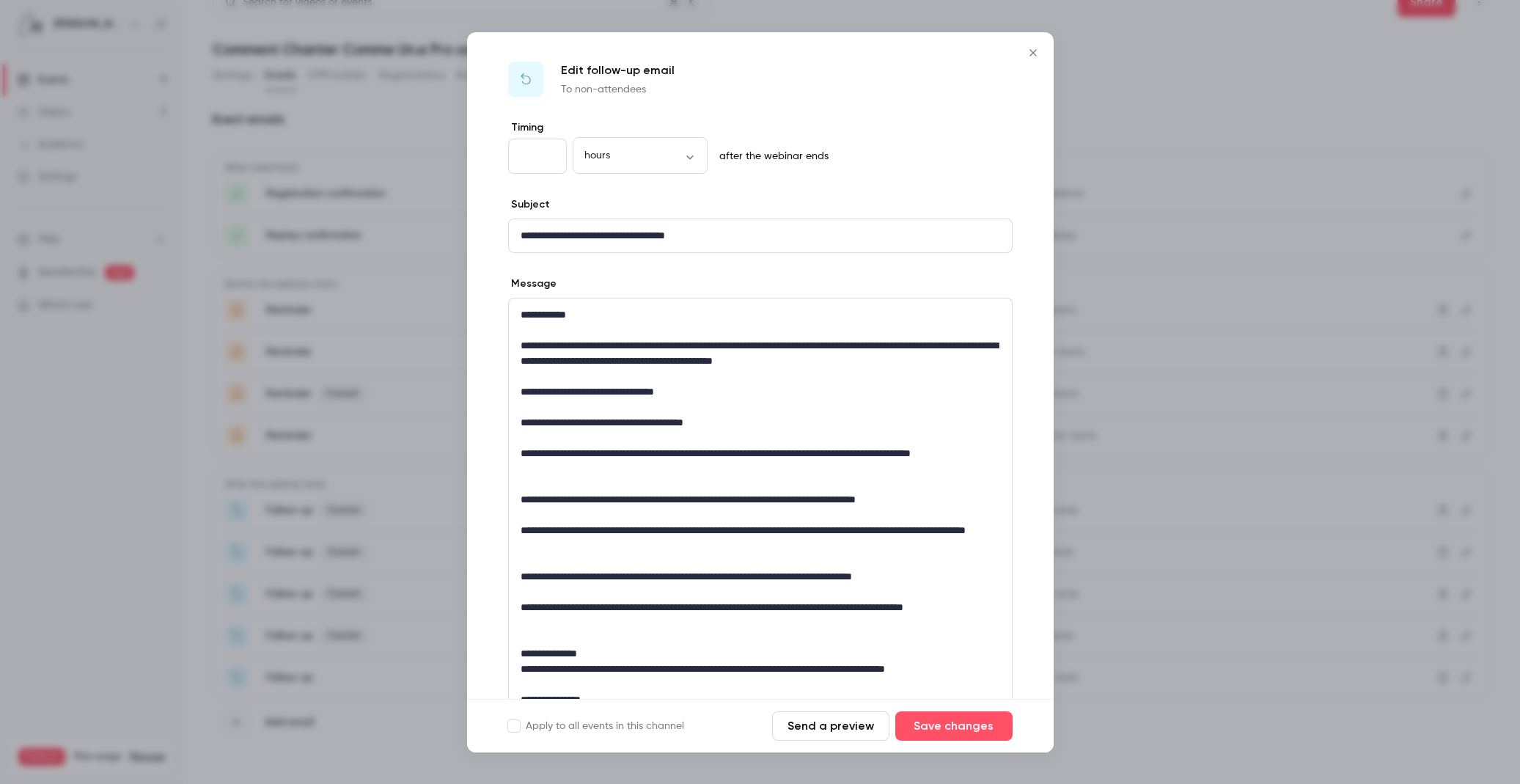
type input "**"
click at [549, 157] on input "**" at bounding box center [537, 156] width 59 height 35
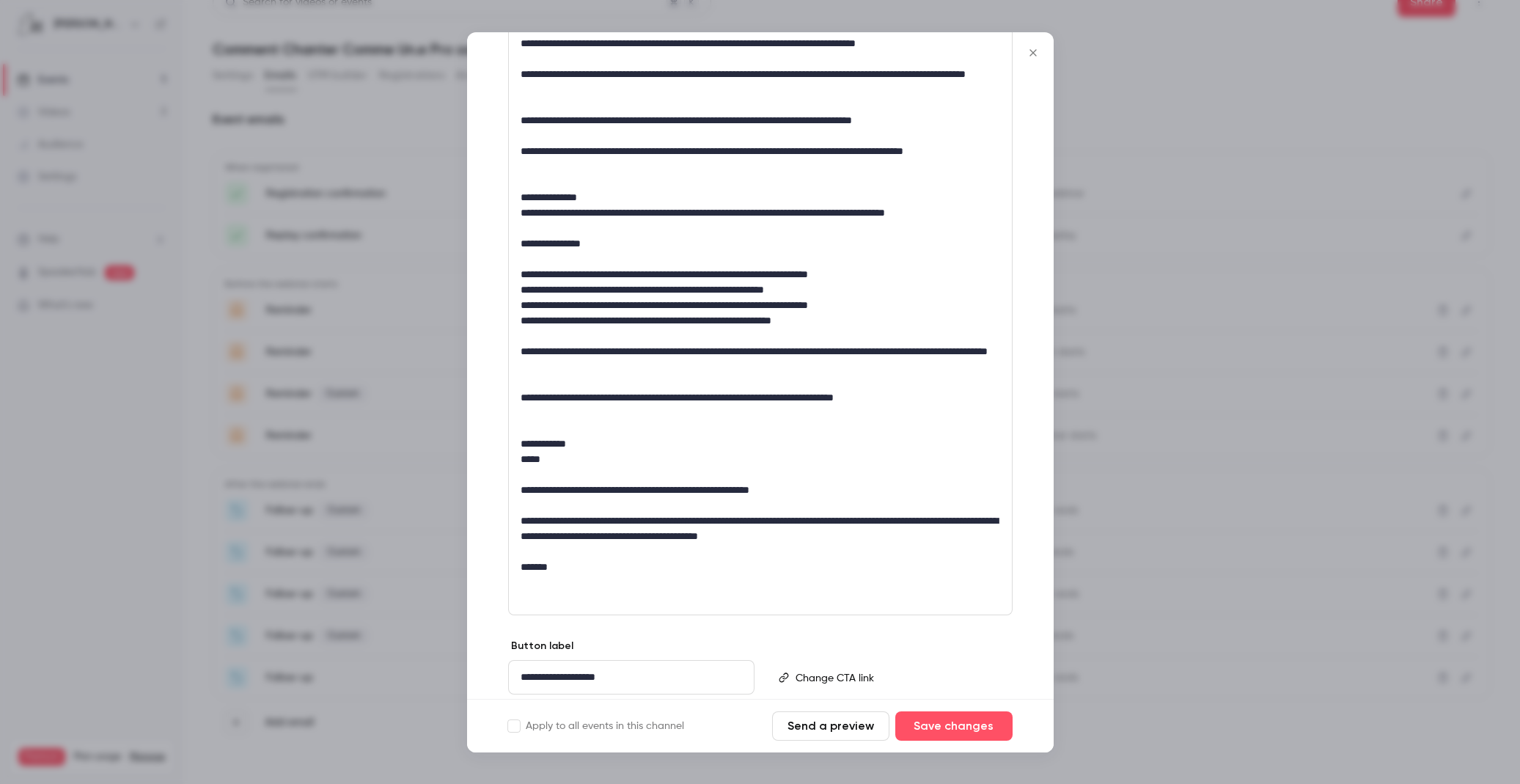
scroll to position [504, 0]
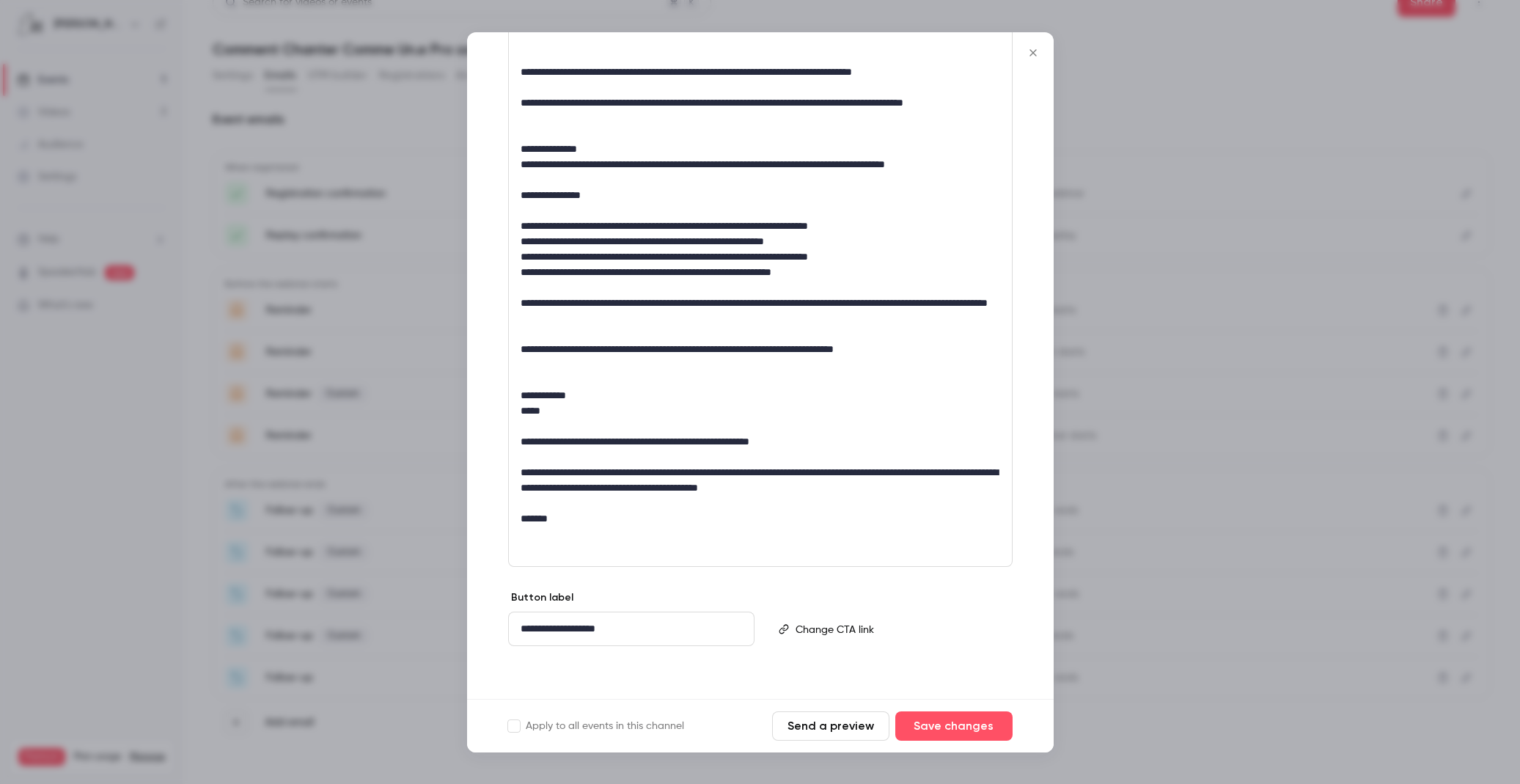
click at [895, 630] on p "editor" at bounding box center [897, 628] width 204 height 15
click at [947, 719] on button "Save changes" at bounding box center [954, 725] width 118 height 29
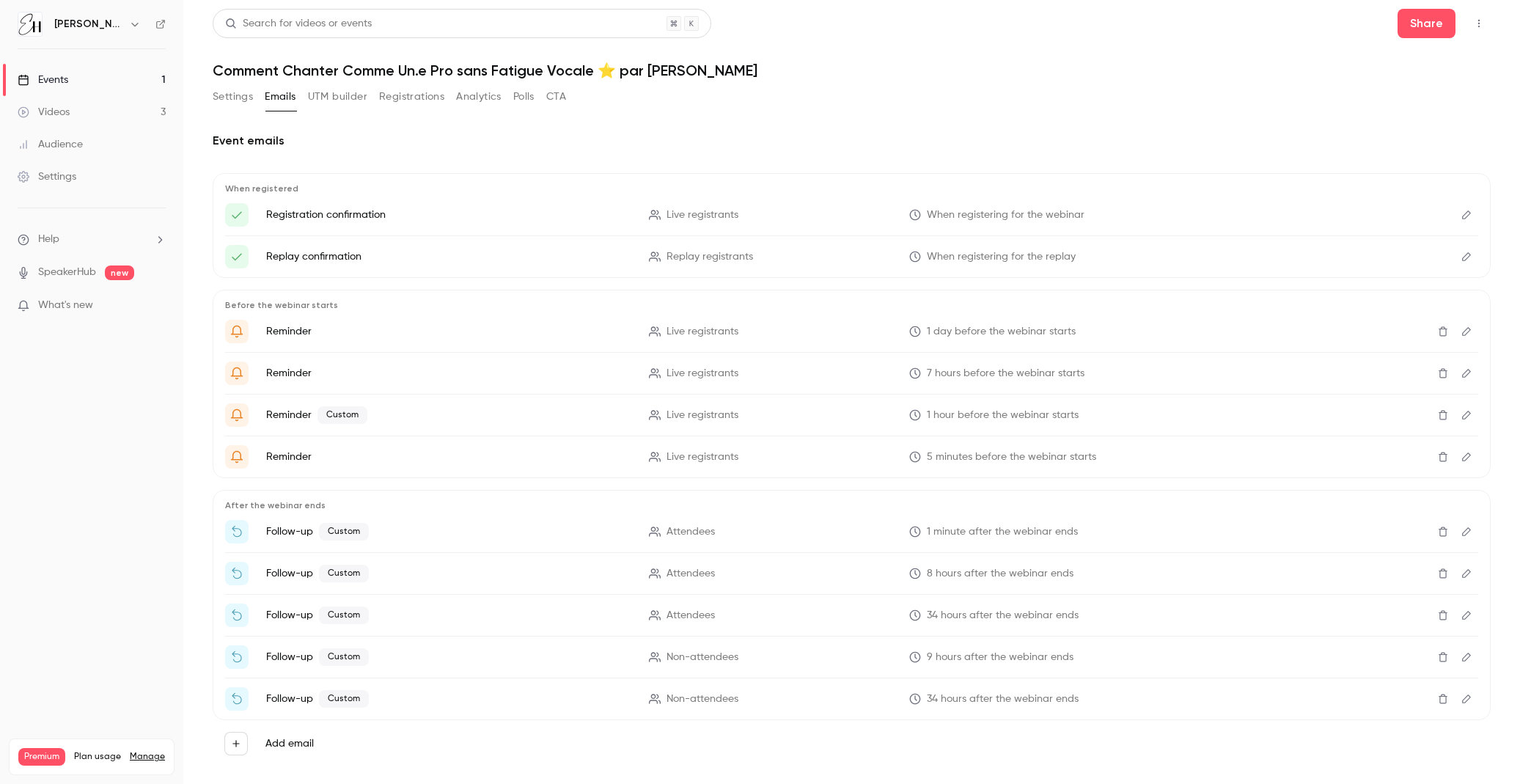
click at [101, 84] on link "Events 1" at bounding box center [91, 79] width 183 height 33
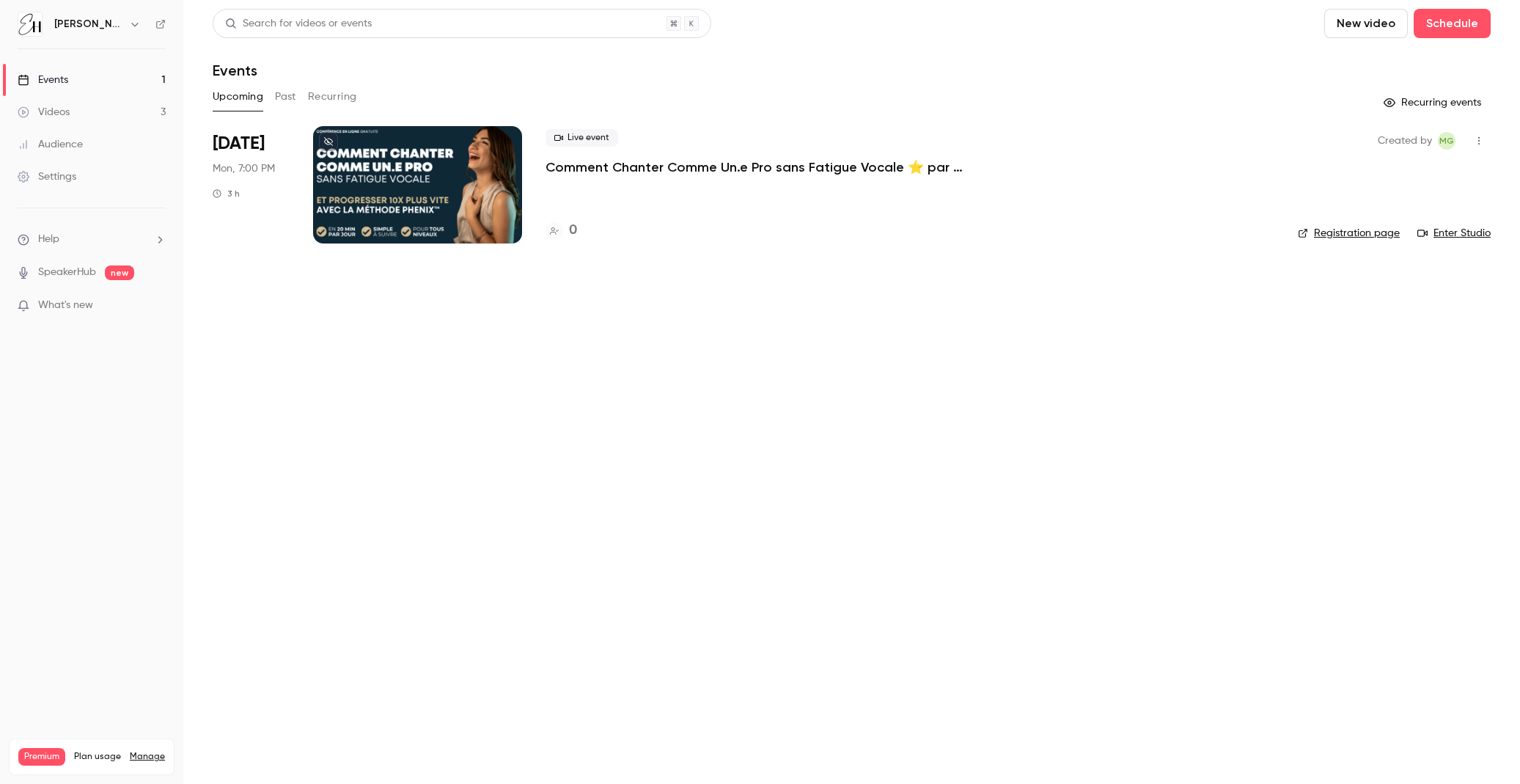
click at [714, 259] on li "Oct 27 Mon, 7:00 PM 3 h Live event Comment Chanter Comme Un.e Pro sans Fatigue …" at bounding box center [851, 193] width 1278 height 135
click at [683, 161] on p "Comment Chanter Comme Un.e Pro sans Fatigue Vocale ⭐️ par [PERSON_NAME]" at bounding box center [765, 167] width 440 height 18
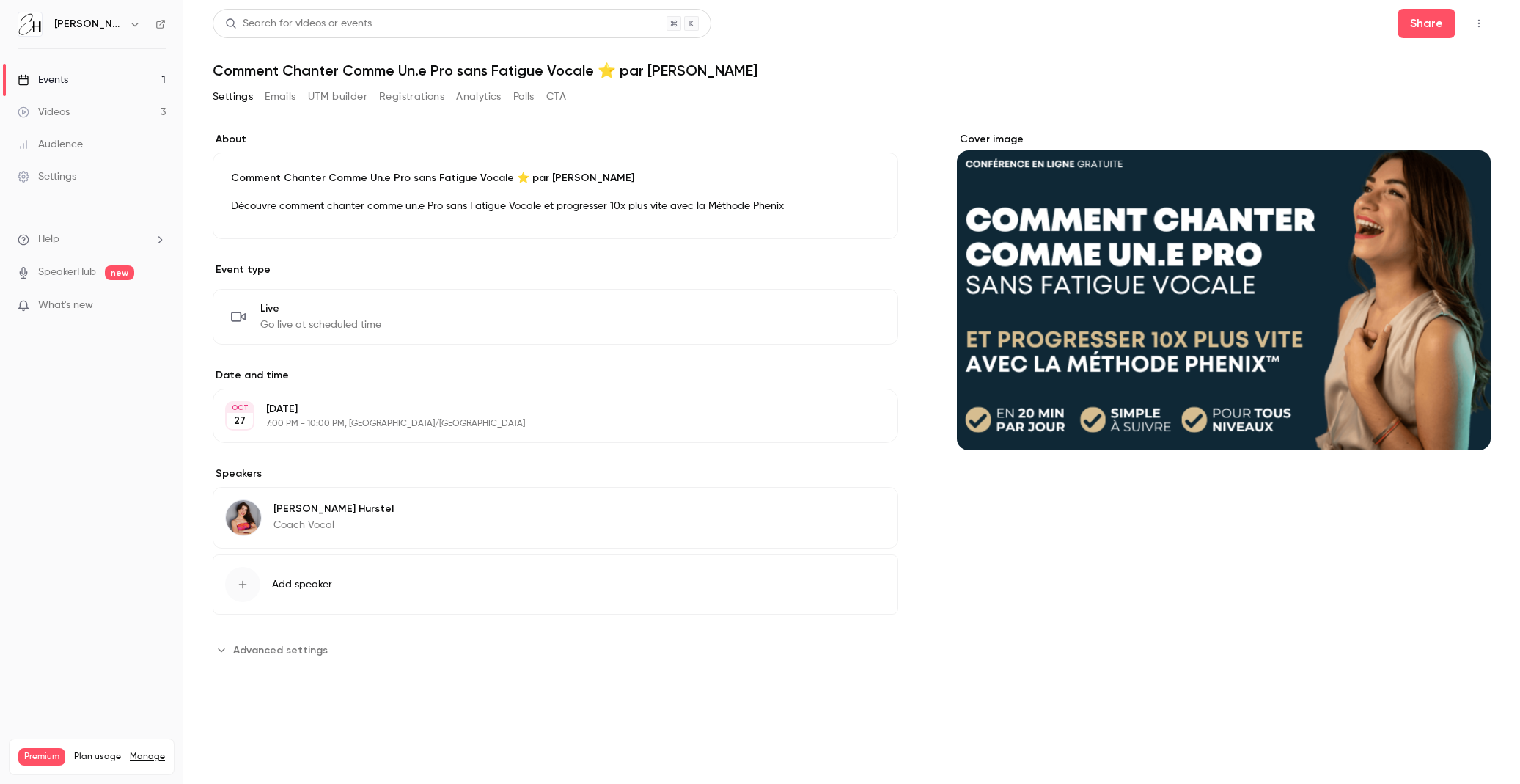
click at [217, 67] on h1 "Comment Chanter Comme Un.e Pro sans Fatigue Vocale ⭐️ par [PERSON_NAME]" at bounding box center [851, 70] width 1278 height 18
click at [609, 73] on h1 "Comment Chanter Comme Un.e Pro sans Fatigue Vocale ⭐️ par [PERSON_NAME]" at bounding box center [851, 70] width 1278 height 18
drag, startPoint x: 286, startPoint y: 91, endPoint x: 241, endPoint y: 96, distance: 45.3
click at [286, 91] on button "Emails" at bounding box center [280, 96] width 31 height 23
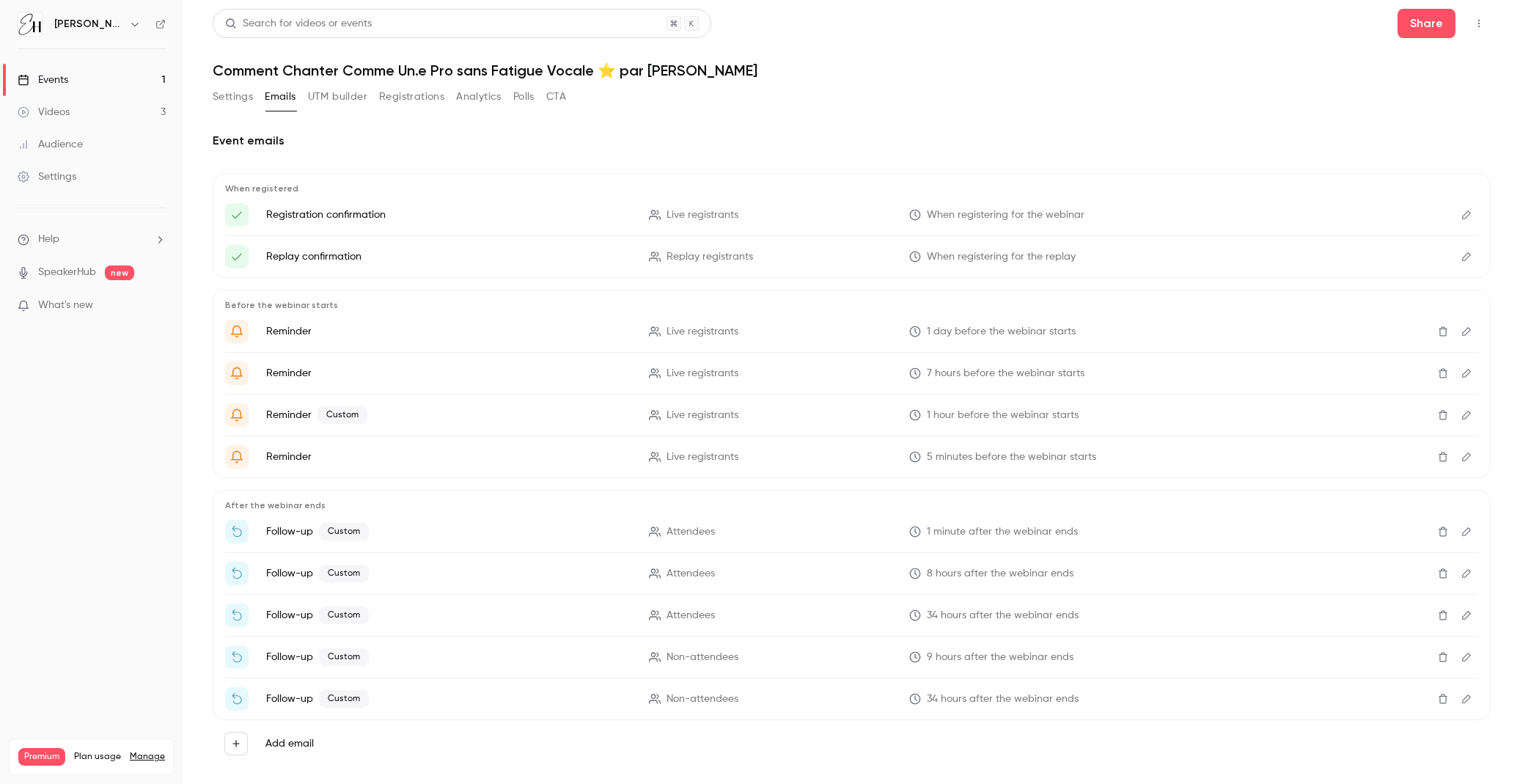
click at [231, 97] on button "Settings" at bounding box center [232, 96] width 40 height 23
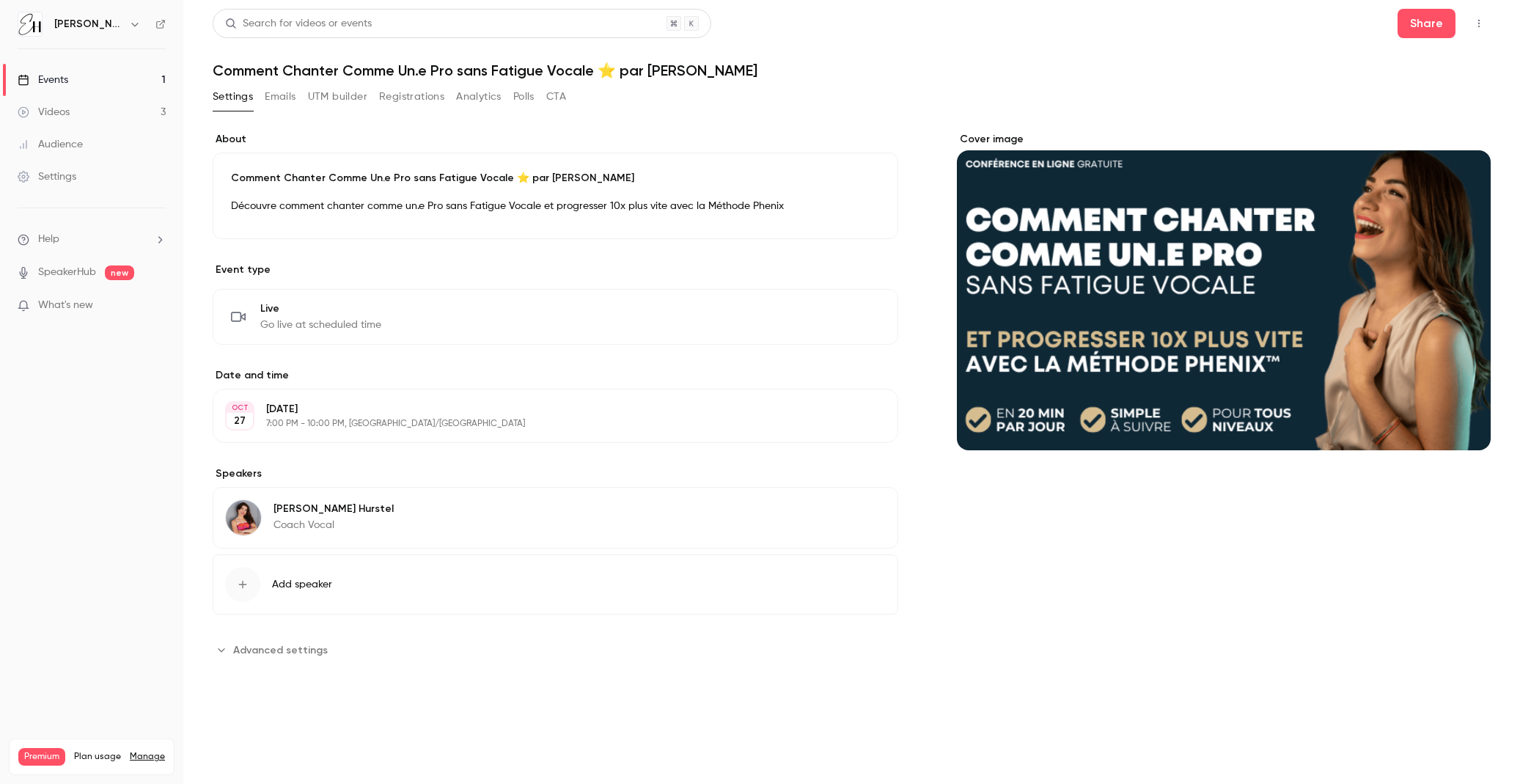
click at [841, 205] on icon "button" at bounding box center [839, 209] width 12 height 12
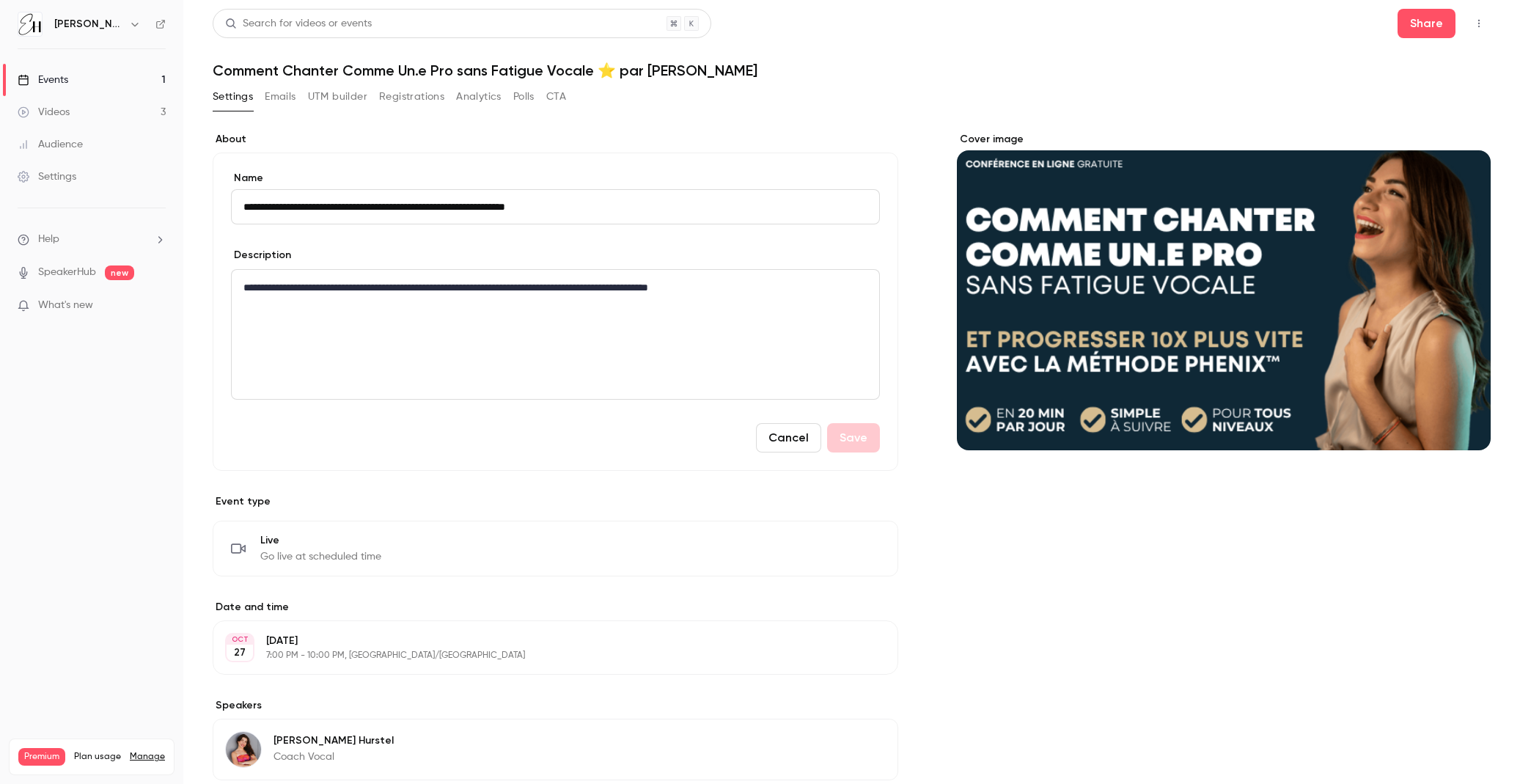
click at [244, 205] on input "**********" at bounding box center [555, 207] width 649 height 35
type input "**********"
click at [847, 436] on button "Save" at bounding box center [853, 437] width 53 height 29
